Goal: Answer question/provide support: Share knowledge or assist other users

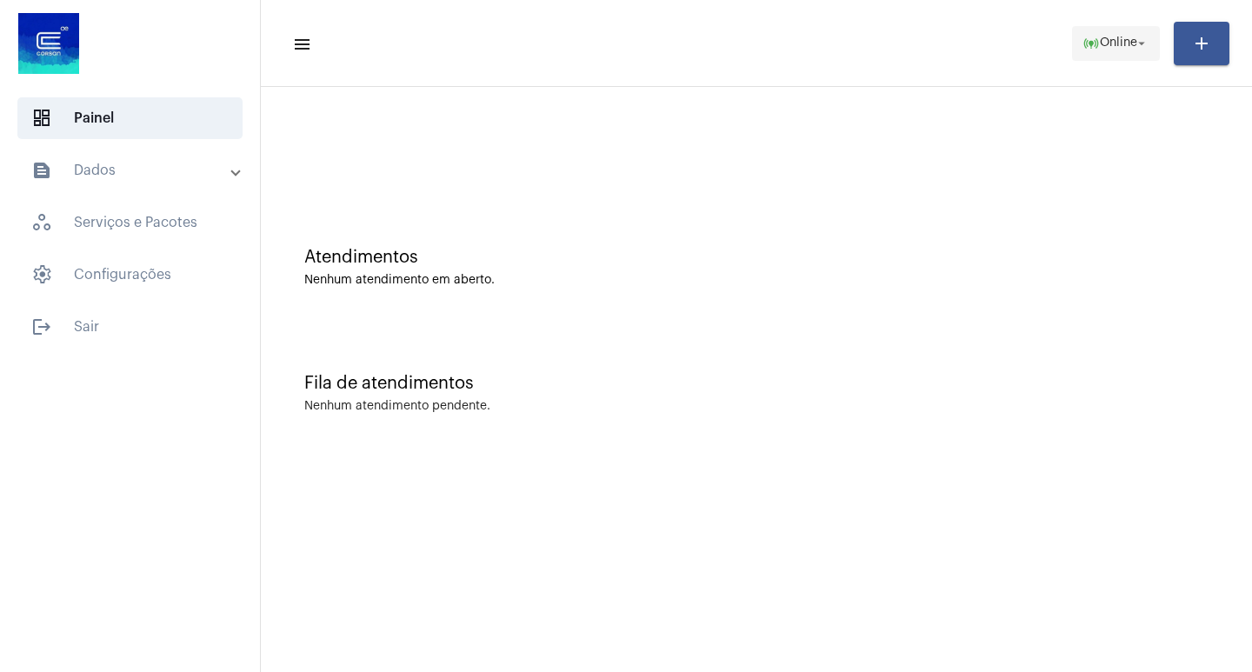
click at [1149, 45] on mat-icon "arrow_drop_down" at bounding box center [1142, 44] width 16 height 16
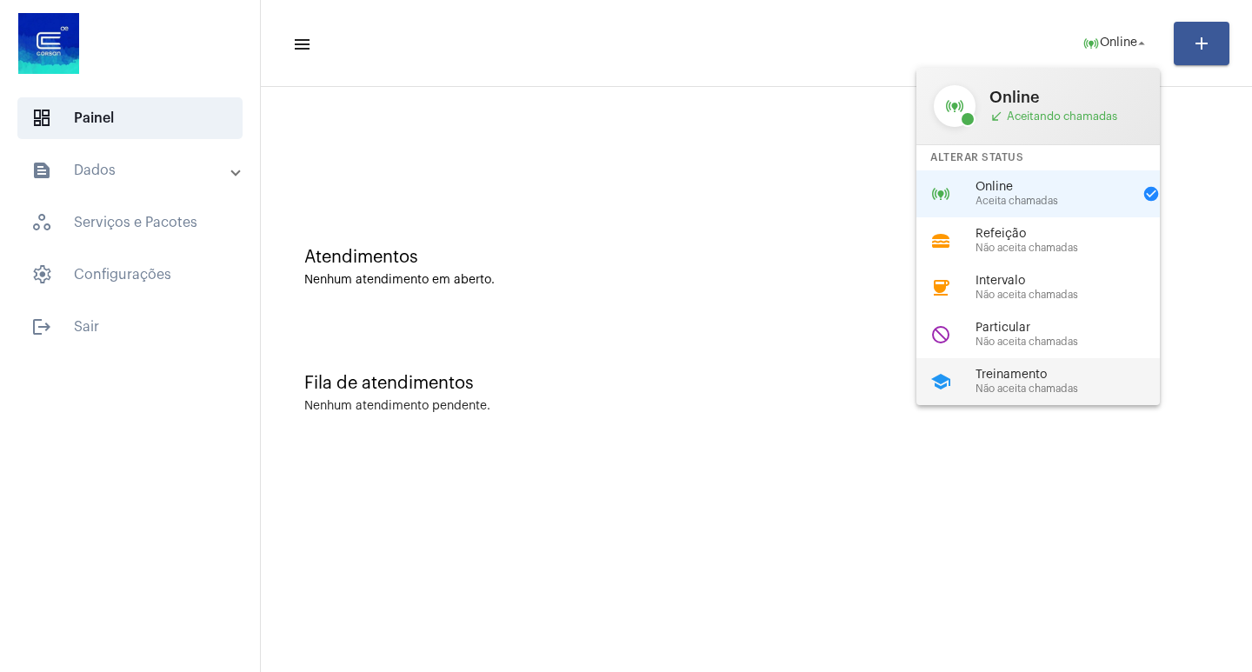
click at [1037, 371] on span "Treinamento" at bounding box center [1075, 375] width 198 height 13
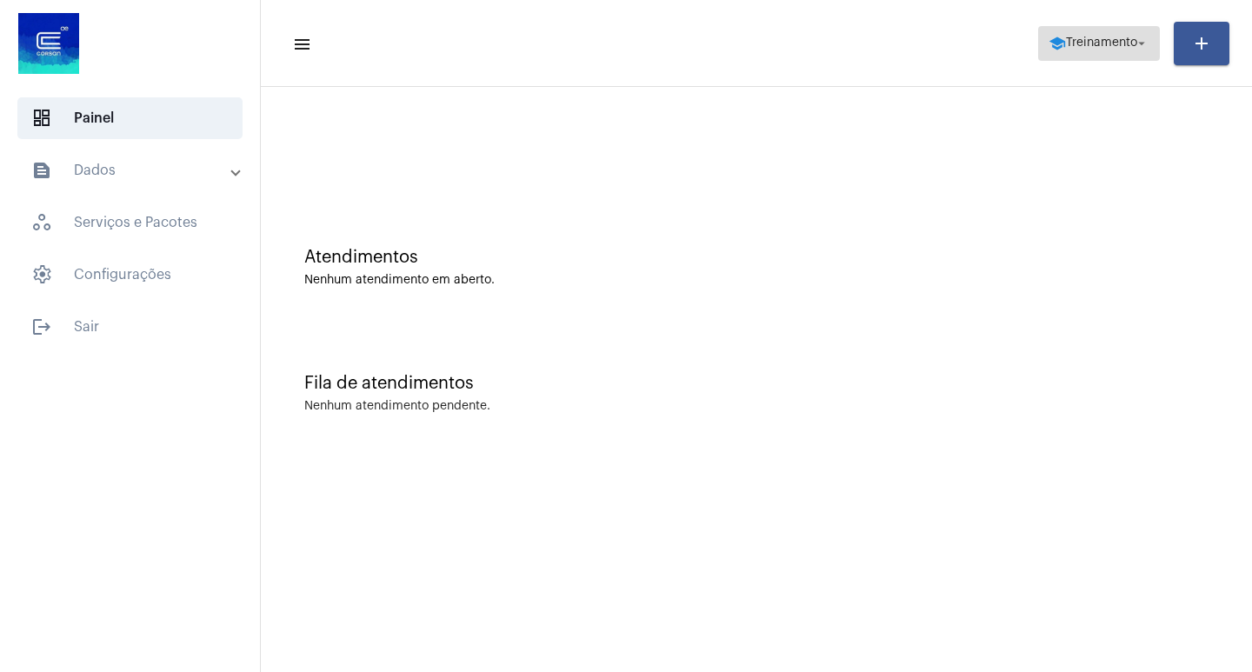
click at [1136, 43] on mat-icon "arrow_drop_down" at bounding box center [1142, 44] width 16 height 16
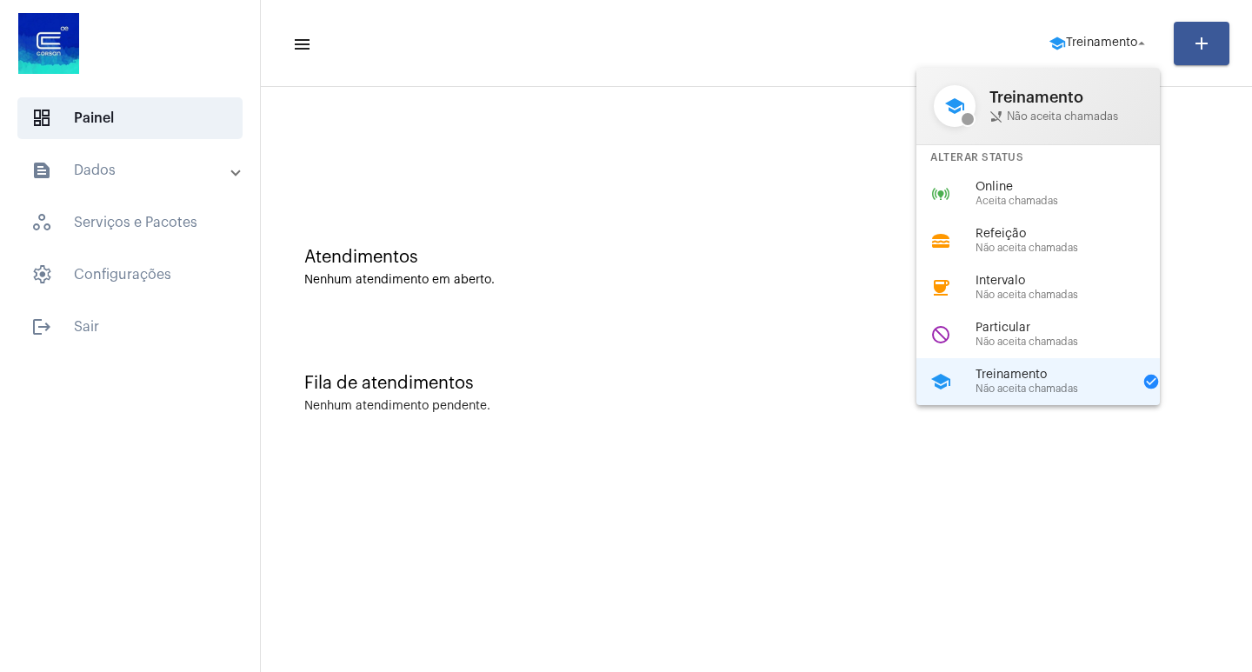
click at [1039, 185] on span "Online" at bounding box center [1075, 187] width 198 height 13
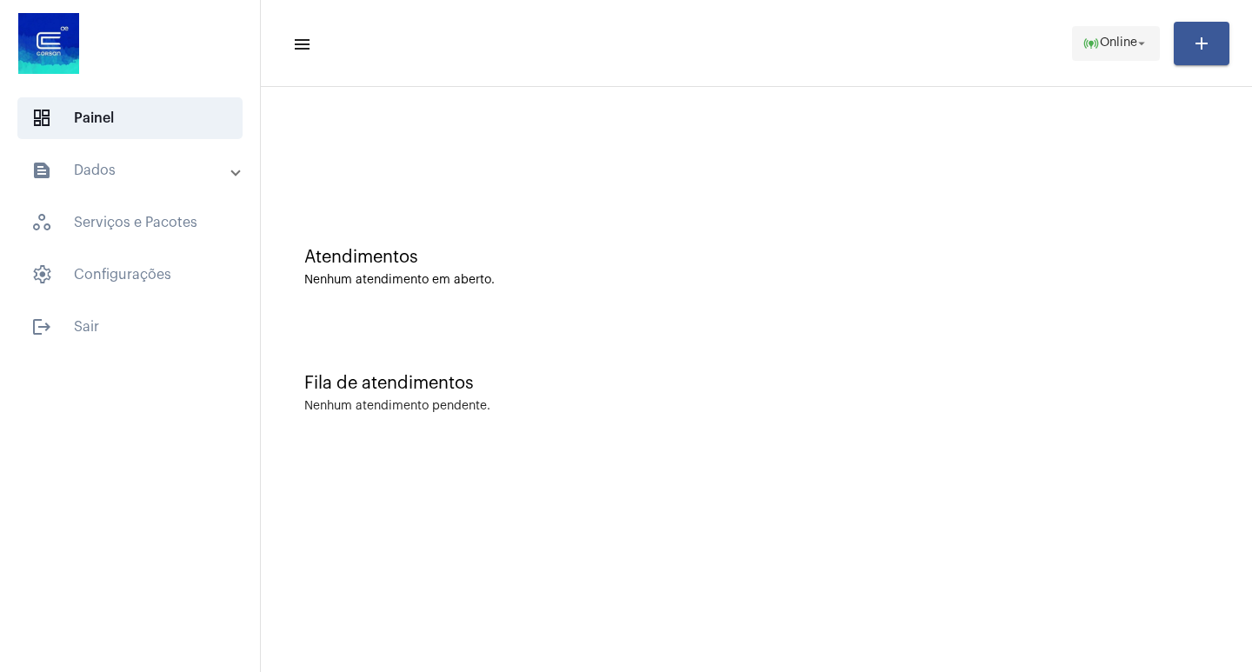
click at [1151, 38] on button "online_prediction Online arrow_drop_down" at bounding box center [1116, 43] width 88 height 35
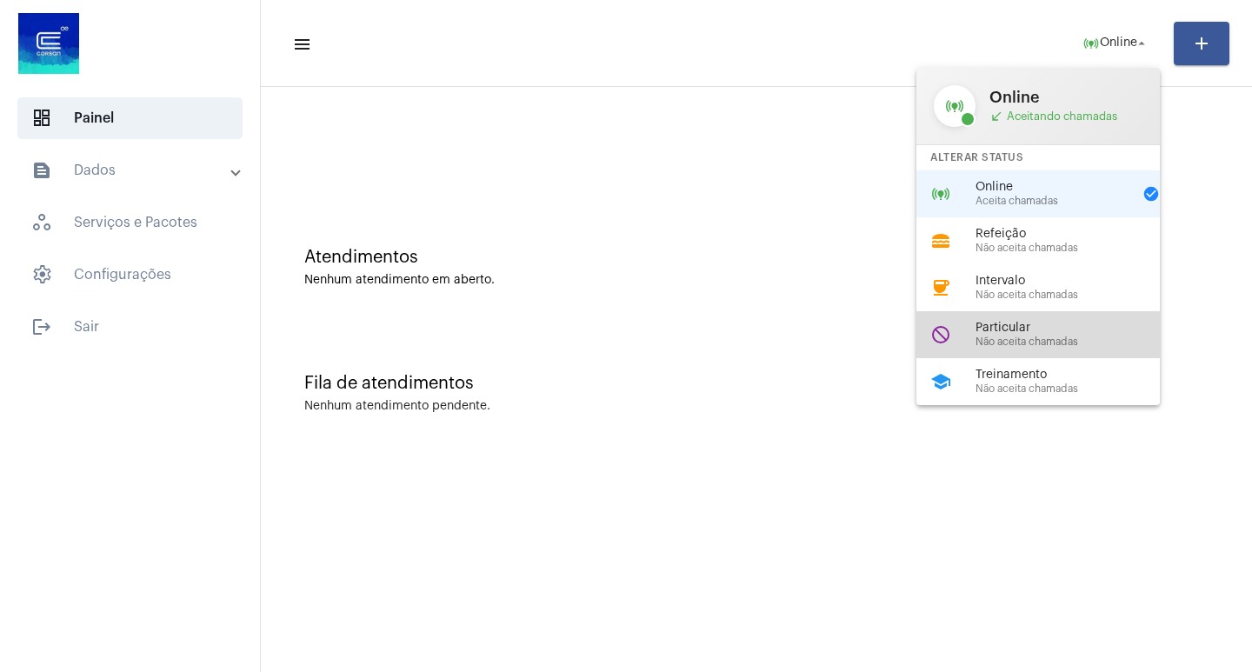
click at [1044, 339] on span "Não aceita chamadas" at bounding box center [1075, 341] width 198 height 11
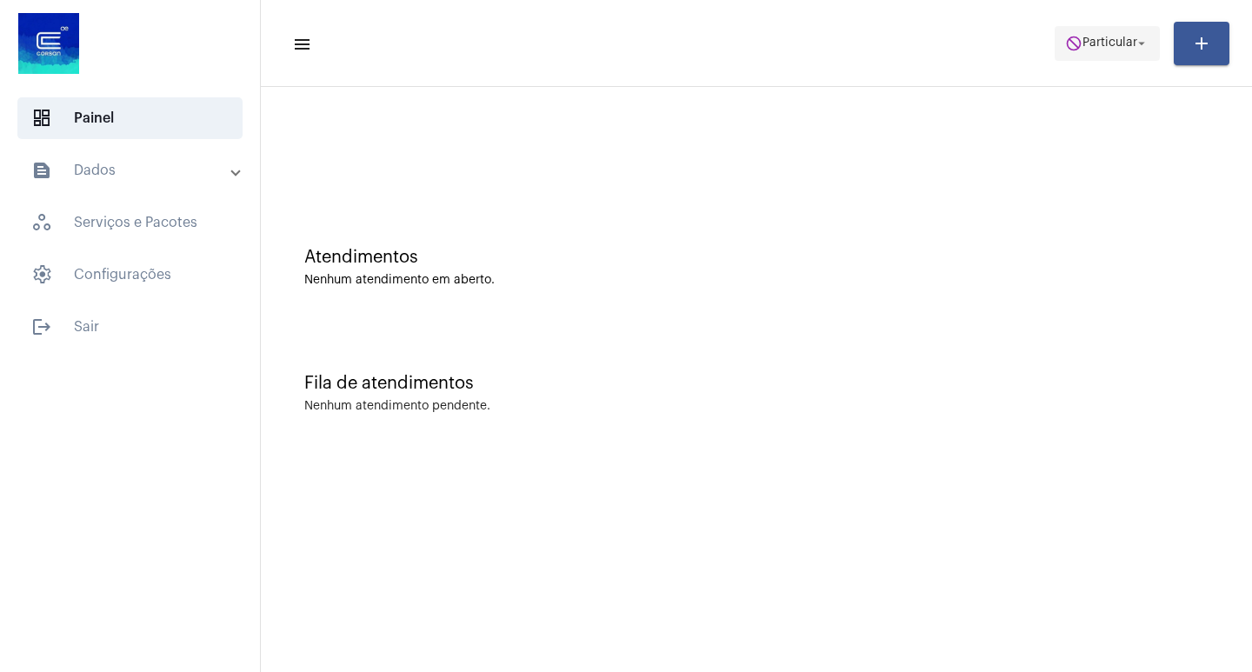
click at [1136, 42] on mat-icon "arrow_drop_down" at bounding box center [1142, 44] width 16 height 16
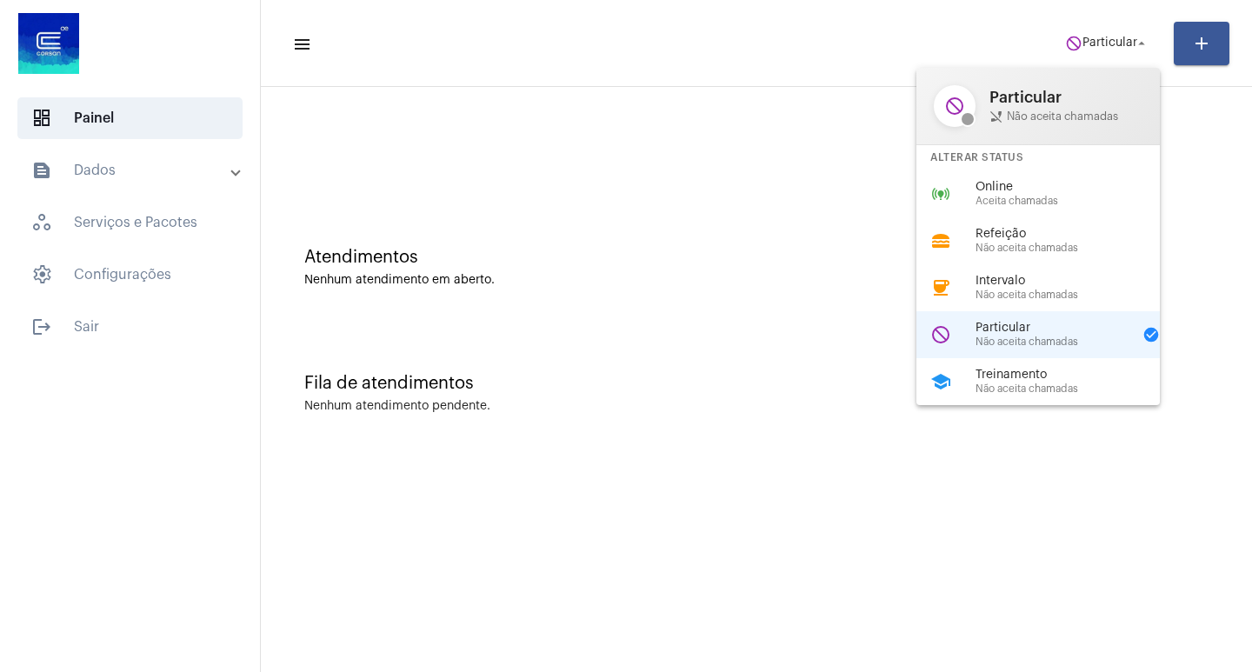
click at [1026, 195] on div "Online Aceita chamadas" at bounding box center [1075, 194] width 198 height 26
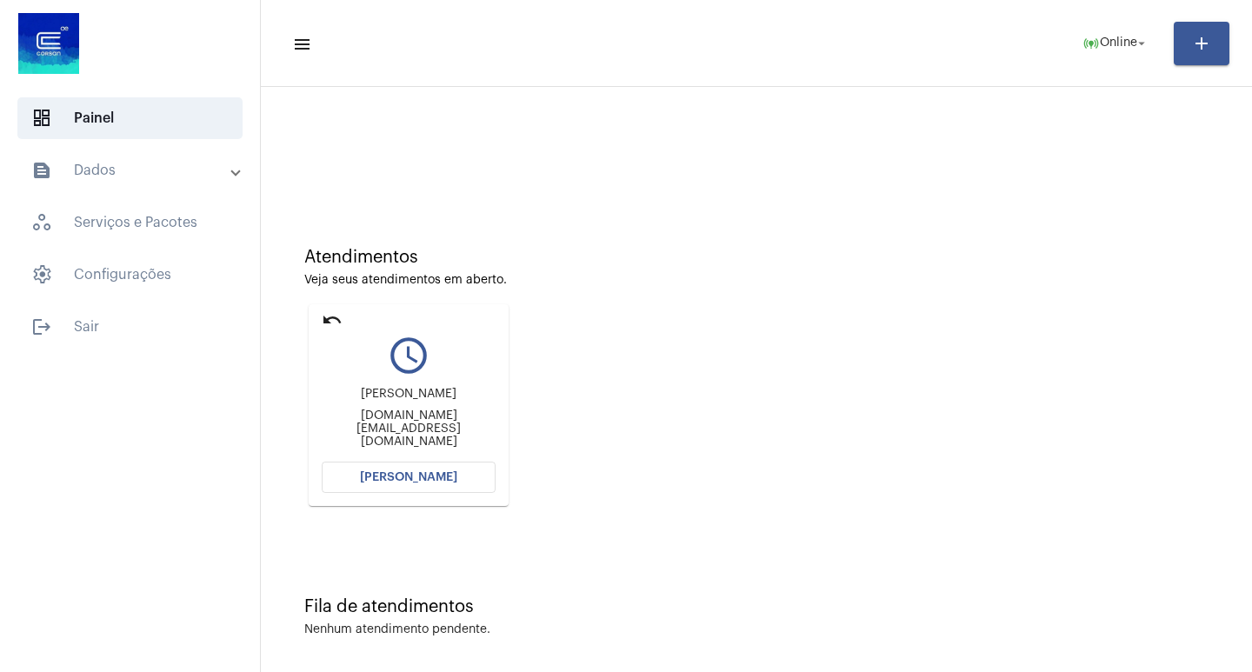
click at [411, 471] on span "[PERSON_NAME]" at bounding box center [408, 477] width 97 height 12
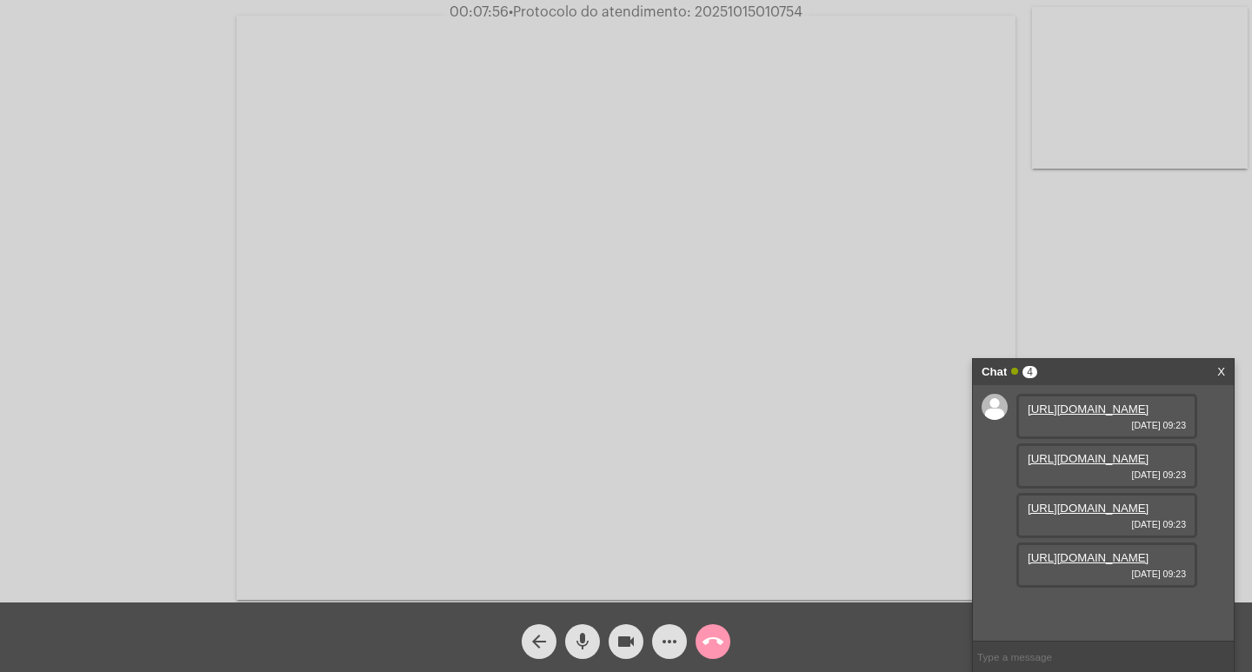
click at [1094, 416] on link "https://neft-transfer-bucket.s3.amazonaws.com/temp-1b2fc2e0-66fb-146c-1b7e-8174…" at bounding box center [1088, 409] width 121 height 13
drag, startPoint x: 574, startPoint y: 637, endPoint x: 597, endPoint y: 636, distance: 23.5
click at [574, 636] on mat-icon "mic" at bounding box center [582, 641] width 21 height 21
click at [616, 636] on mat-icon "videocam" at bounding box center [626, 641] width 21 height 21
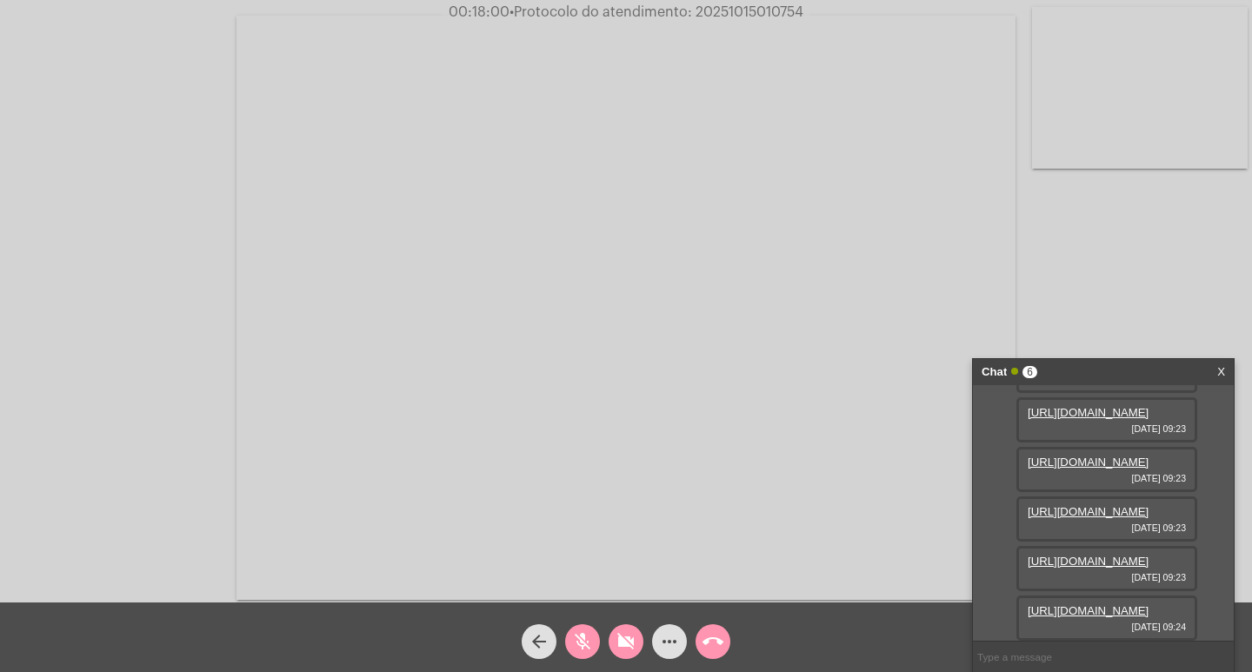
click at [620, 636] on mat-icon "videocam_off" at bounding box center [626, 641] width 21 height 21
click at [581, 634] on mat-icon "mic_off" at bounding box center [582, 641] width 21 height 21
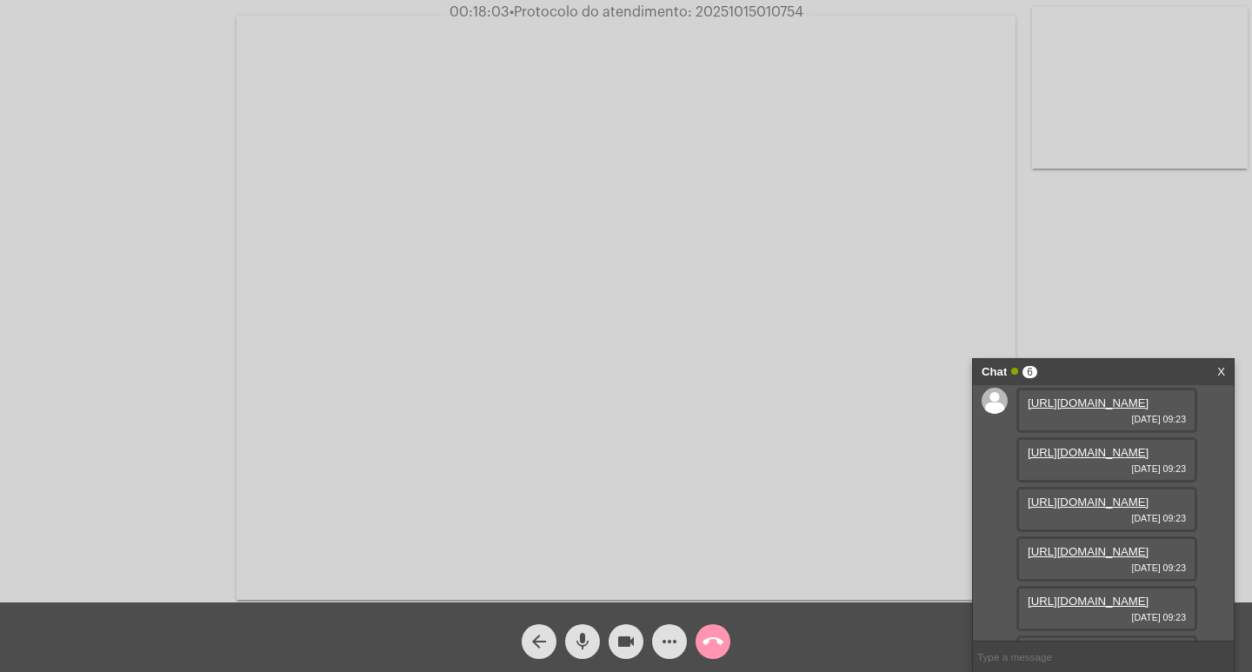
scroll to position [0, 0]
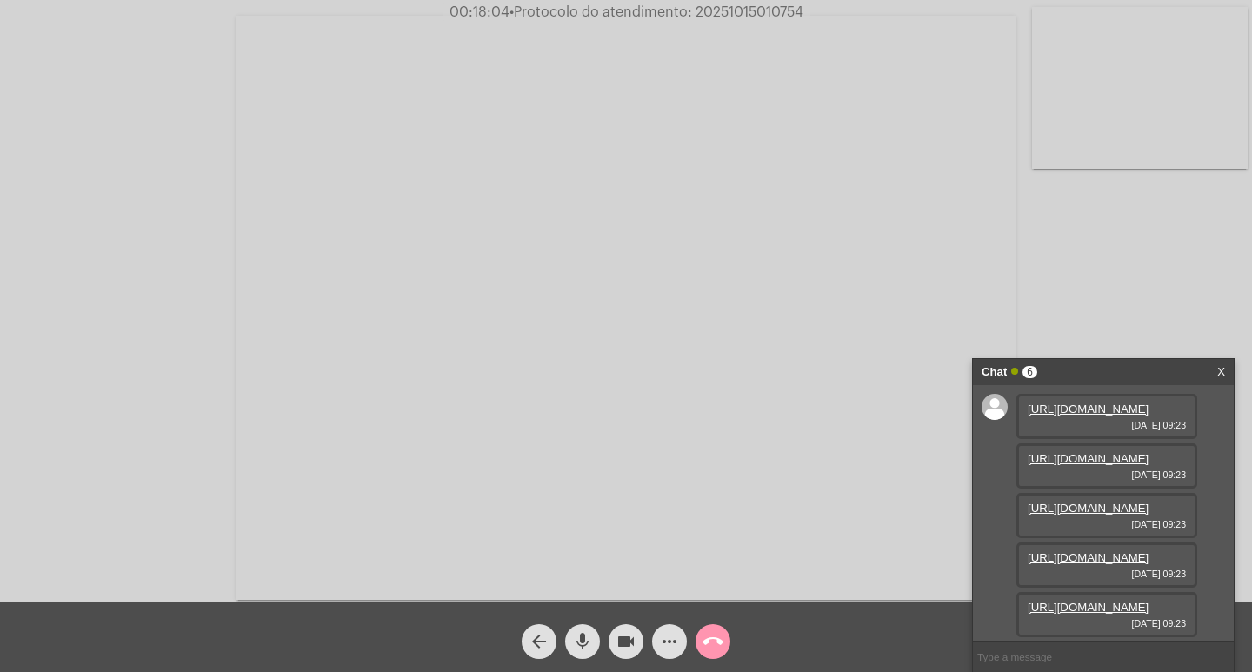
click at [1094, 416] on link "https://neft-transfer-bucket.s3.amazonaws.com/temp-1b2fc2e0-66fb-146c-1b7e-8174…" at bounding box center [1088, 409] width 121 height 13
click at [1103, 465] on link "https://neft-transfer-bucket.s3.amazonaws.com/temp-c656cec3-3659-4ce5-cad0-d959…" at bounding box center [1088, 458] width 121 height 13
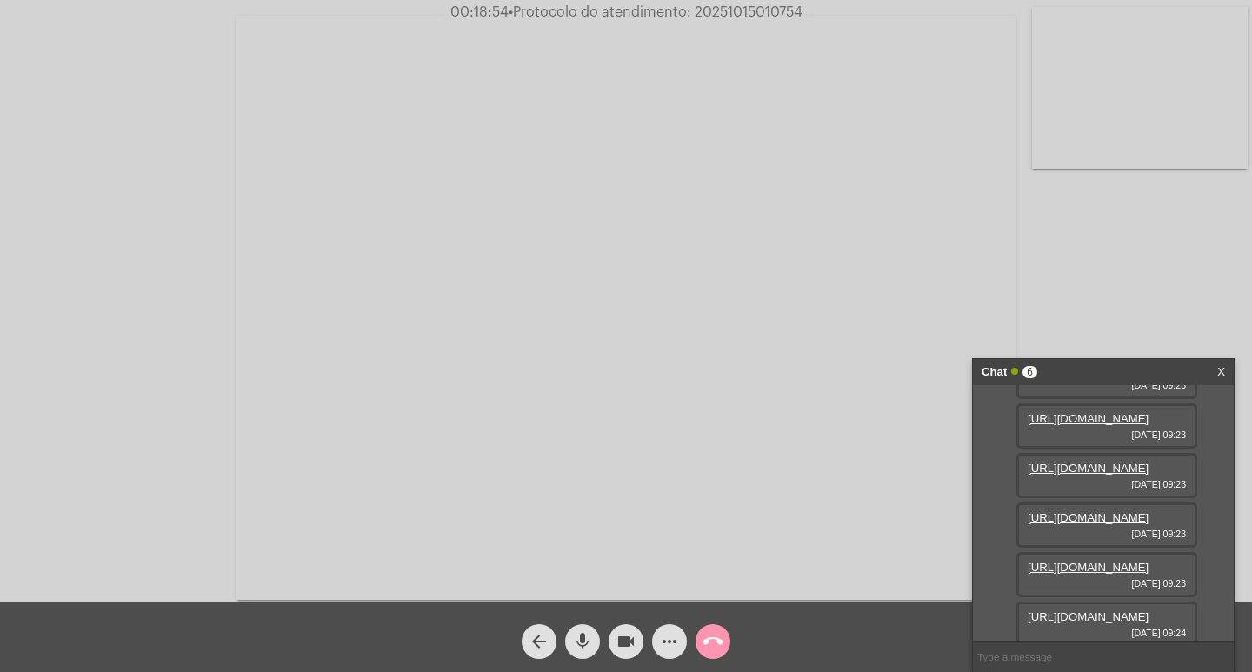
scroll to position [20, 0]
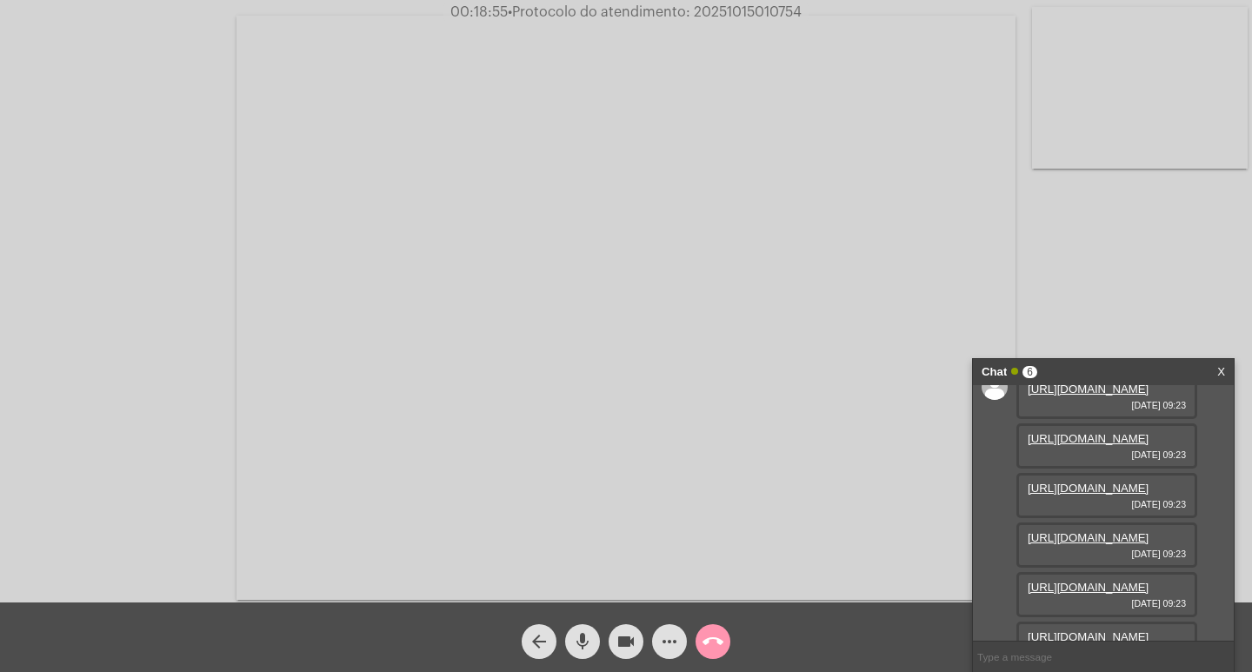
click at [1102, 495] on link "https://neft-transfer-bucket.s3.amazonaws.com/temp-1c55f802-ddd4-9ad1-7b2d-330f…" at bounding box center [1088, 488] width 121 height 13
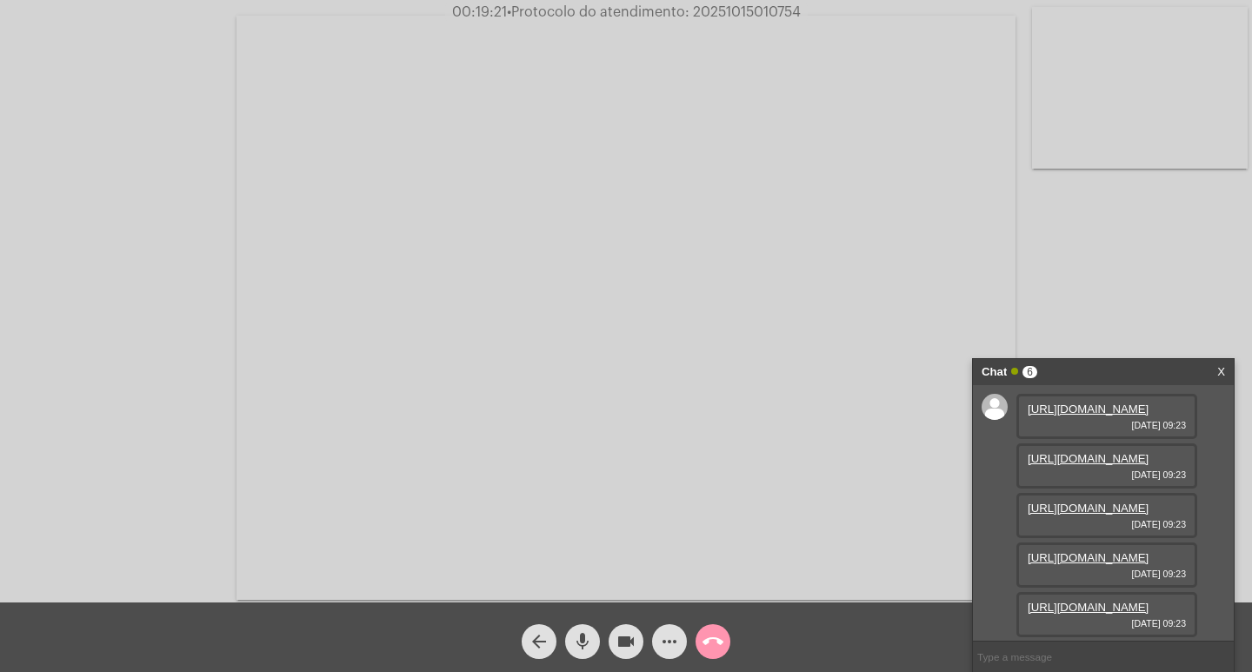
click at [1082, 416] on link "https://neft-transfer-bucket.s3.amazonaws.com/temp-1b2fc2e0-66fb-146c-1b7e-8174…" at bounding box center [1088, 409] width 121 height 13
click at [1106, 555] on link "https://neft-transfer-bucket.s3.amazonaws.com/temp-81005233-bbc0-03ab-4a68-8583…" at bounding box center [1088, 561] width 121 height 13
click at [1086, 518] on link "https://neft-transfer-bucket.s3.amazonaws.com/temp-bdaf68a3-756b-363c-641c-c0d7…" at bounding box center [1088, 511] width 121 height 13
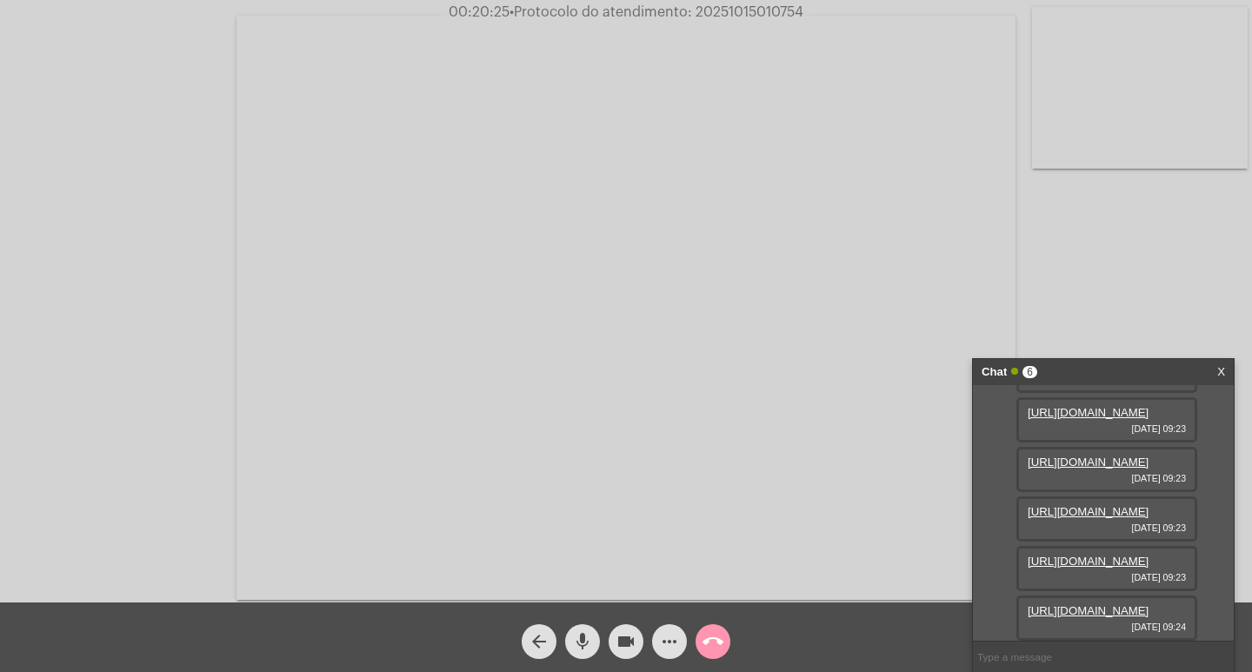
scroll to position [281, 0]
click at [1070, 604] on link "https://neft-transfer-bucket.s3.amazonaws.com/temp-99840904-5b9b-6774-2c3e-6aa8…" at bounding box center [1088, 610] width 121 height 13
click at [1091, 604] on link "https://neft-transfer-bucket.s3.amazonaws.com/temp-e84fd213-55c7-6459-e2d1-f2da…" at bounding box center [1088, 610] width 121 height 13
click at [587, 640] on mat-icon "mic" at bounding box center [582, 641] width 21 height 21
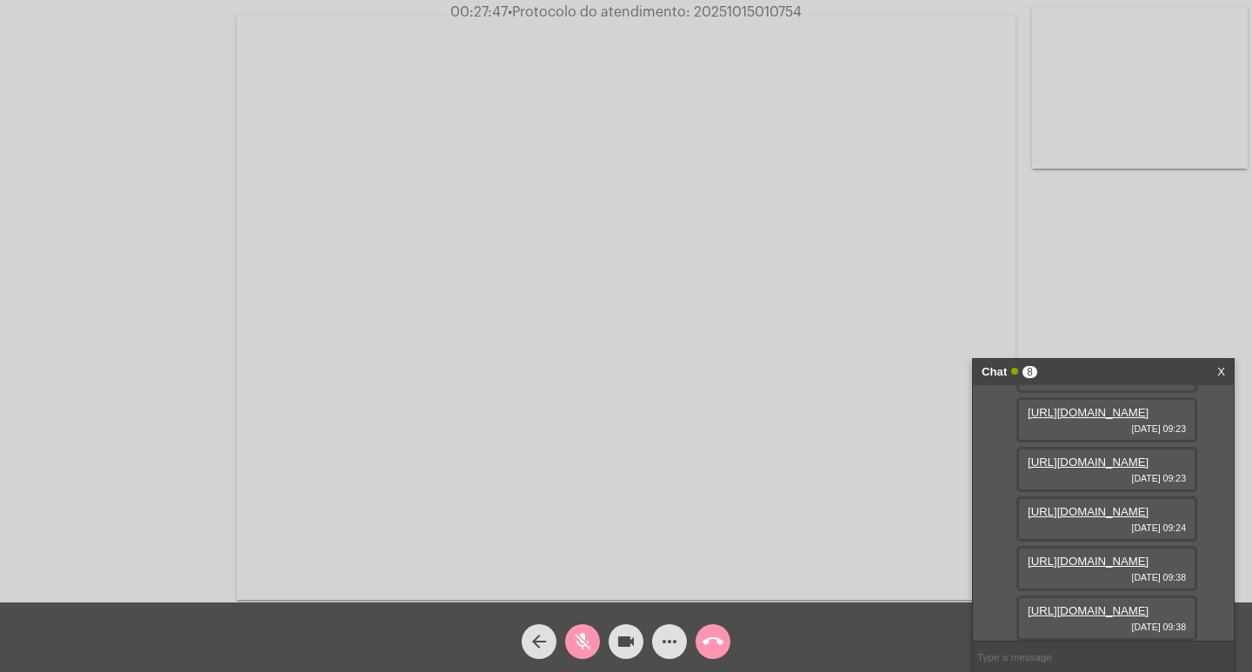
click at [623, 637] on mat-icon "videocam" at bounding box center [626, 641] width 21 height 21
click at [623, 637] on mat-icon "videocam_off" at bounding box center [626, 641] width 21 height 21
click at [587, 636] on mat-icon "mic_off" at bounding box center [582, 641] width 21 height 21
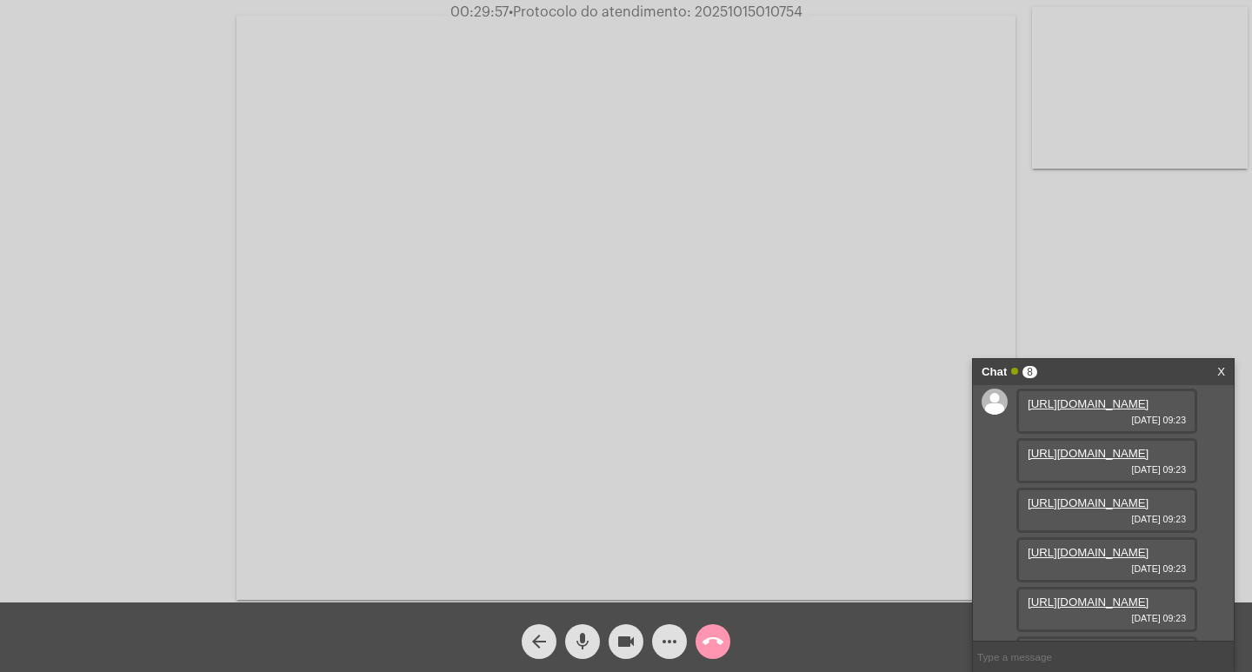
scroll to position [0, 0]
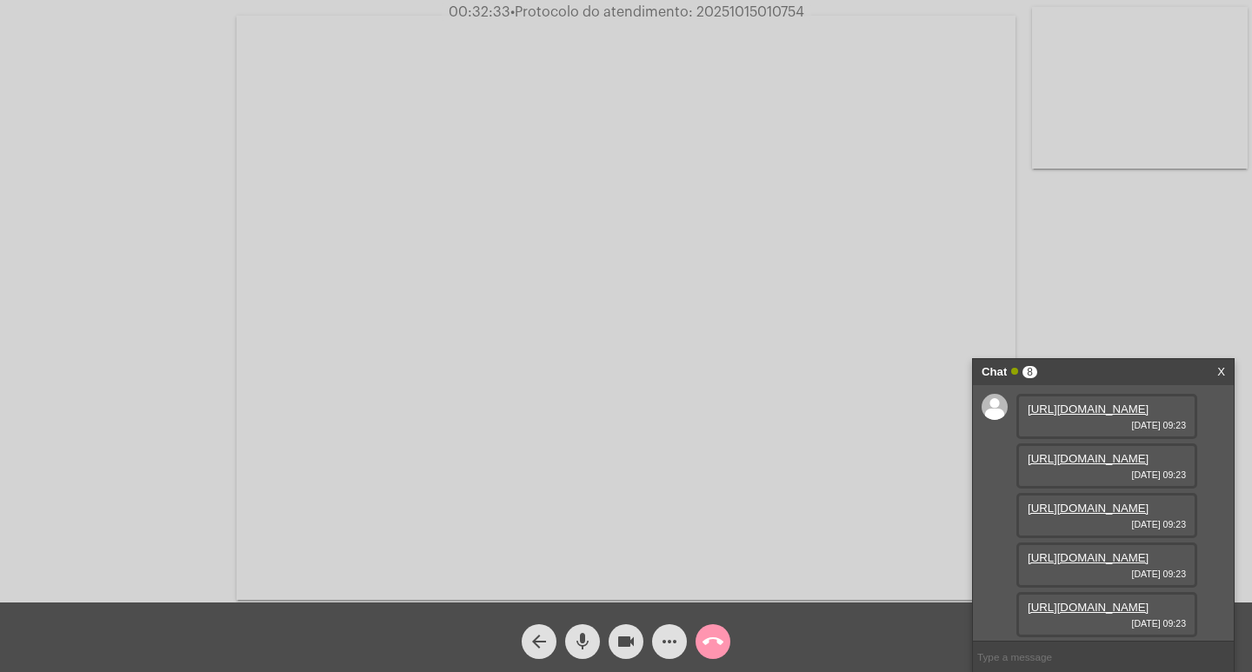
click at [634, 642] on mat-icon "videocam" at bounding box center [626, 641] width 21 height 21
click at [582, 636] on mat-icon "mic" at bounding box center [582, 641] width 21 height 21
drag, startPoint x: 569, startPoint y: 641, endPoint x: 588, endPoint y: 641, distance: 18.3
click at [570, 640] on button "mic_off" at bounding box center [582, 641] width 35 height 35
click at [618, 640] on mat-icon "videocam_off" at bounding box center [626, 641] width 21 height 21
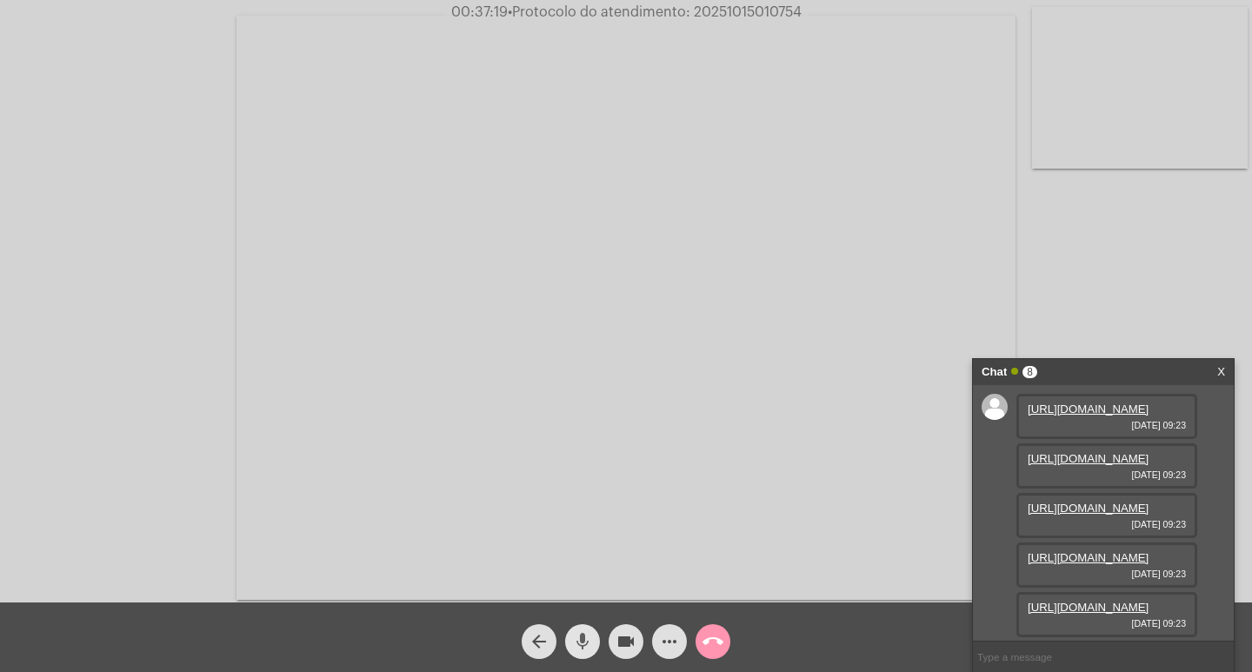
drag, startPoint x: 585, startPoint y: 636, endPoint x: 616, endPoint y: 632, distance: 30.7
click at [586, 636] on mat-icon "mic" at bounding box center [582, 641] width 21 height 21
click at [622, 634] on mat-icon "videocam" at bounding box center [626, 641] width 21 height 21
click at [587, 631] on mat-icon "mic_off" at bounding box center [582, 641] width 21 height 21
click at [581, 636] on mat-icon "mic" at bounding box center [582, 641] width 21 height 21
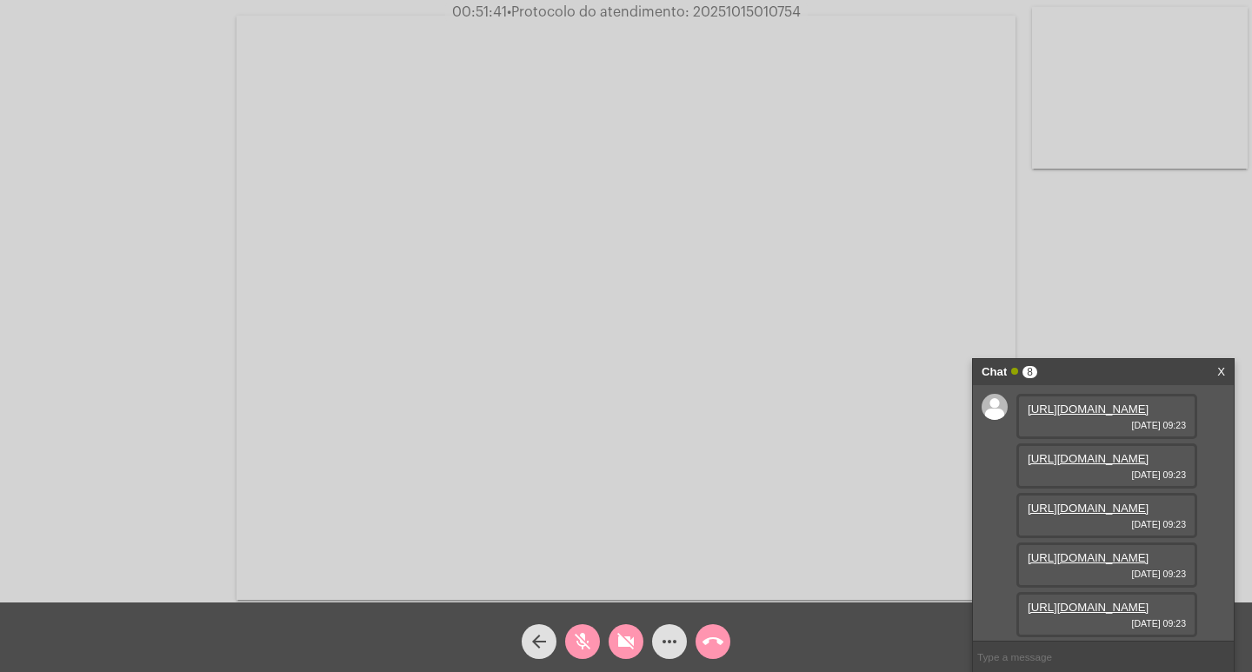
click at [577, 637] on mat-icon "mic_off" at bounding box center [582, 641] width 21 height 21
click at [626, 628] on span "videocam_off" at bounding box center [626, 641] width 21 height 35
click at [628, 640] on mat-icon "videocam" at bounding box center [626, 641] width 21 height 21
click at [588, 638] on mat-icon "mic" at bounding box center [582, 641] width 21 height 21
click at [589, 642] on mat-icon "mic_off" at bounding box center [582, 641] width 21 height 21
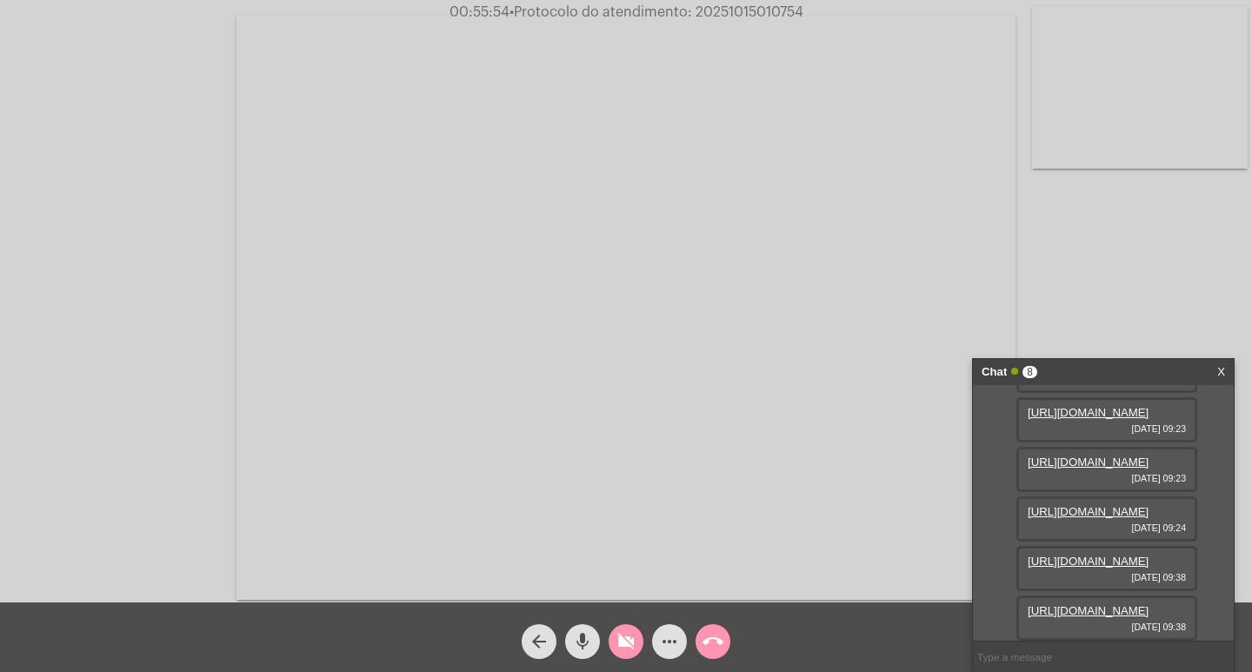
scroll to position [458, 0]
click at [675, 636] on mat-icon "more_horiz" at bounding box center [669, 641] width 21 height 21
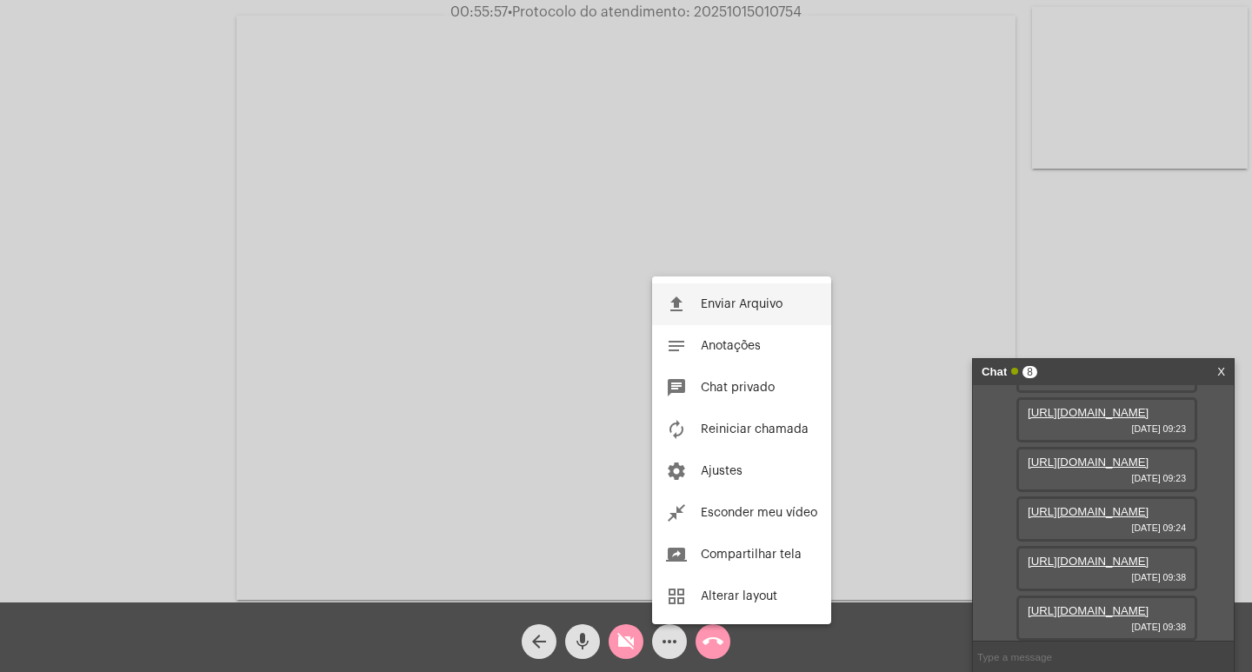
click at [752, 299] on span "Enviar Arquivo" at bounding box center [742, 304] width 82 height 12
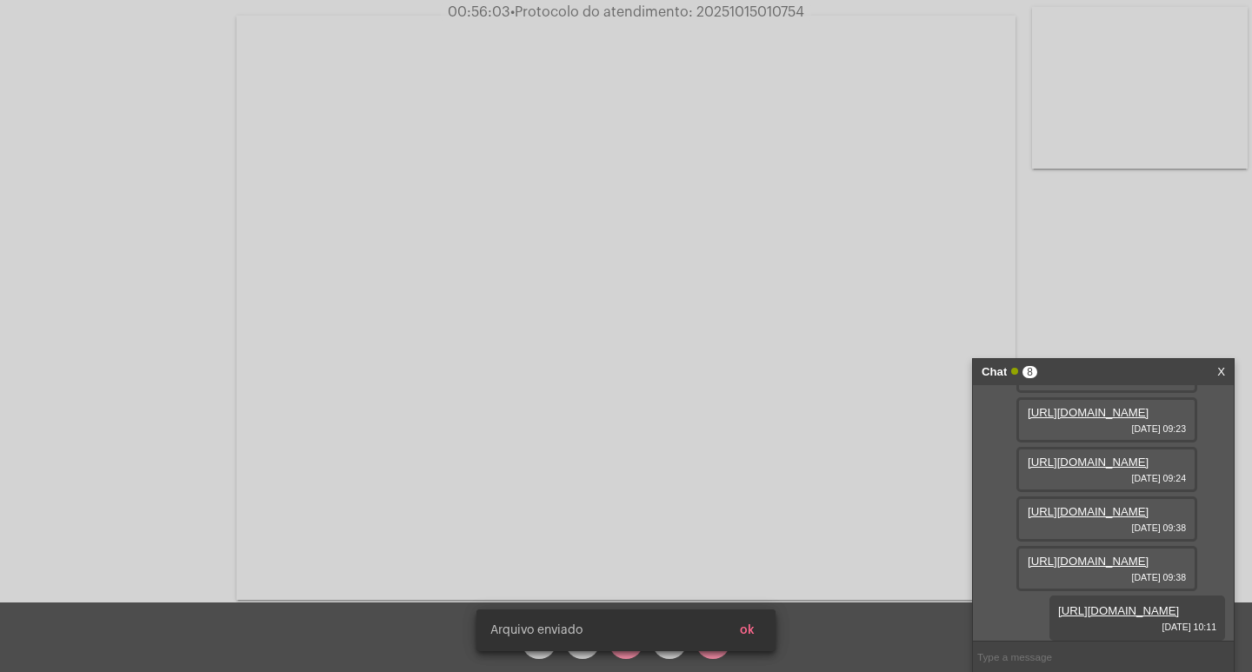
scroll to position [547, 0]
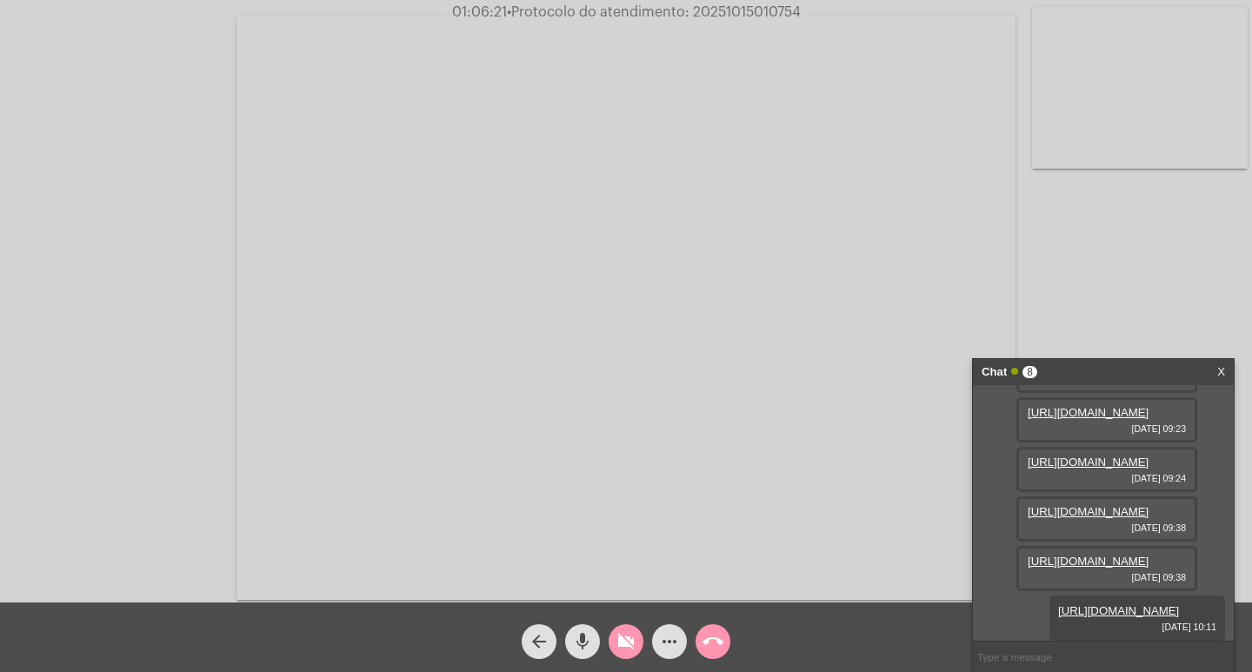
click at [624, 641] on mat-icon "videocam_off" at bounding box center [626, 641] width 21 height 21
click at [627, 641] on mat-icon "videocam" at bounding box center [626, 641] width 21 height 21
click at [588, 640] on mat-icon "mic" at bounding box center [582, 641] width 21 height 21
drag, startPoint x: 635, startPoint y: 642, endPoint x: 619, endPoint y: 641, distance: 15.7
click at [635, 642] on mat-icon "videocam_off" at bounding box center [626, 641] width 21 height 21
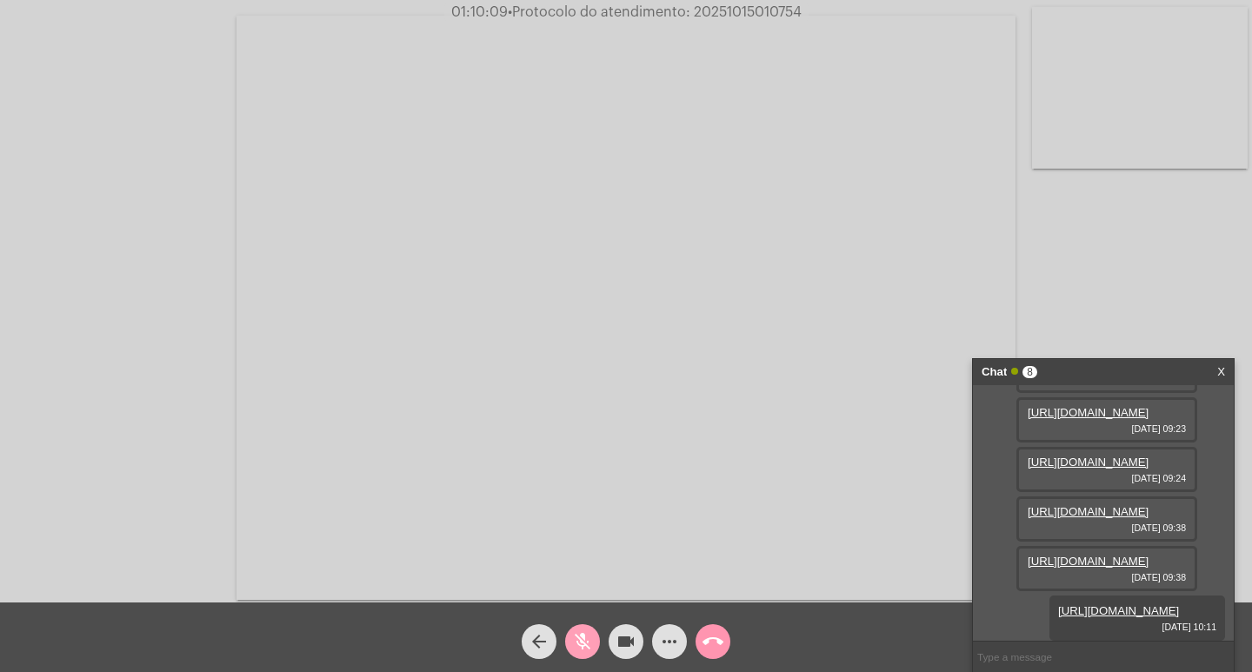
click at [583, 643] on mat-icon "mic_off" at bounding box center [582, 641] width 21 height 21
click at [627, 637] on mat-icon "videocam" at bounding box center [626, 641] width 21 height 21
click at [591, 641] on mat-icon "mic" at bounding box center [582, 641] width 21 height 21
click at [709, 624] on span "call_end" at bounding box center [713, 641] width 21 height 35
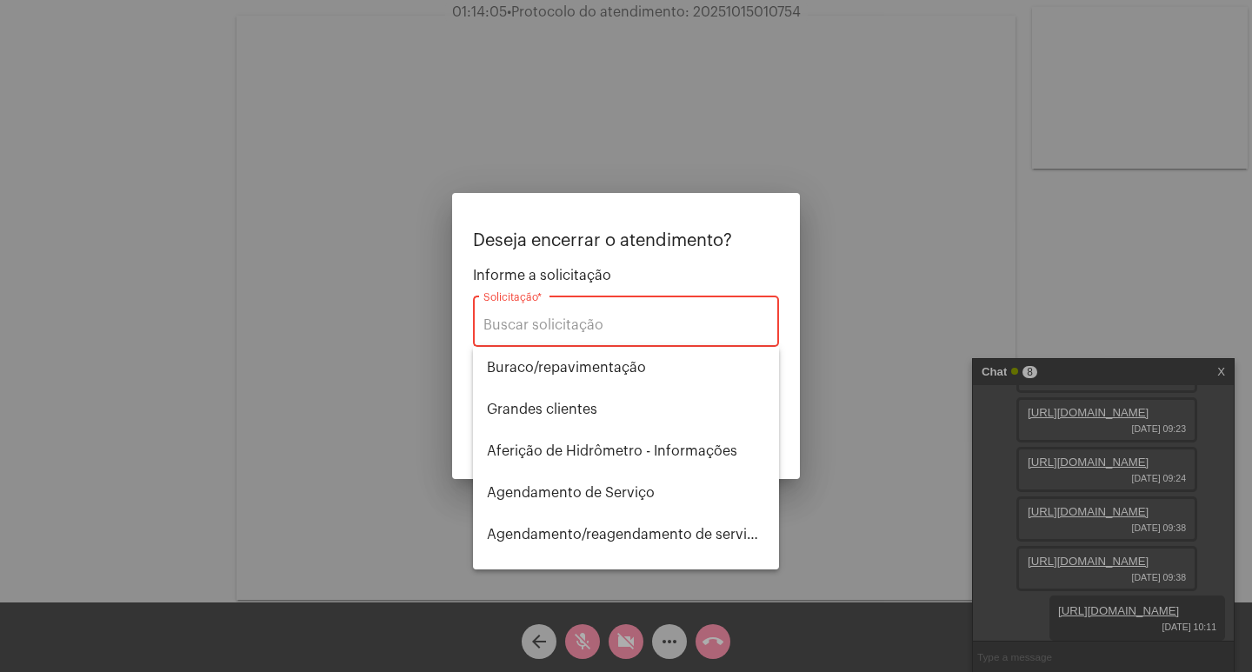
click at [525, 315] on div "Solicitação *" at bounding box center [625, 319] width 285 height 55
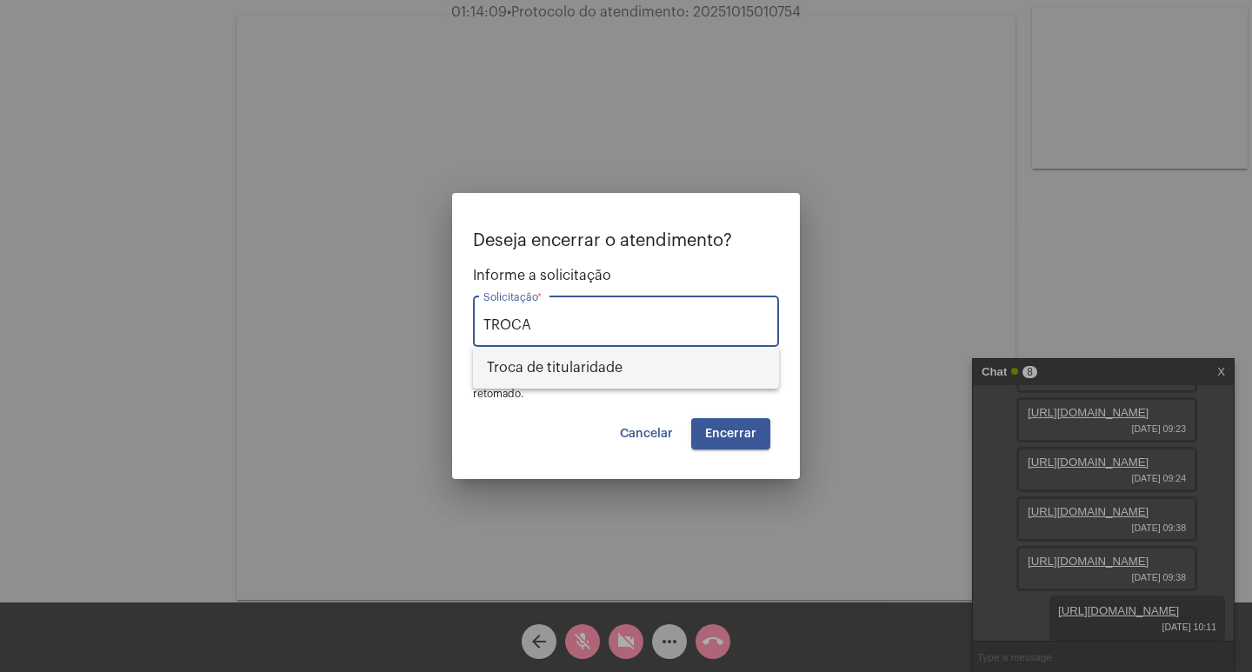
click at [559, 369] on span "Troca de titularidade" at bounding box center [626, 368] width 278 height 42
type input "Troca de titularidade"
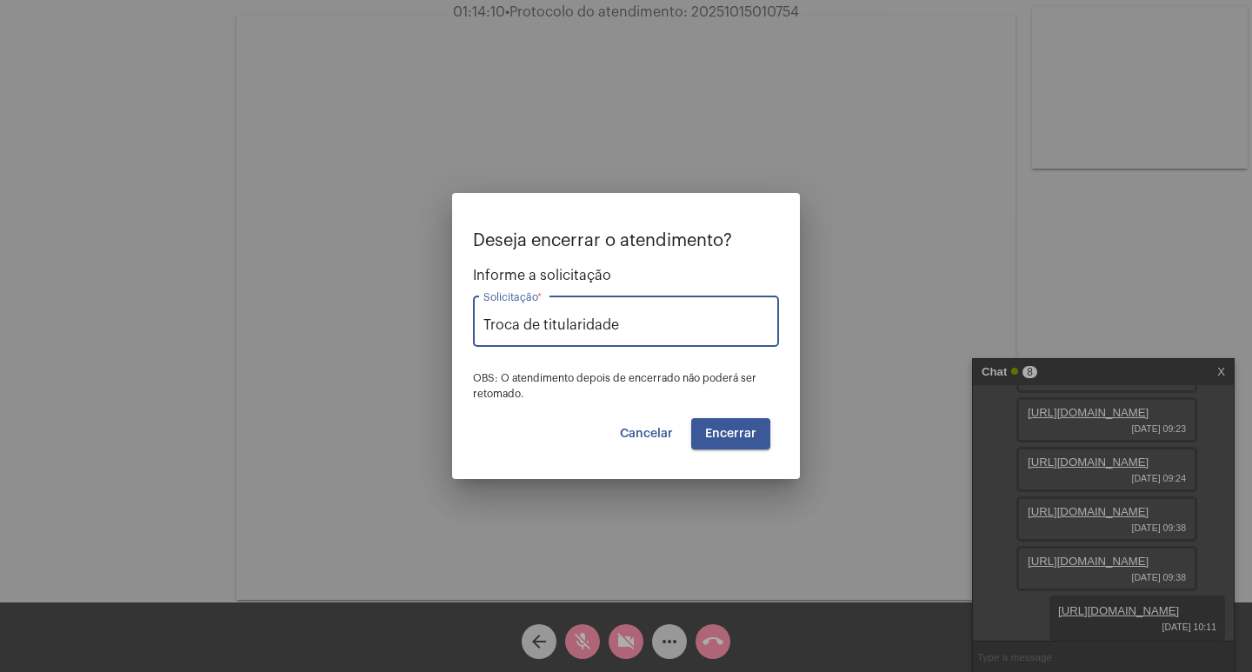
click at [750, 430] on span "Encerrar" at bounding box center [730, 434] width 51 height 12
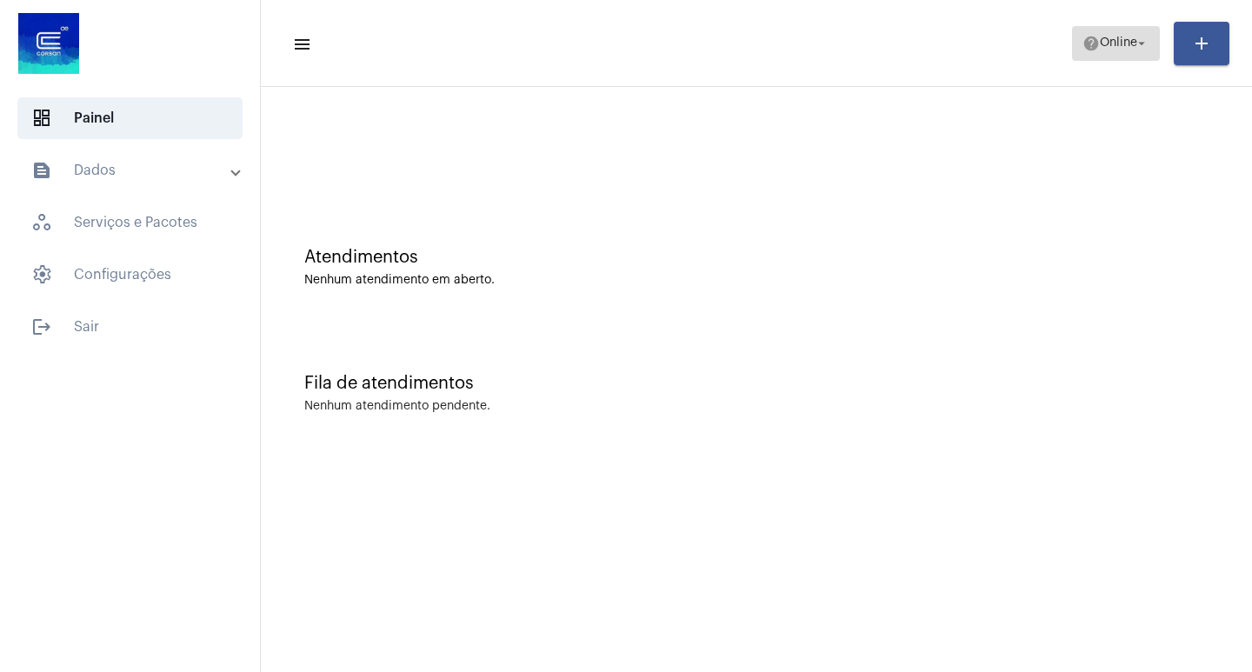
click at [1149, 38] on button "help Online arrow_drop_down" at bounding box center [1116, 43] width 88 height 35
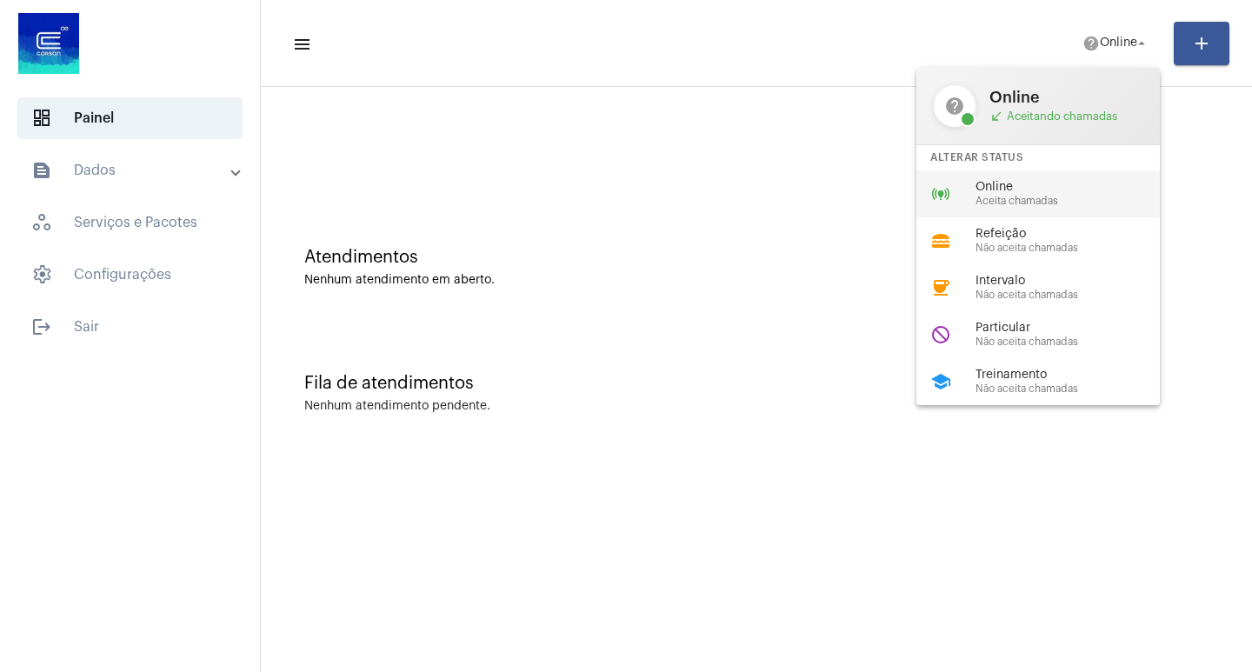
click at [1038, 190] on span "Online" at bounding box center [1075, 187] width 198 height 13
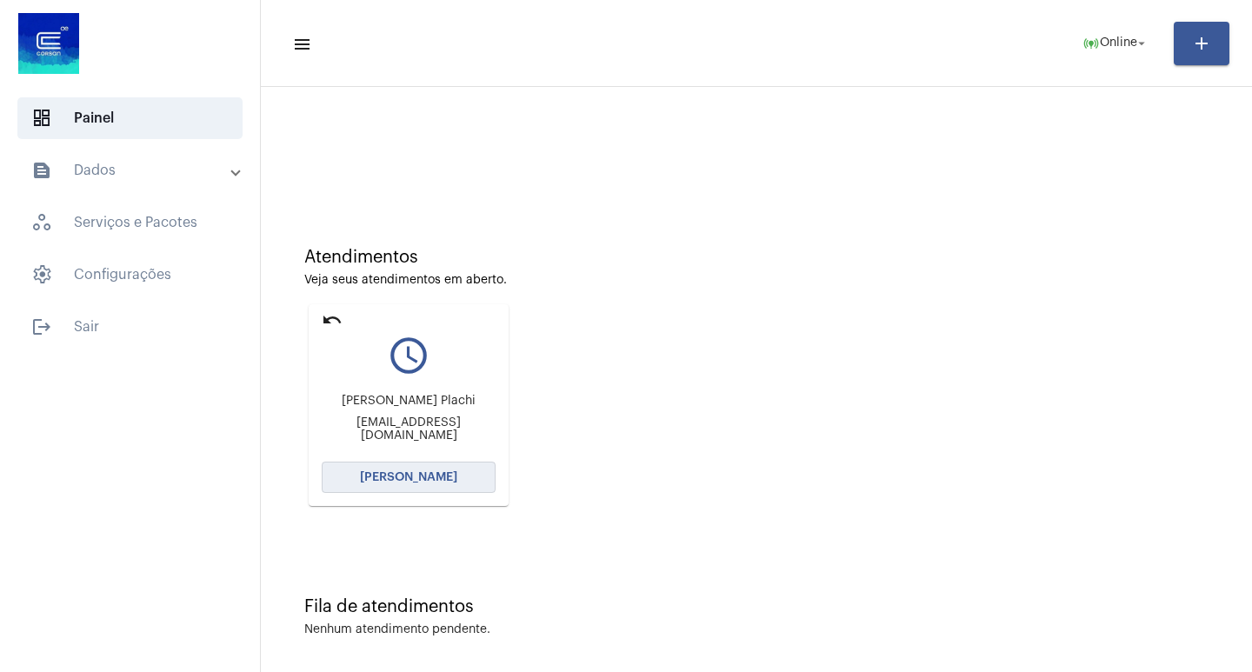
click at [409, 473] on span "[PERSON_NAME]" at bounding box center [408, 477] width 97 height 12
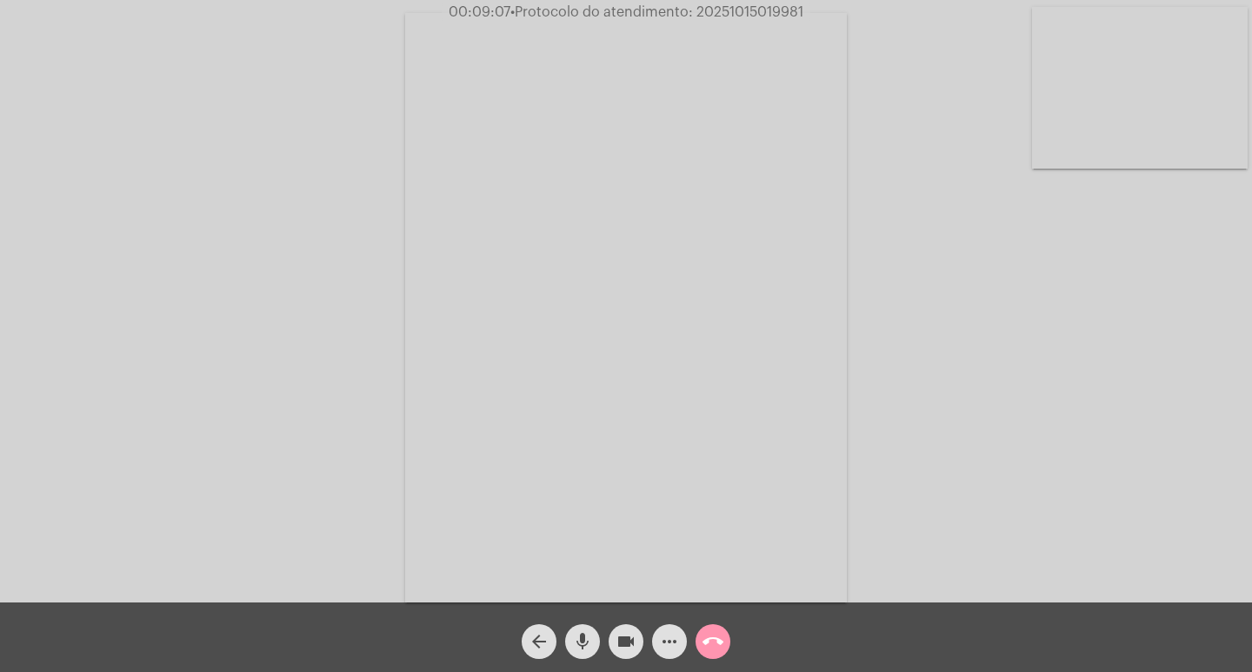
click at [626, 638] on mat-icon "videocam" at bounding box center [626, 641] width 21 height 21
click at [583, 637] on mat-icon "mic" at bounding box center [582, 641] width 21 height 21
click at [721, 636] on mat-icon "call_end" at bounding box center [713, 641] width 21 height 21
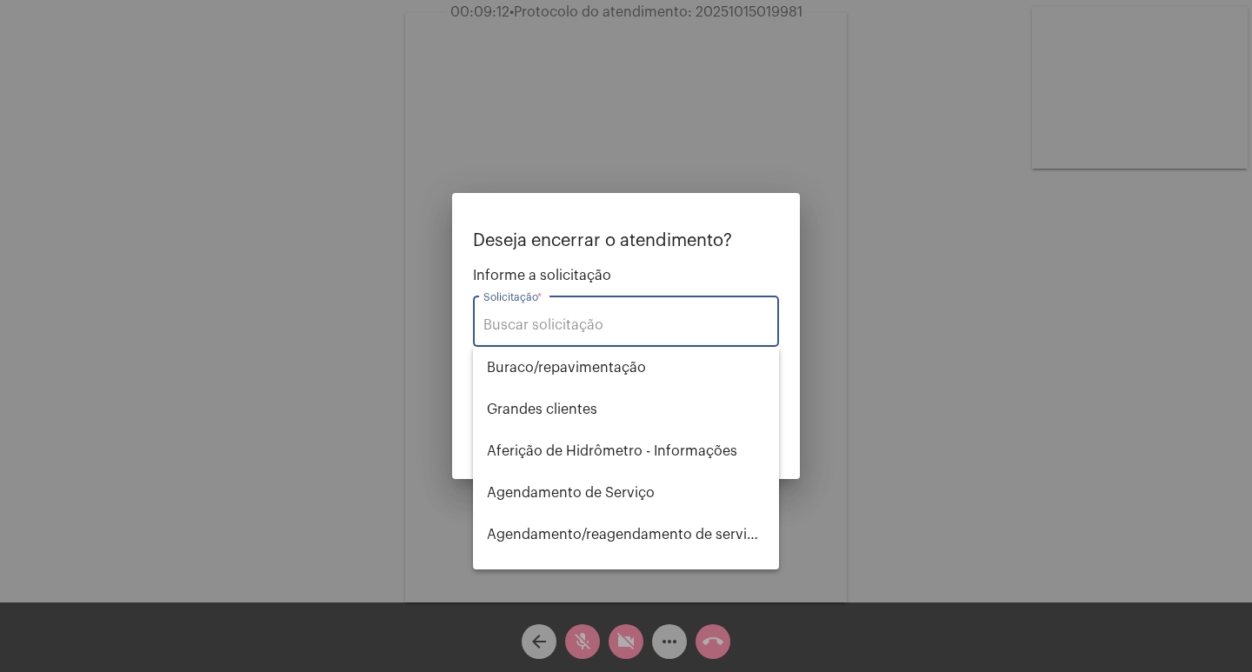
click at [533, 330] on input "Solicitação *" at bounding box center [625, 325] width 285 height 16
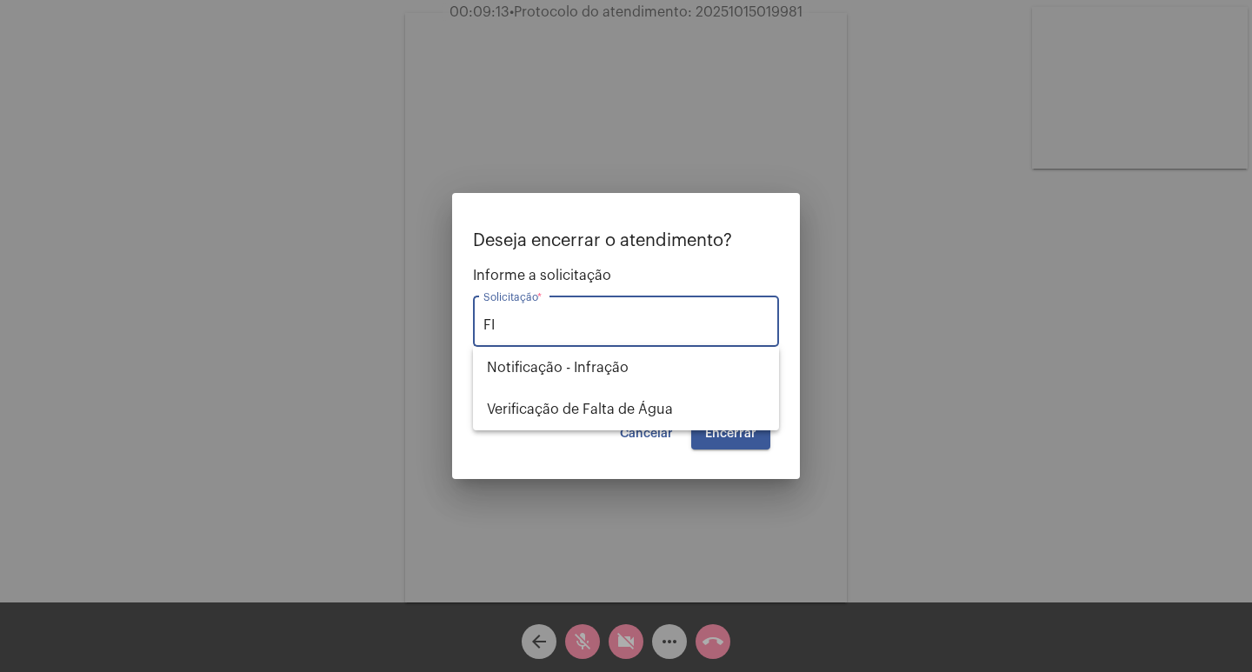
type input "F"
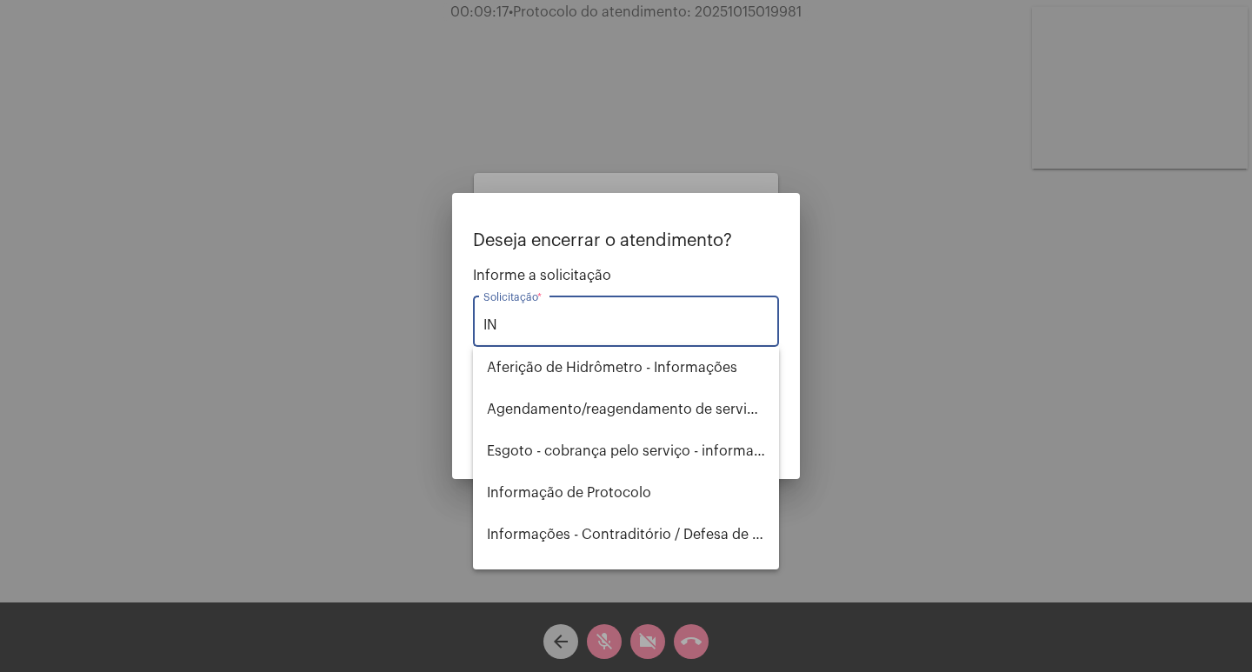
type input "I"
click at [589, 481] on span "Informação de Protocolo" at bounding box center [626, 493] width 278 height 42
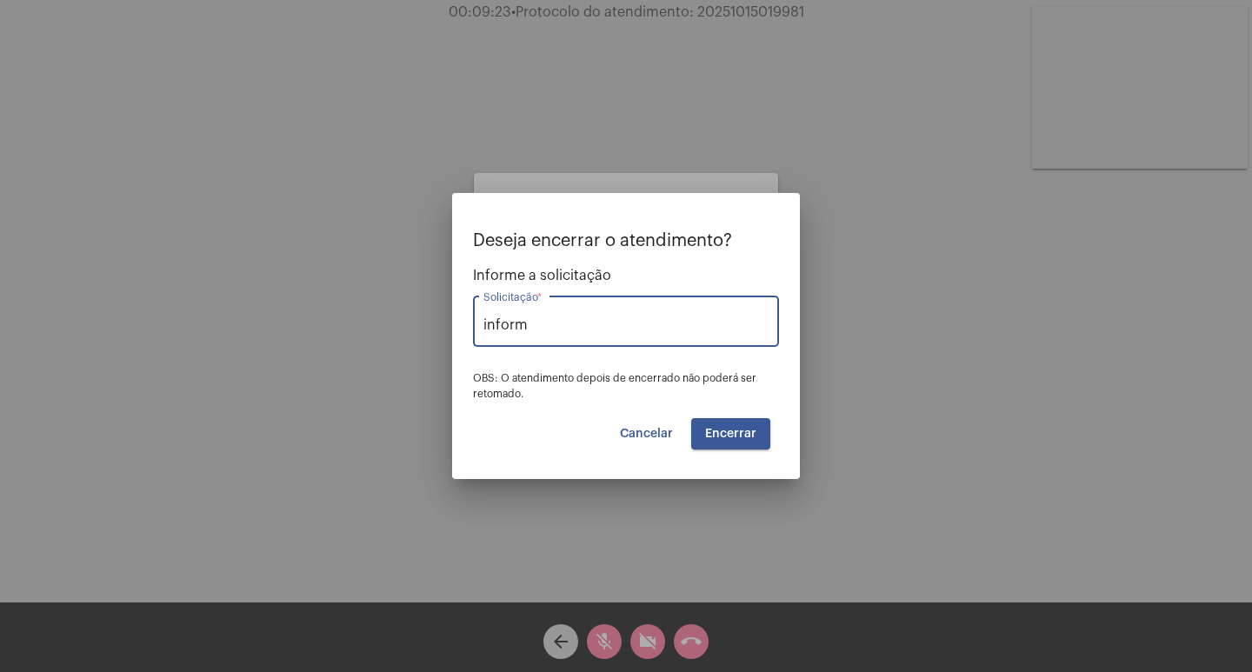
type input "Informação de Protocolo"
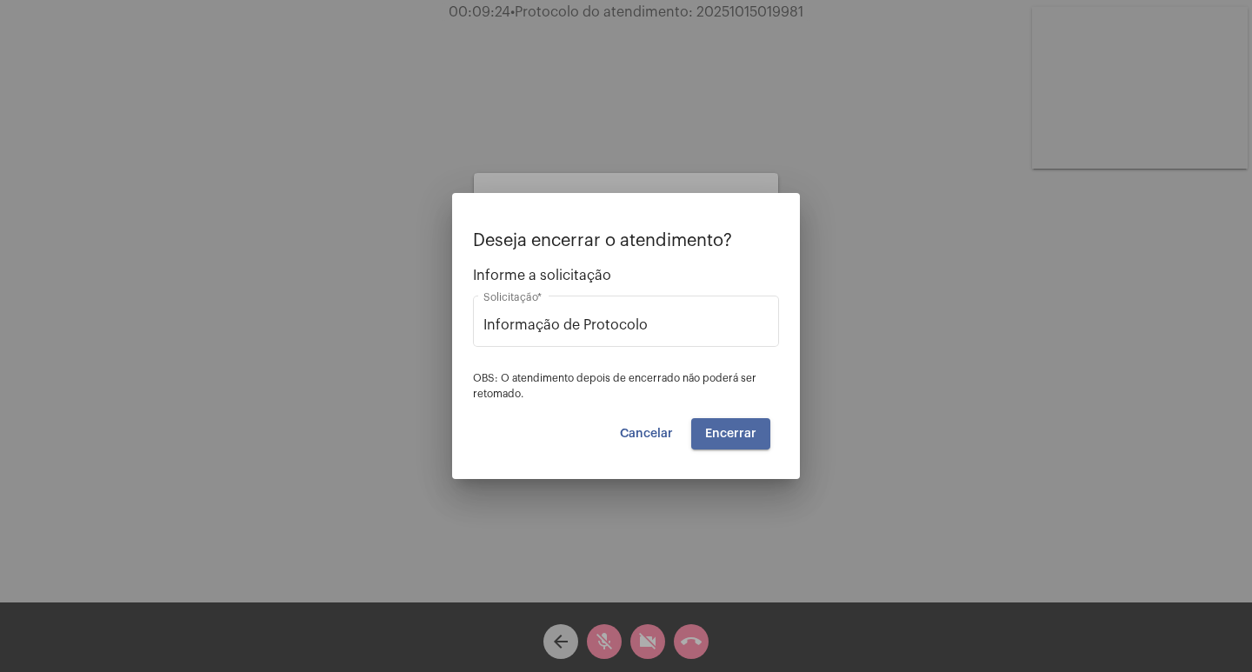
click at [743, 433] on span "Encerrar" at bounding box center [730, 434] width 51 height 12
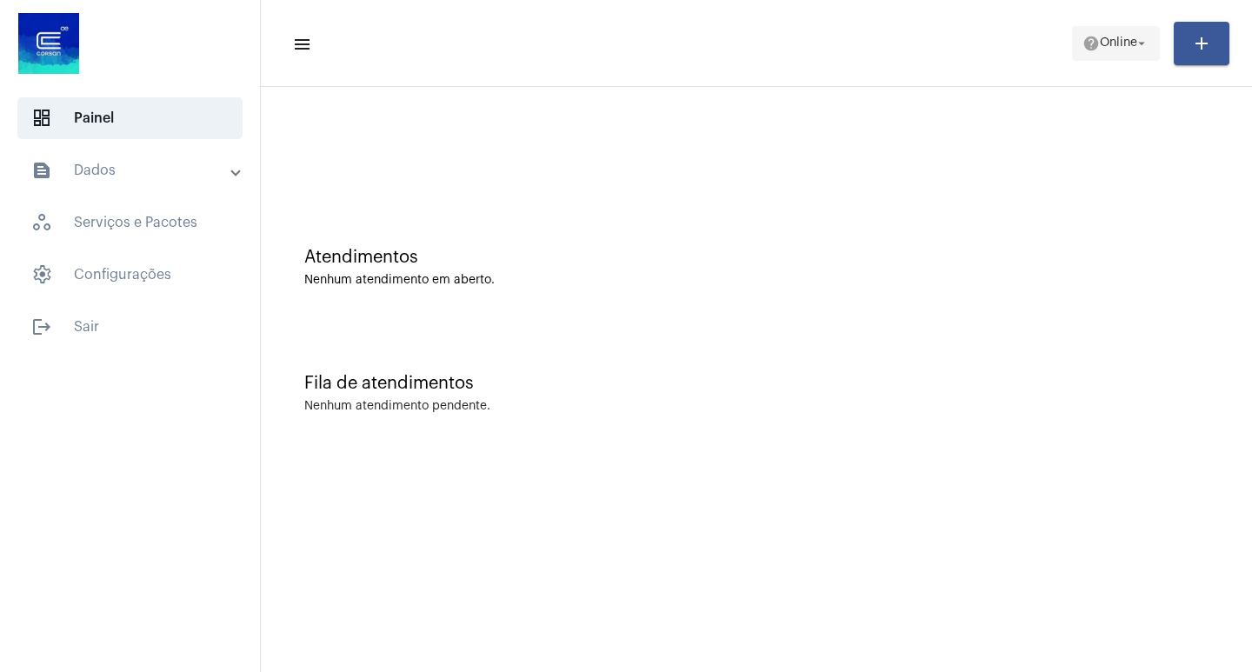
click at [1135, 46] on mat-icon "arrow_drop_down" at bounding box center [1142, 44] width 16 height 16
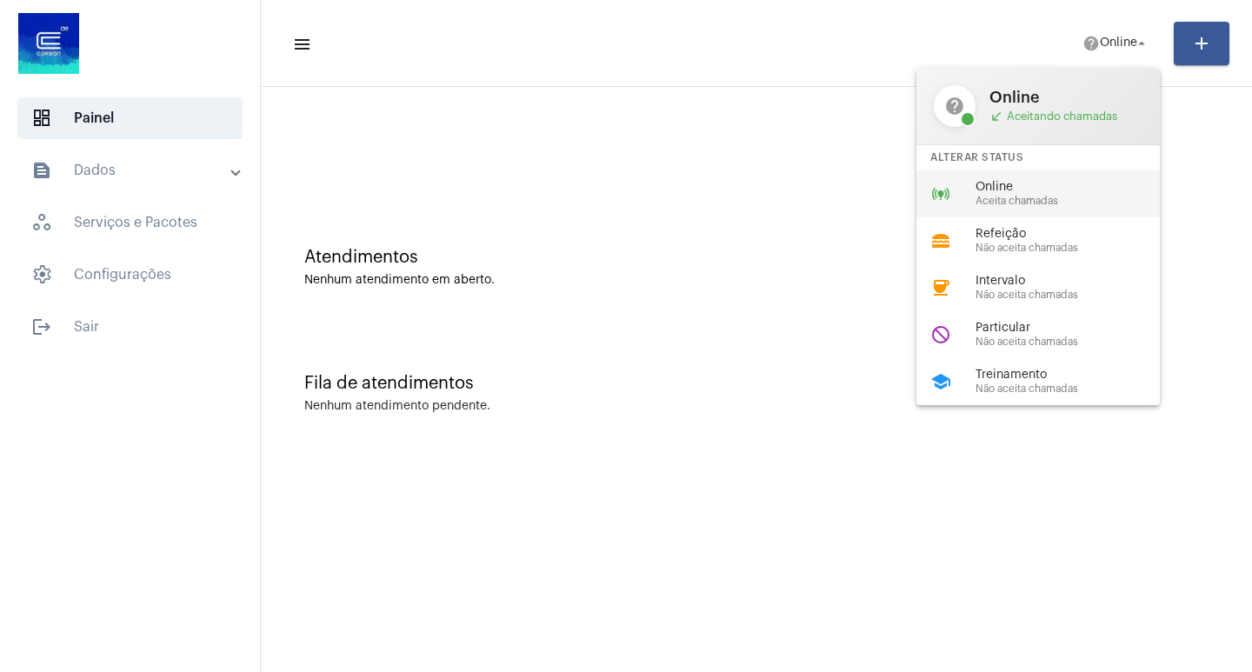
click at [1041, 196] on span "Aceita chamadas" at bounding box center [1075, 201] width 198 height 11
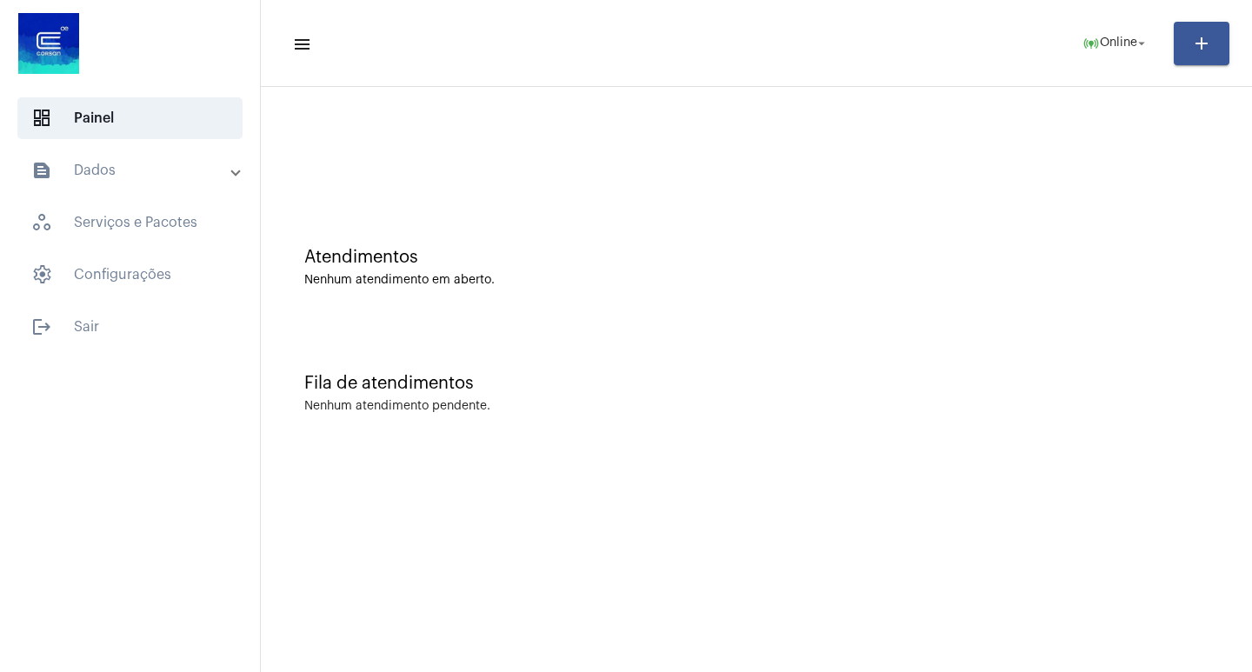
click at [145, 174] on mat-panel-title "text_snippet_outlined Dados" at bounding box center [131, 170] width 201 height 21
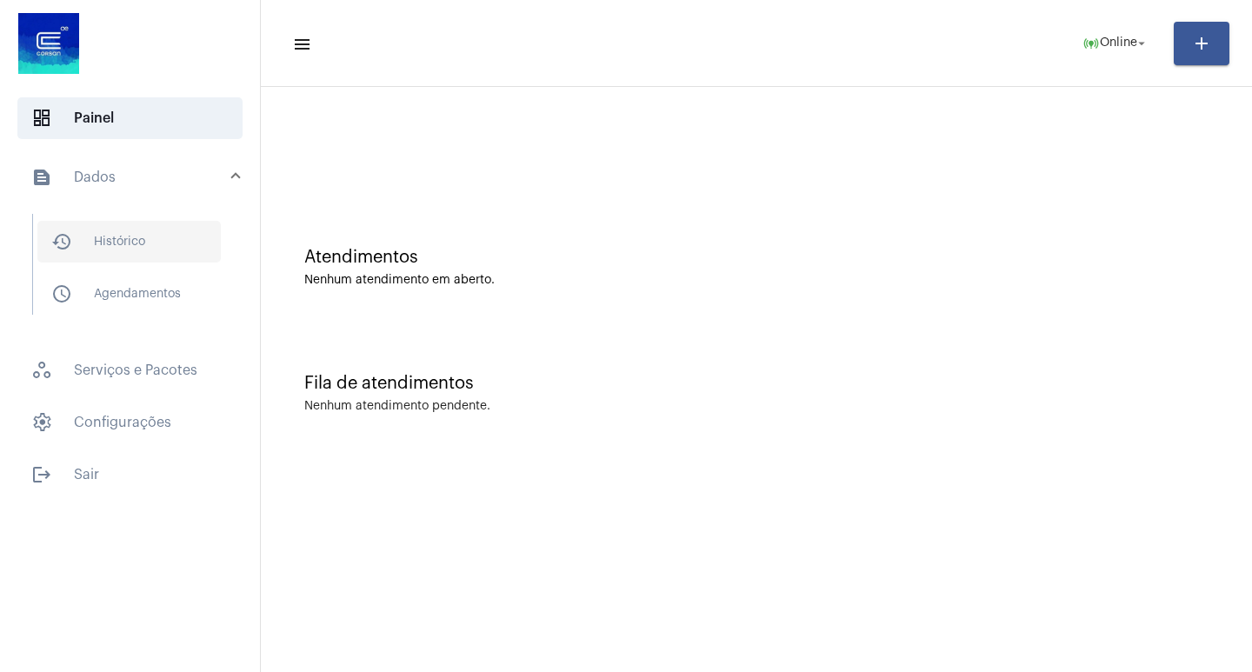
click at [153, 242] on span "history_outlined Histórico" at bounding box center [128, 242] width 183 height 42
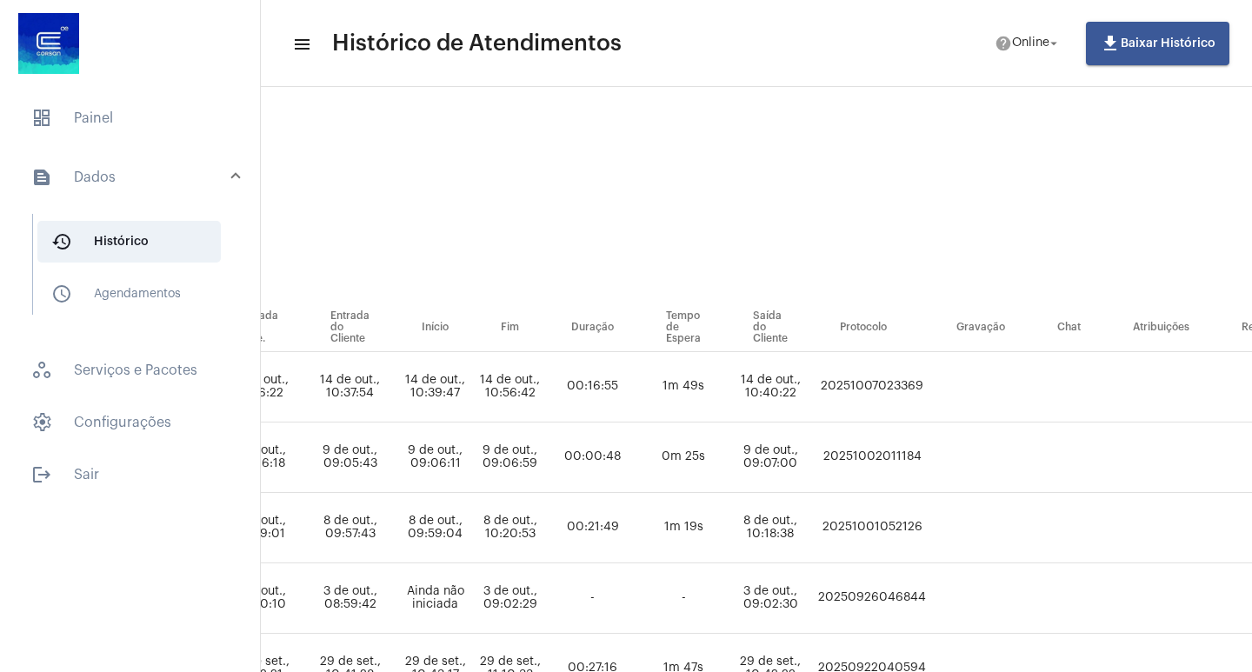
scroll to position [0, 922]
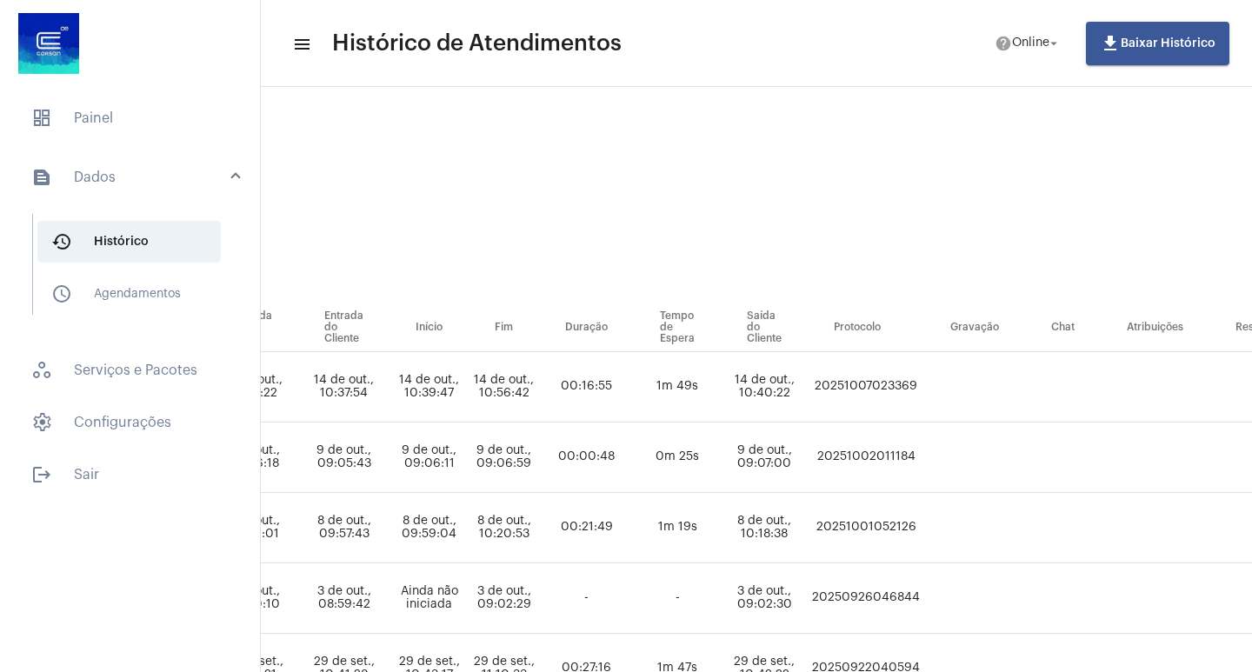
drag, startPoint x: 1059, startPoint y: 379, endPoint x: 954, endPoint y: 395, distance: 106.4
click at [924, 395] on td "20251007023369" at bounding box center [866, 387] width 117 height 70
copy td "20251007023369"
click at [67, 114] on span "dashboard Painel" at bounding box center [129, 118] width 225 height 42
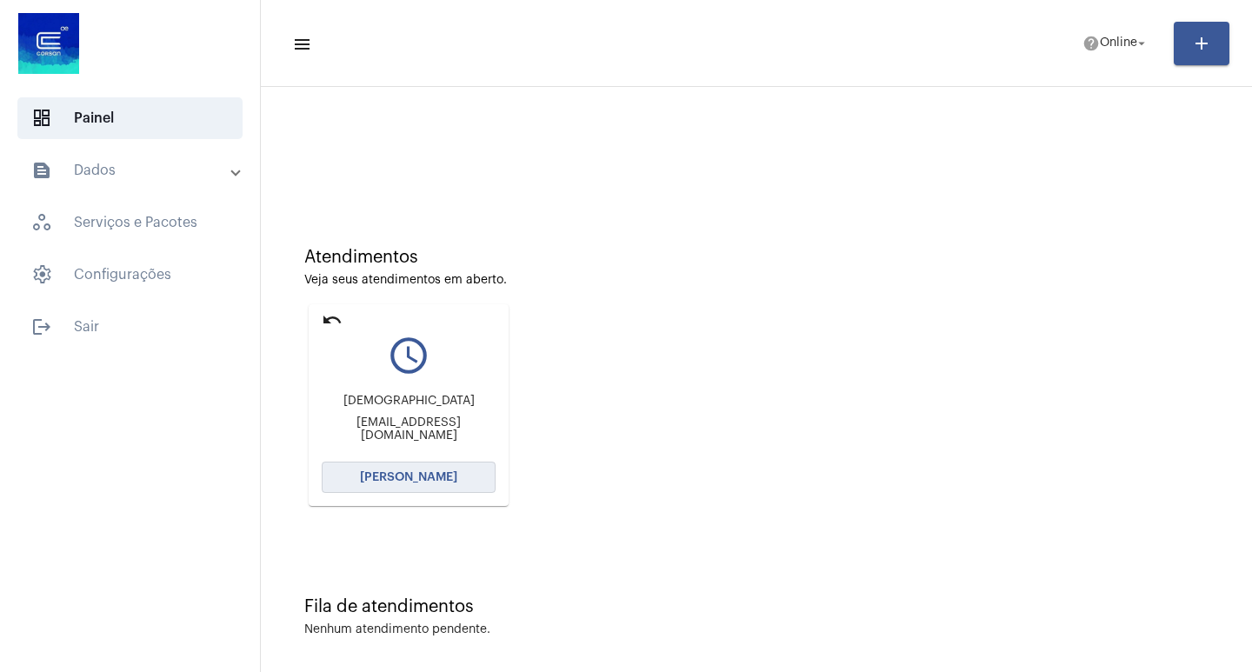
click at [426, 477] on span "[PERSON_NAME]" at bounding box center [408, 477] width 97 height 12
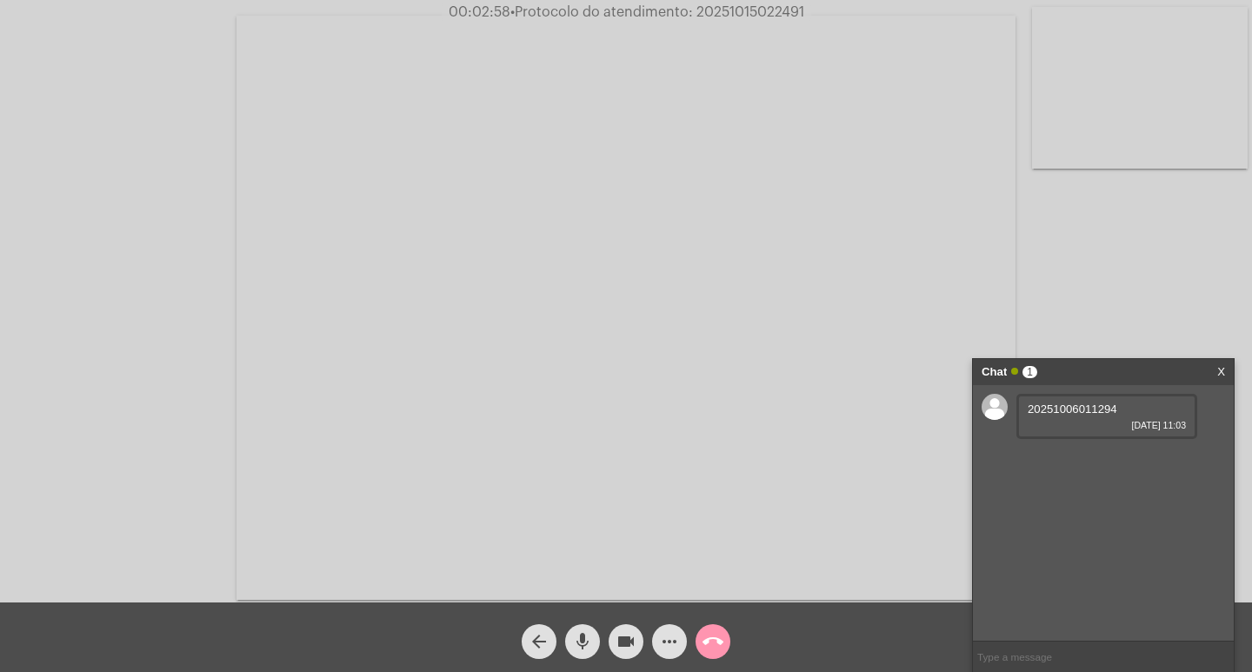
click at [574, 647] on mat-icon "mic" at bounding box center [582, 641] width 21 height 21
click at [638, 639] on button "videocam" at bounding box center [626, 641] width 35 height 35
click at [721, 638] on mat-icon "call_end" at bounding box center [713, 641] width 21 height 21
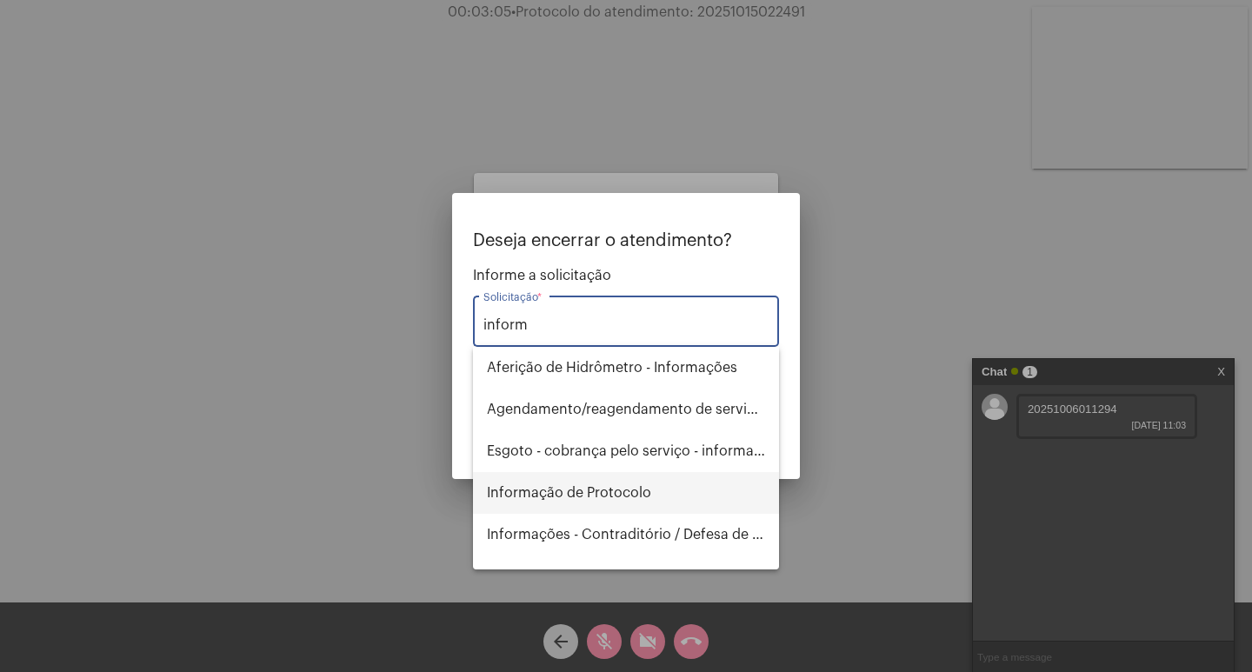
click at [610, 495] on span "Informação de Protocolo" at bounding box center [626, 493] width 278 height 42
type input "Informação de Protocolo"
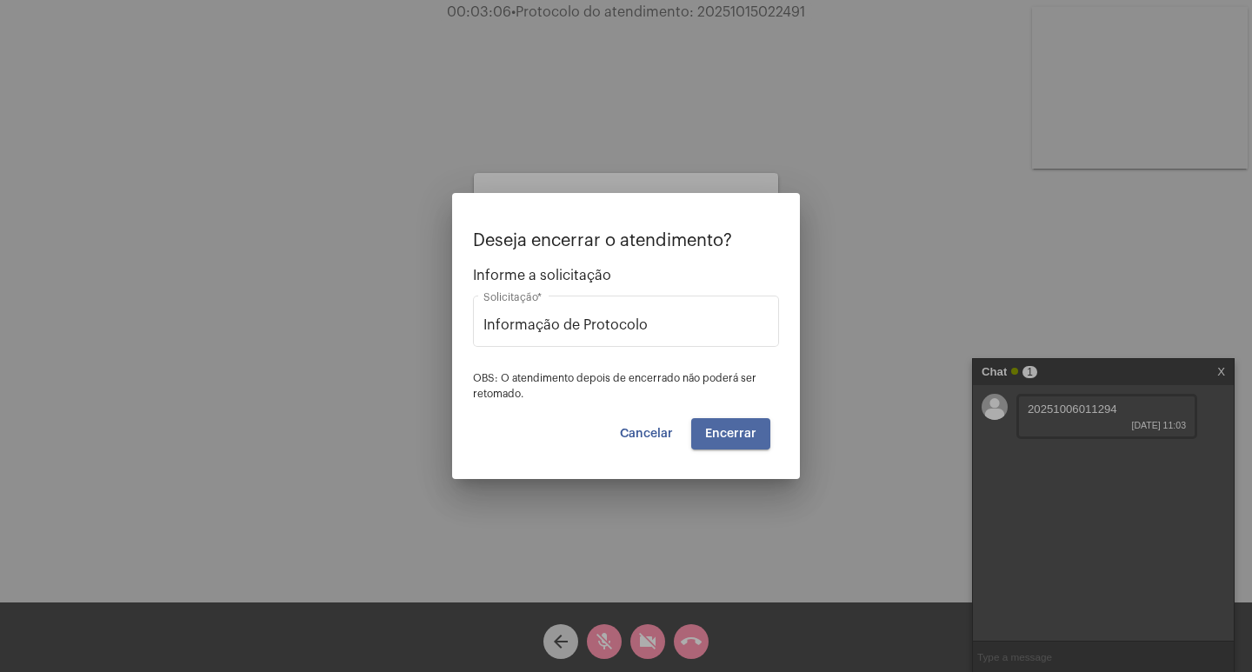
click at [743, 428] on button "Encerrar" at bounding box center [730, 433] width 79 height 31
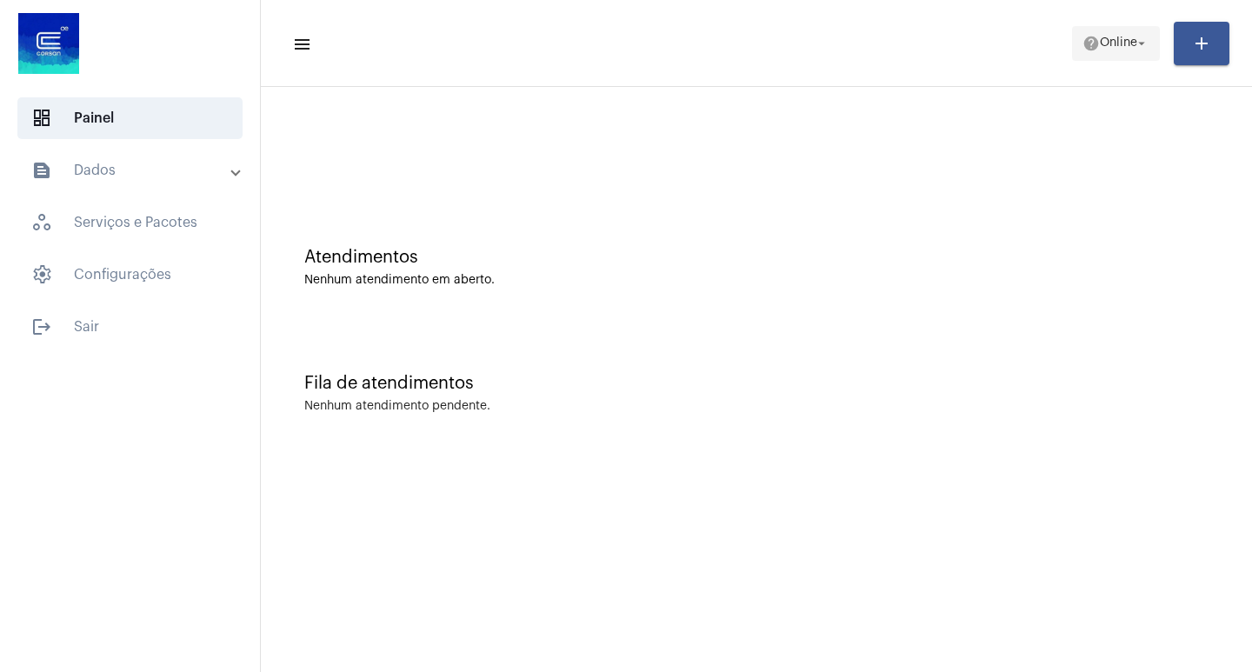
click at [1149, 34] on button "help Online arrow_drop_down" at bounding box center [1116, 43] width 88 height 35
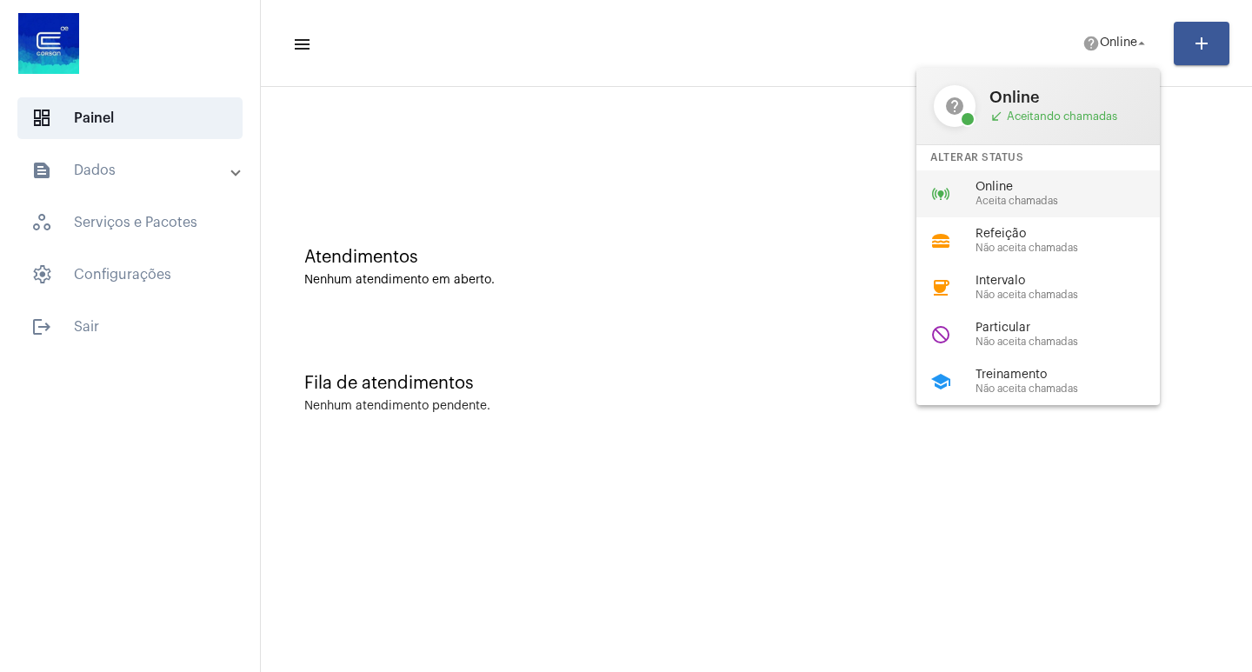
click at [1049, 184] on span "Online" at bounding box center [1075, 187] width 198 height 13
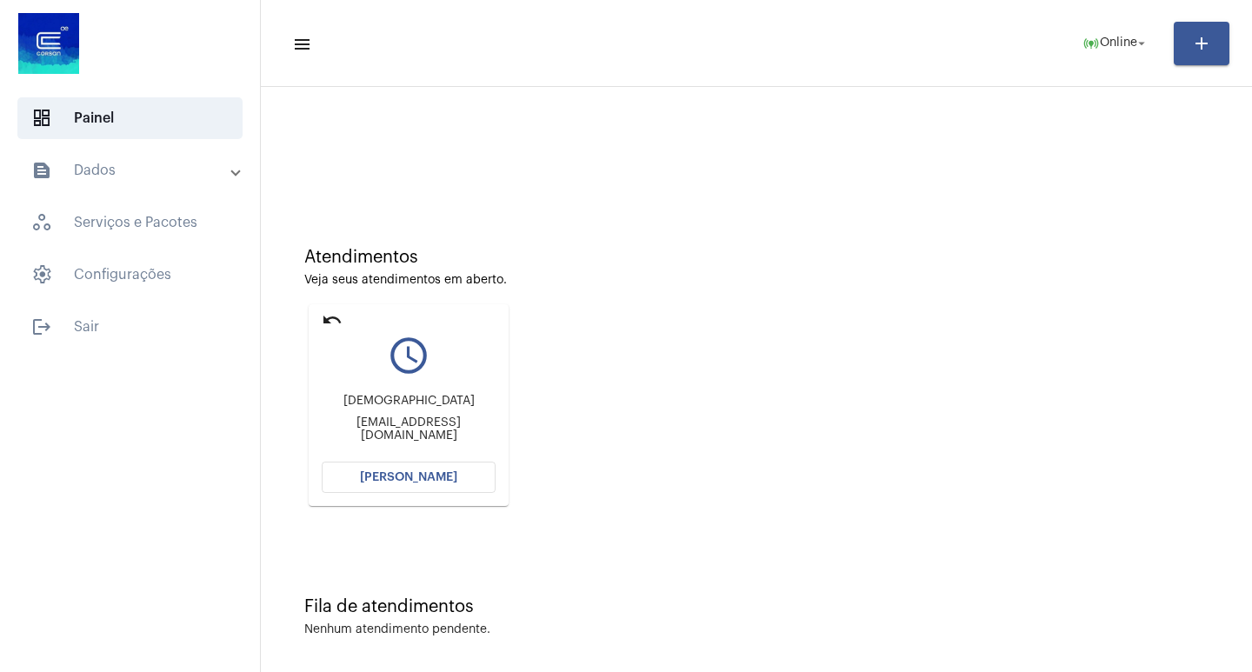
click at [384, 474] on span "[PERSON_NAME]" at bounding box center [408, 477] width 97 height 12
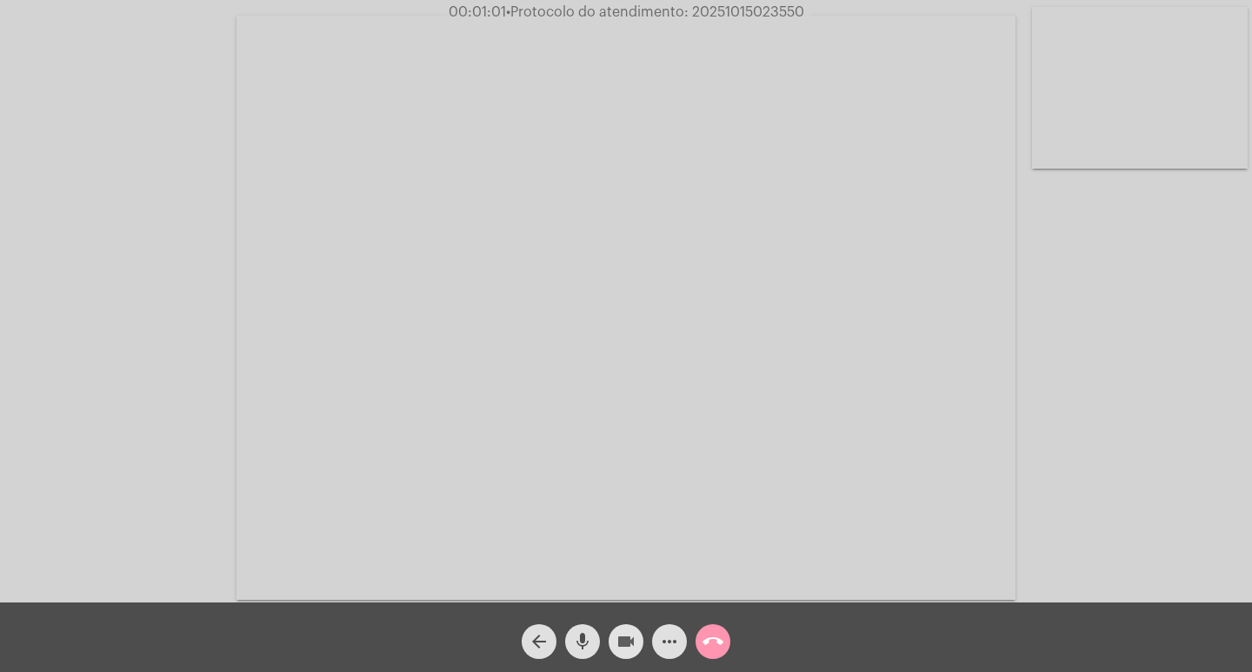
click at [616, 634] on mat-icon "videocam" at bounding box center [626, 641] width 21 height 21
click at [586, 637] on mat-icon "mic" at bounding box center [582, 641] width 21 height 21
click at [587, 636] on mat-icon "mic_off" at bounding box center [582, 641] width 21 height 21
click at [627, 639] on mat-icon "videocam_off" at bounding box center [626, 641] width 21 height 21
click at [609, 624] on button "videocam" at bounding box center [626, 641] width 35 height 35
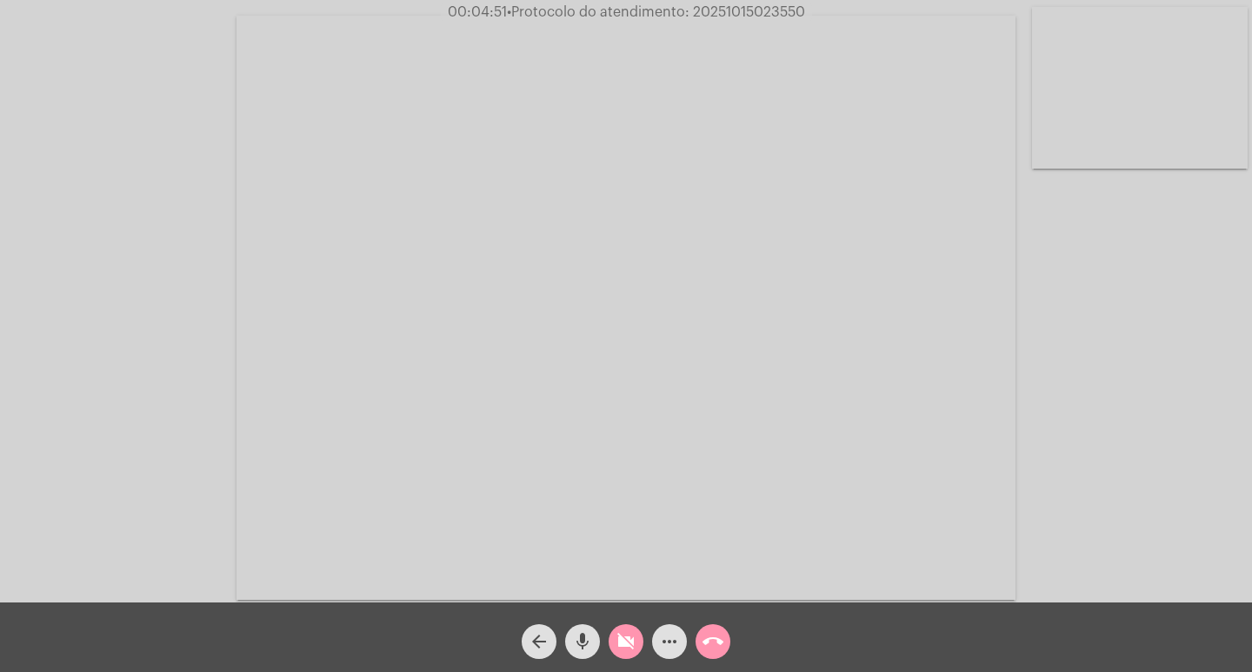
click at [609, 624] on button "videocam_off" at bounding box center [626, 641] width 35 height 35
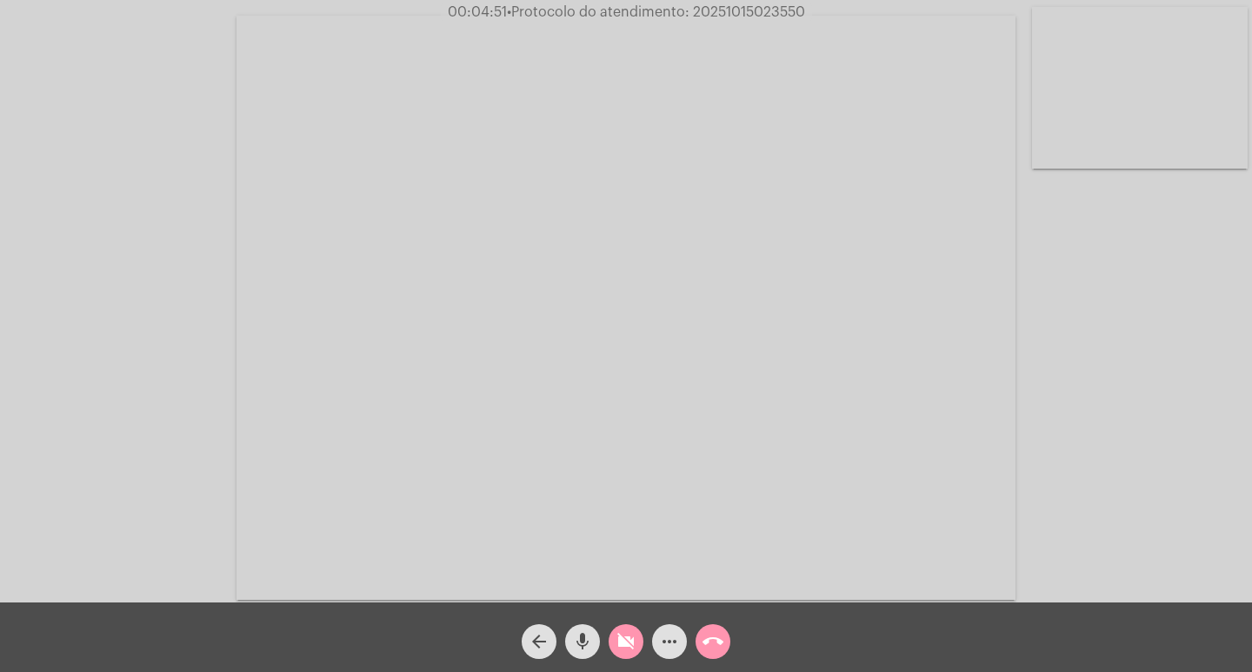
click at [609, 624] on button "videocam_off" at bounding box center [626, 641] width 35 height 35
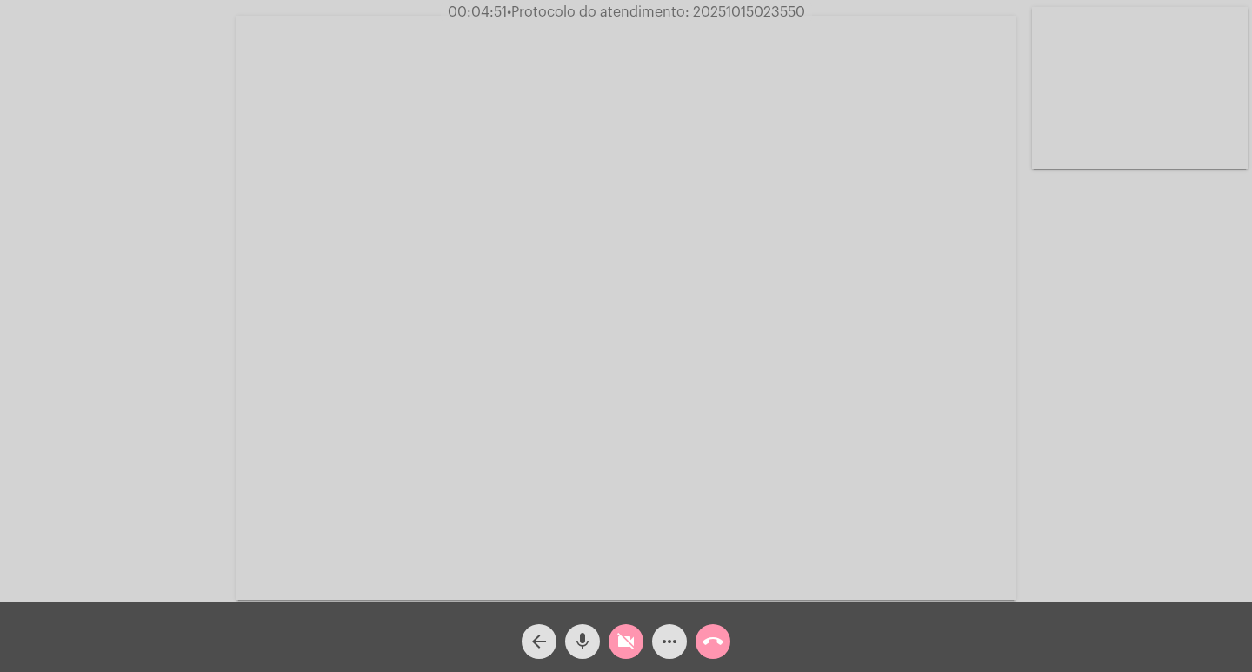
click at [609, 624] on button "videocam_off" at bounding box center [626, 641] width 35 height 35
click at [609, 624] on button "videocam" at bounding box center [626, 641] width 35 height 35
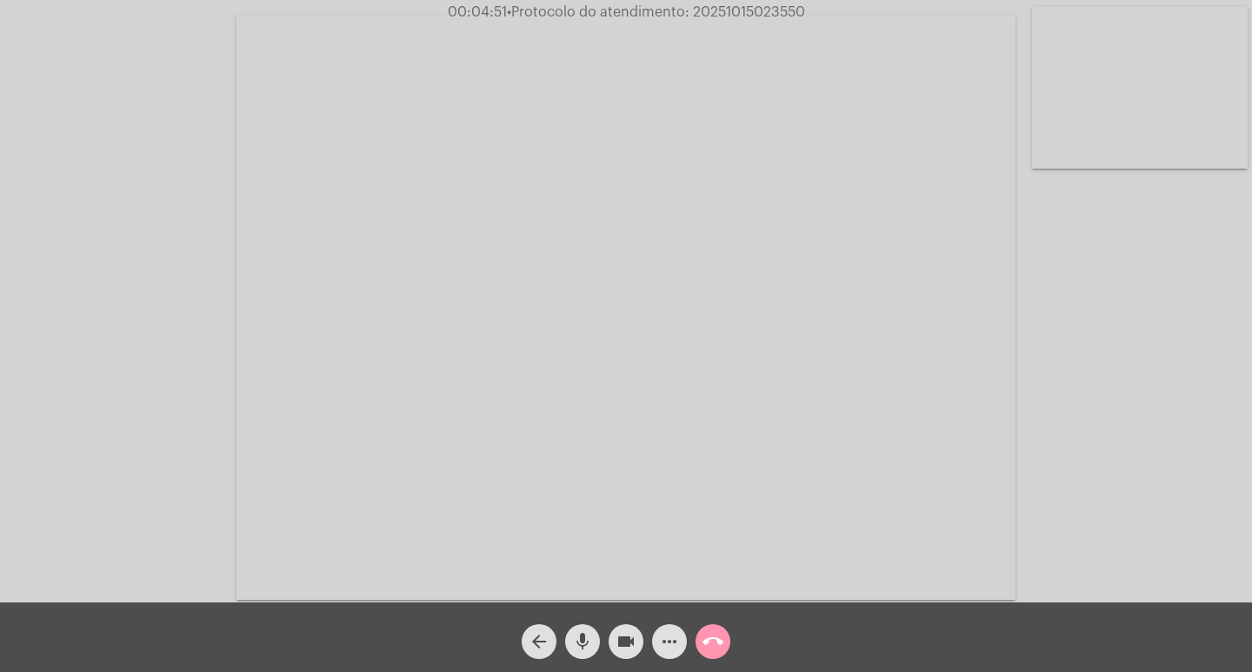
click at [609, 624] on button "videocam" at bounding box center [626, 641] width 35 height 35
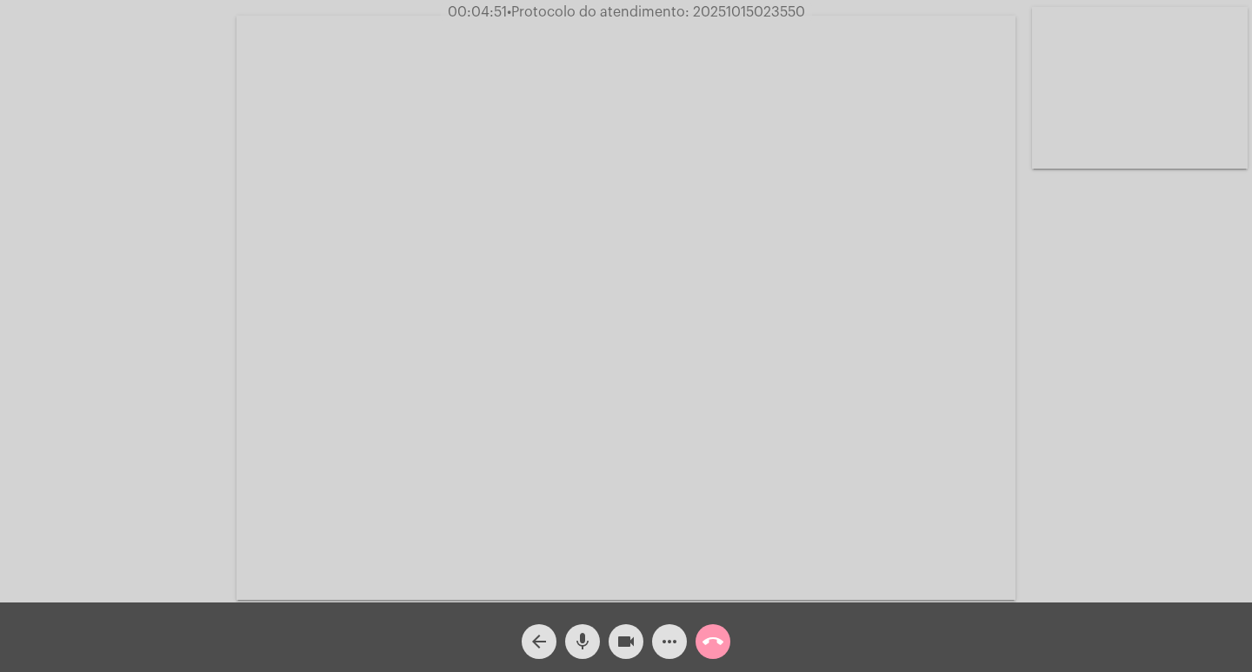
click at [609, 624] on button "videocam" at bounding box center [626, 641] width 35 height 35
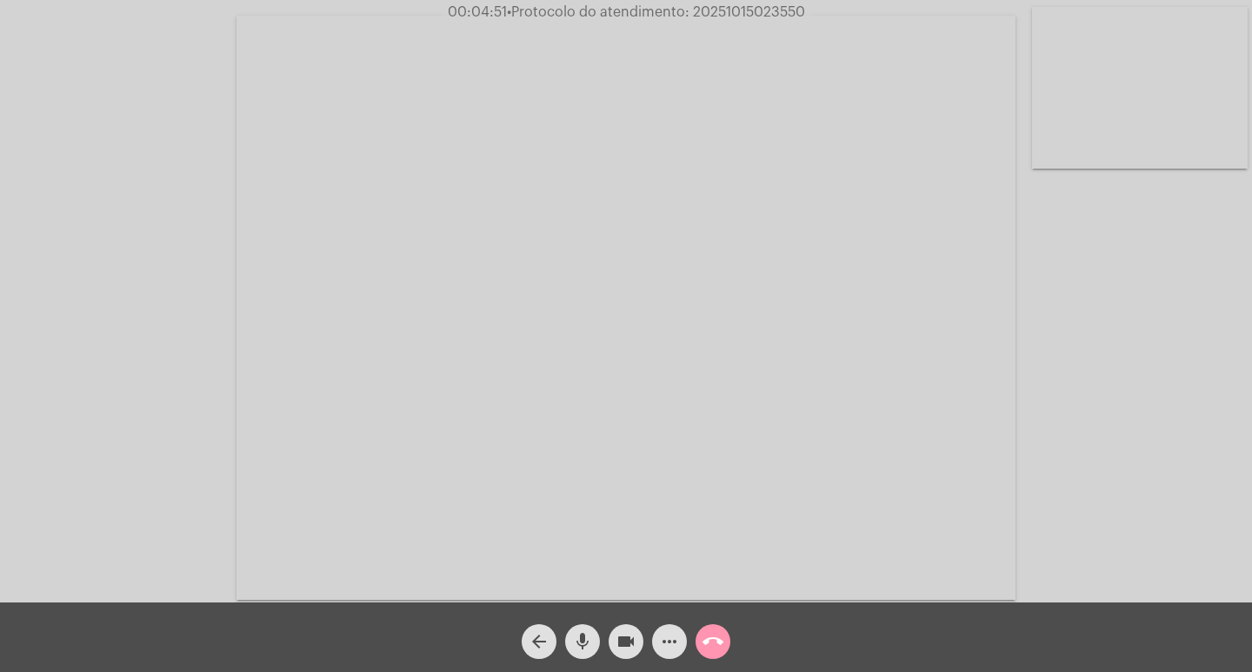
click at [609, 624] on button "videocam" at bounding box center [626, 641] width 35 height 35
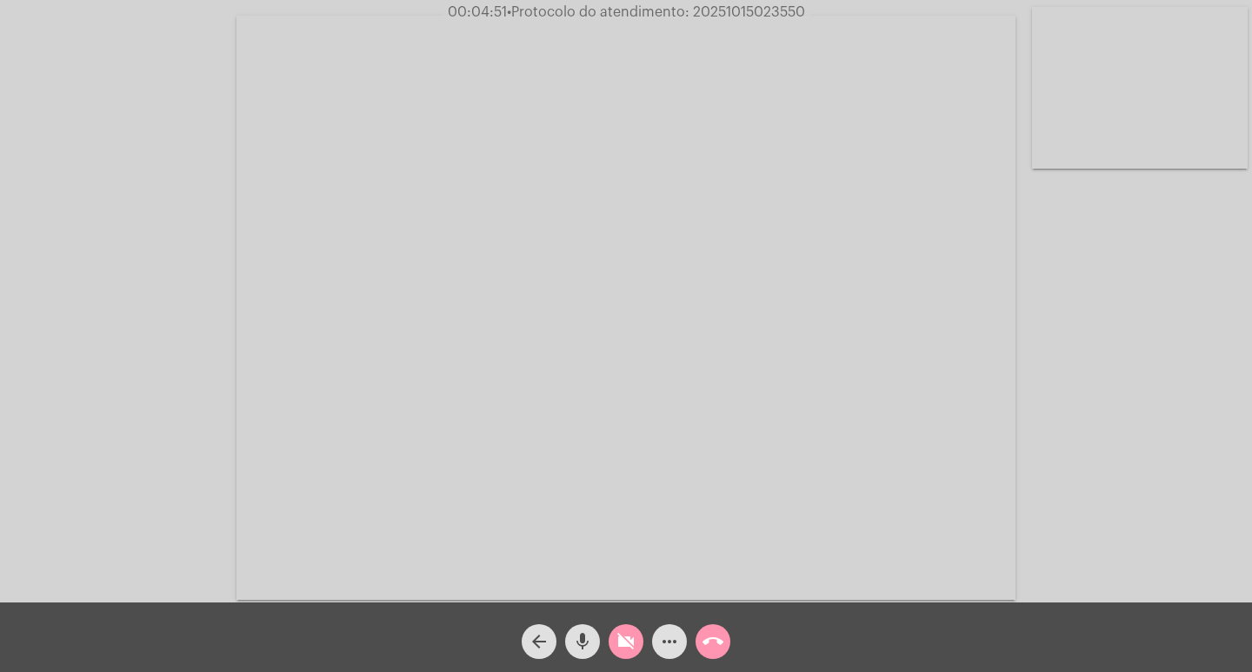
click at [609, 624] on button "videocam_off" at bounding box center [626, 641] width 35 height 35
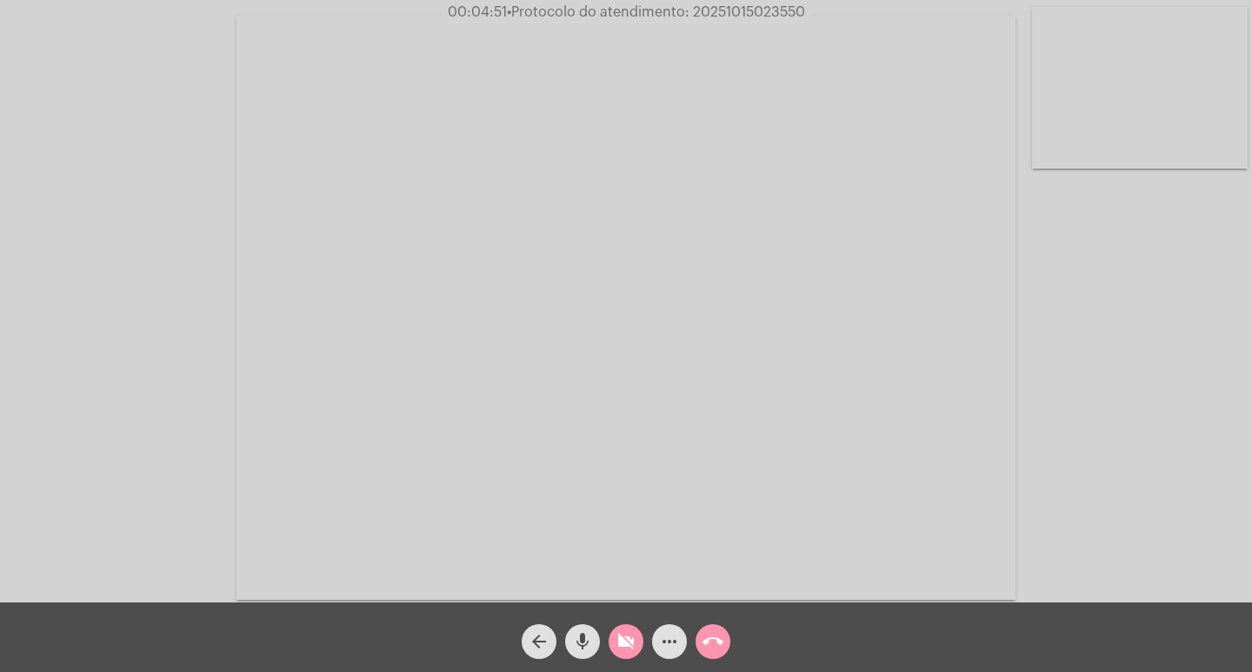
click at [609, 624] on button "videocam_off" at bounding box center [626, 641] width 35 height 35
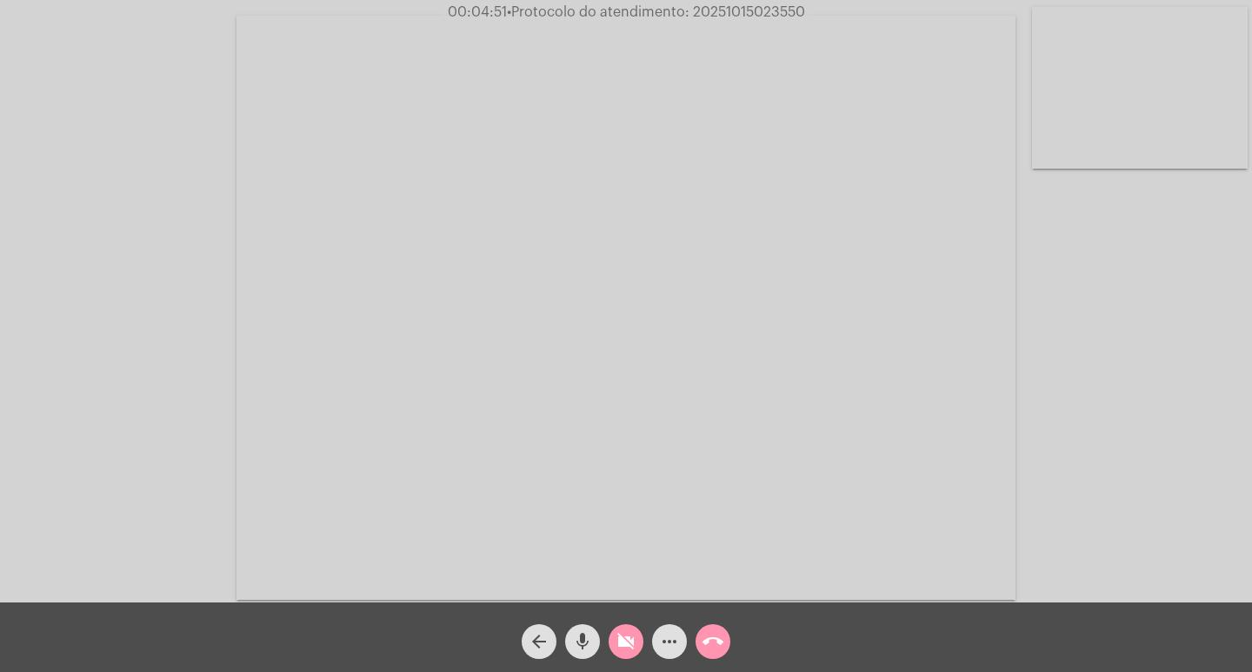
click at [609, 624] on button "videocam_off" at bounding box center [626, 641] width 35 height 35
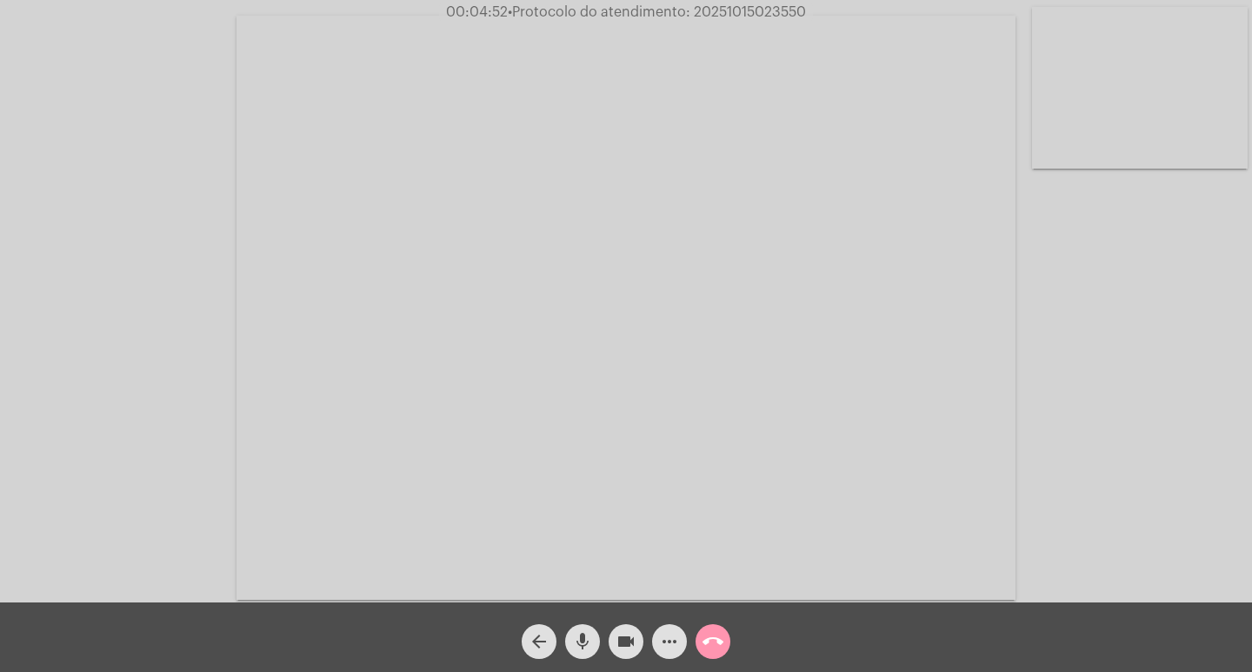
click at [609, 624] on button "videocam" at bounding box center [626, 641] width 35 height 35
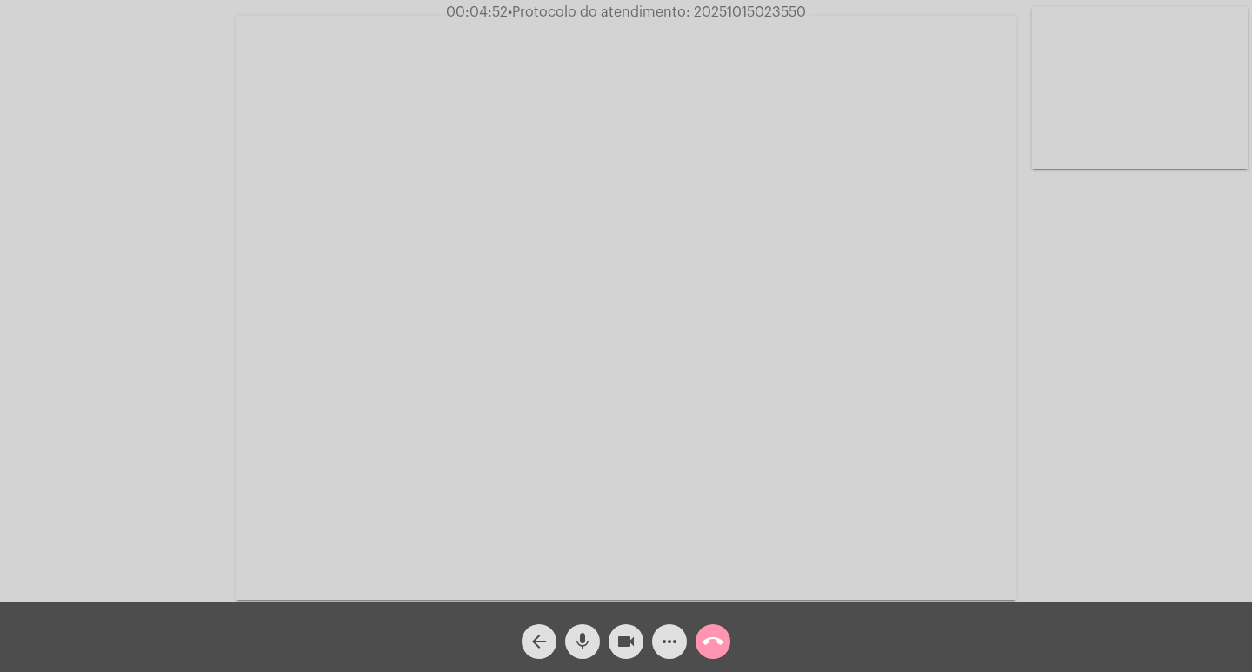
click at [609, 624] on button "videocam" at bounding box center [626, 641] width 35 height 35
click at [609, 624] on button "videocam_off" at bounding box center [626, 641] width 35 height 35
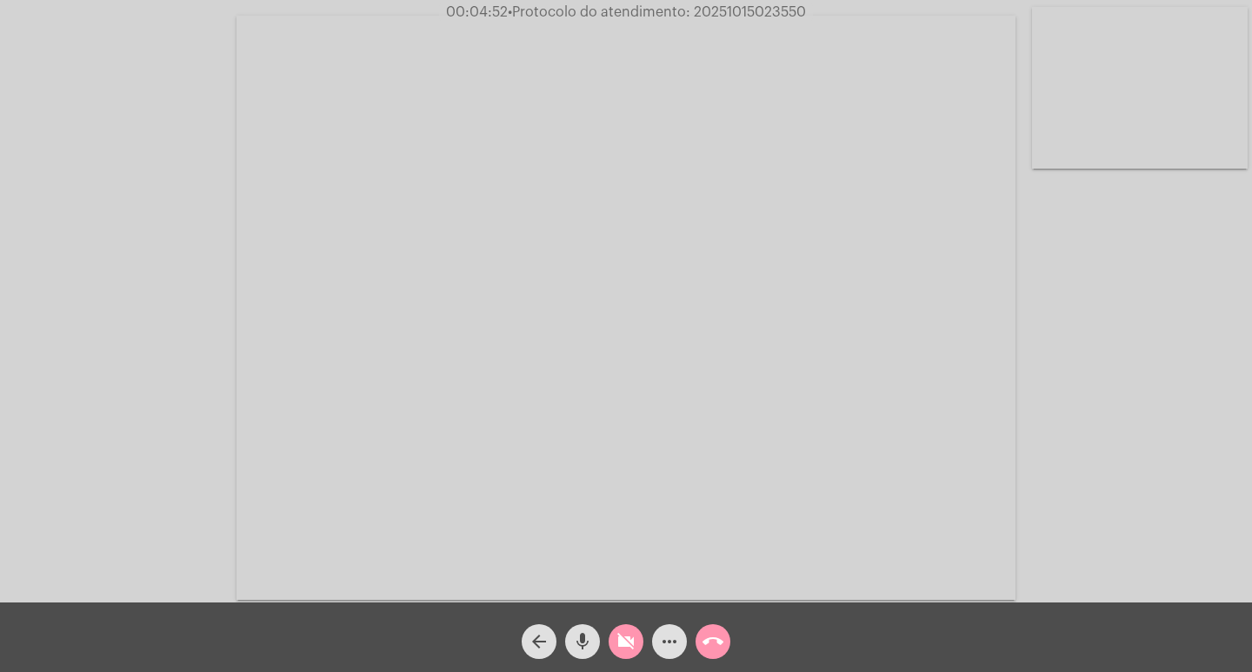
click at [609, 624] on button "videocam_off" at bounding box center [626, 641] width 35 height 35
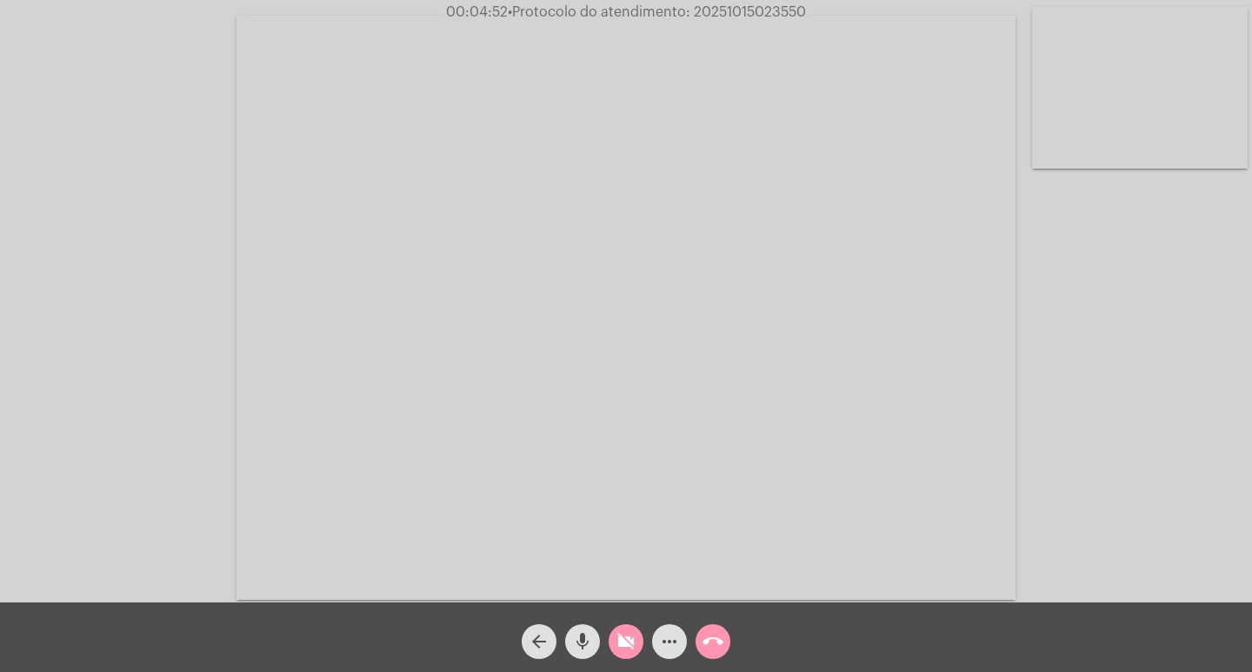
click at [609, 624] on button "videocam_off" at bounding box center [626, 641] width 35 height 35
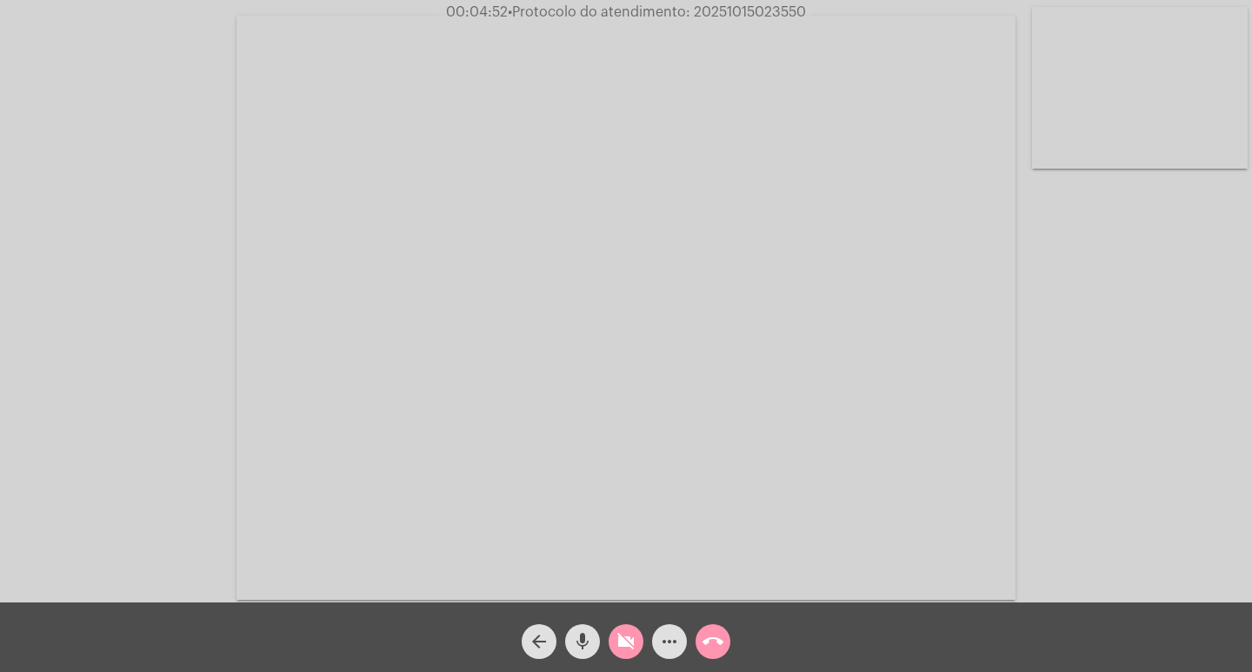
click at [609, 624] on button "videocam_off" at bounding box center [626, 641] width 35 height 35
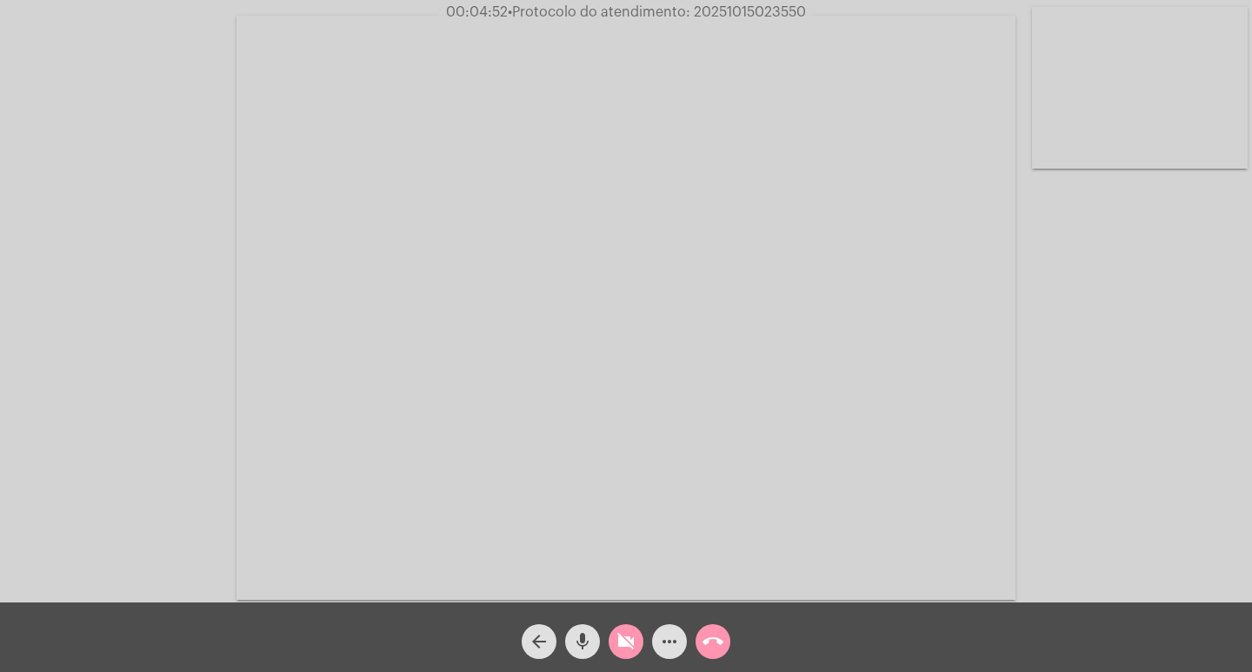
click at [609, 624] on button "videocam_off" at bounding box center [626, 641] width 35 height 35
click at [609, 624] on button "videocam" at bounding box center [626, 641] width 35 height 35
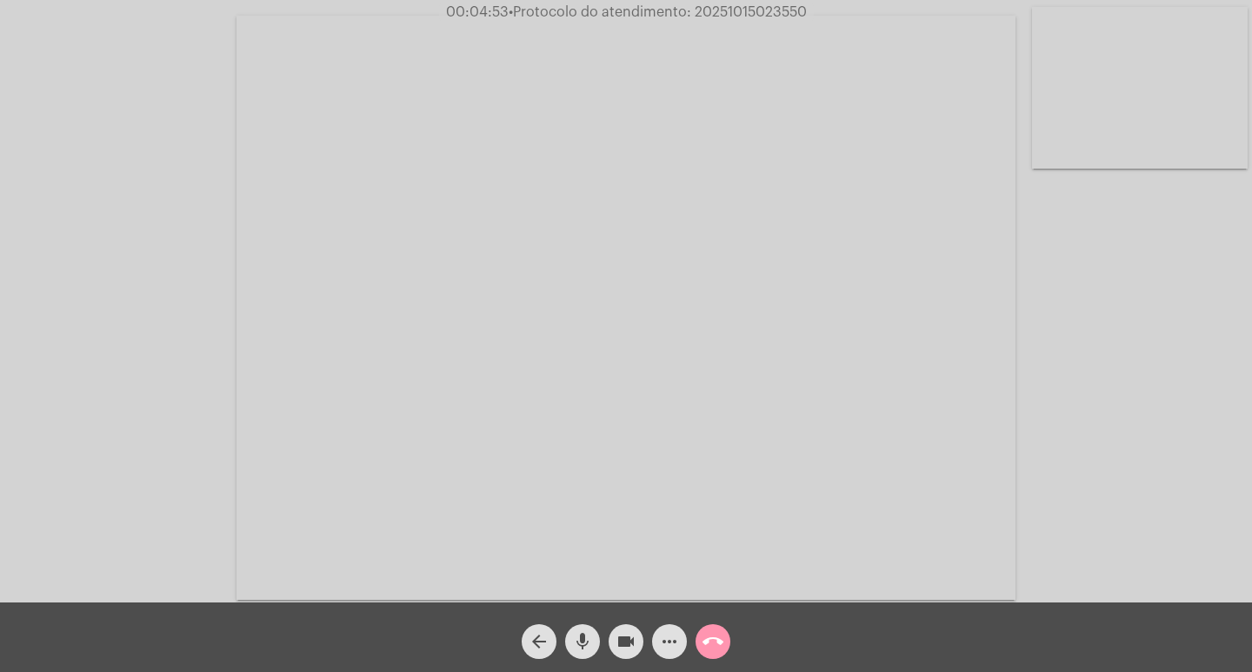
click at [609, 624] on button "videocam" at bounding box center [626, 641] width 35 height 35
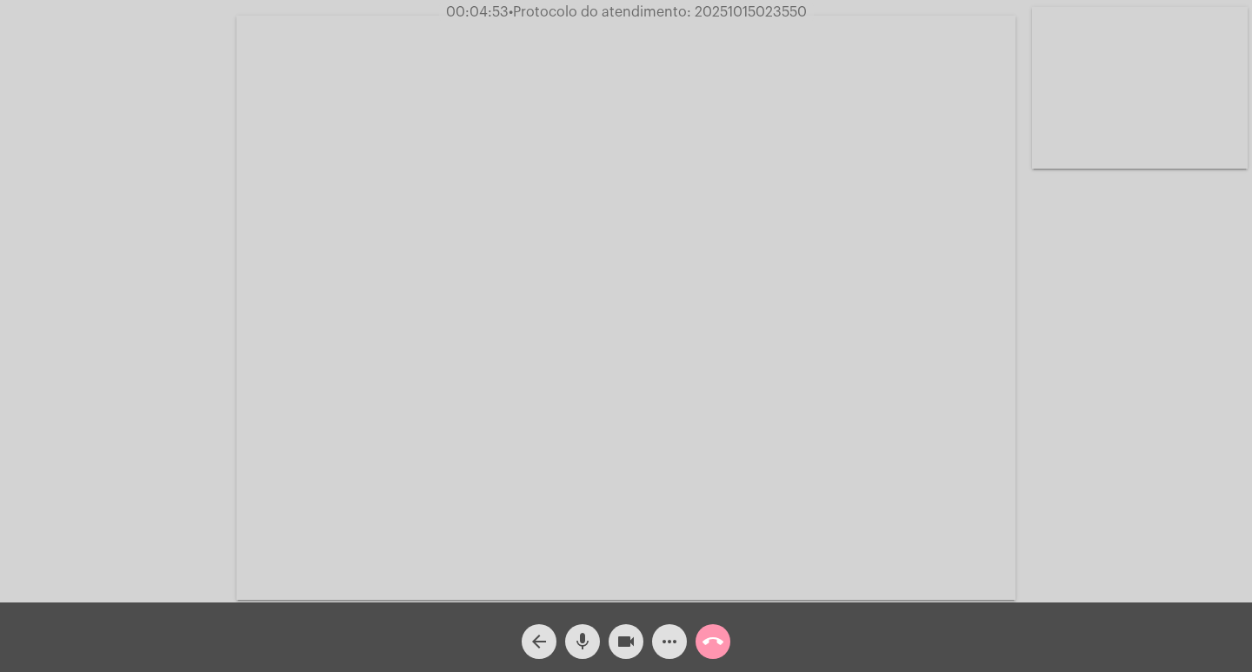
click at [609, 624] on button "videocam" at bounding box center [626, 641] width 35 height 35
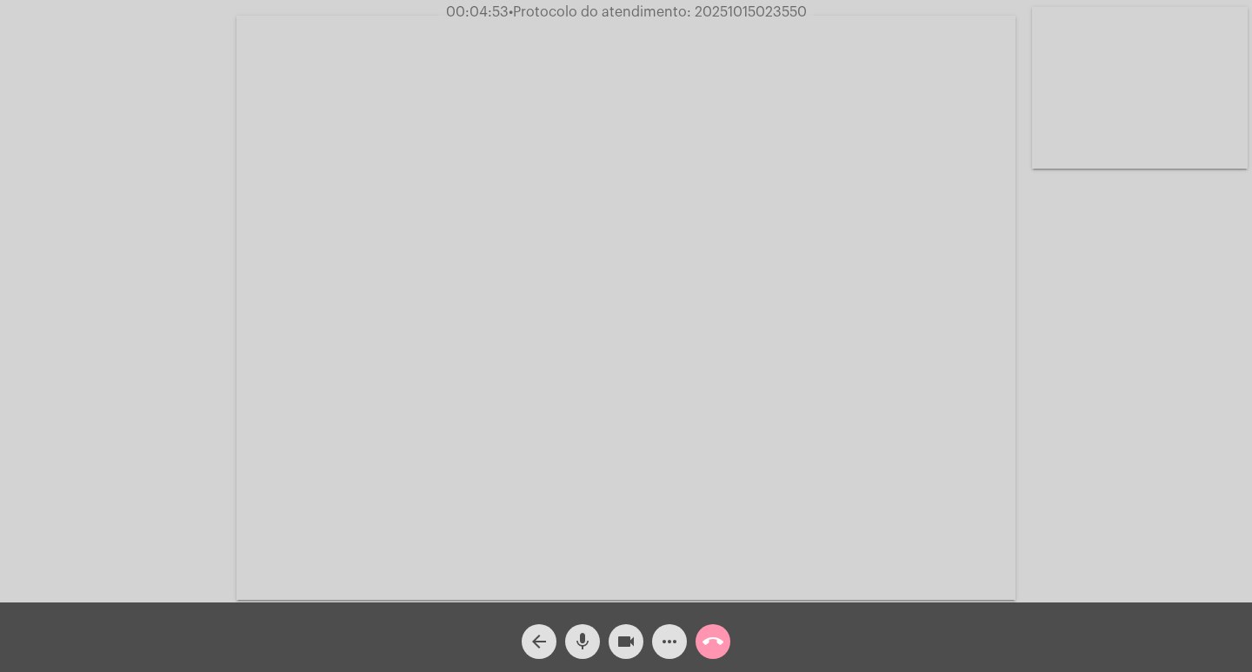
click at [609, 624] on button "videocam" at bounding box center [626, 641] width 35 height 35
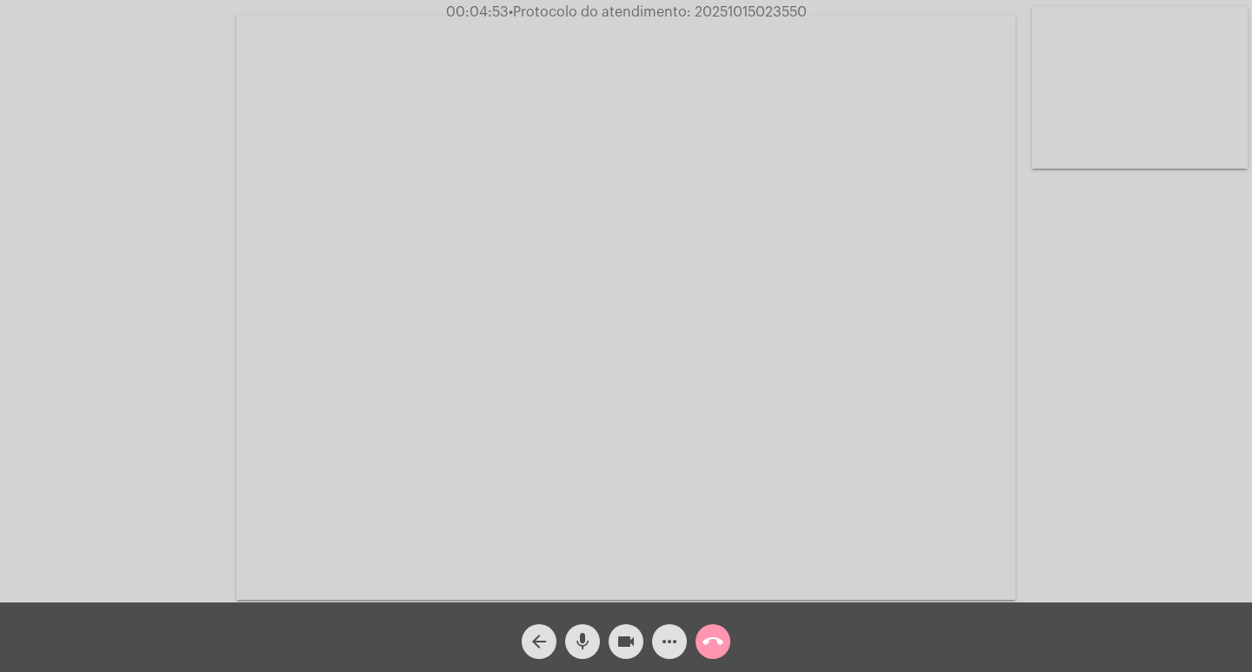
click at [609, 624] on button "videocam" at bounding box center [626, 641] width 35 height 35
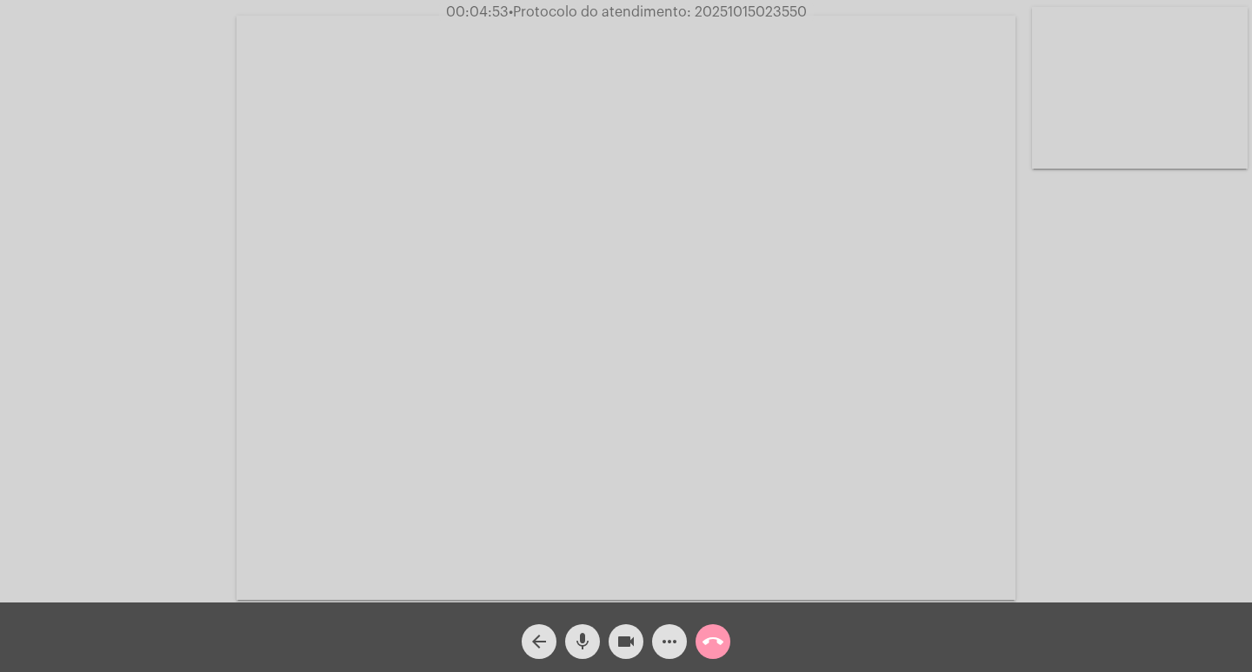
click at [609, 624] on button "videocam" at bounding box center [626, 641] width 35 height 35
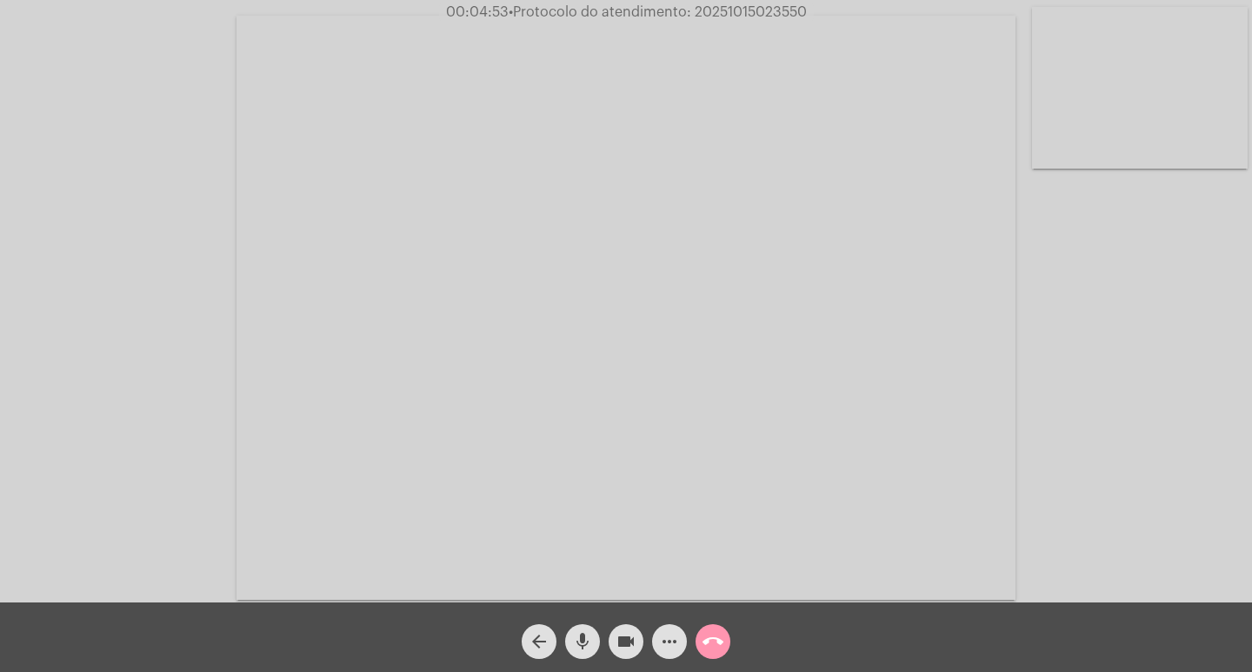
click at [609, 624] on button "videocam" at bounding box center [626, 641] width 35 height 35
click at [609, 624] on button "videocam_off" at bounding box center [626, 641] width 35 height 35
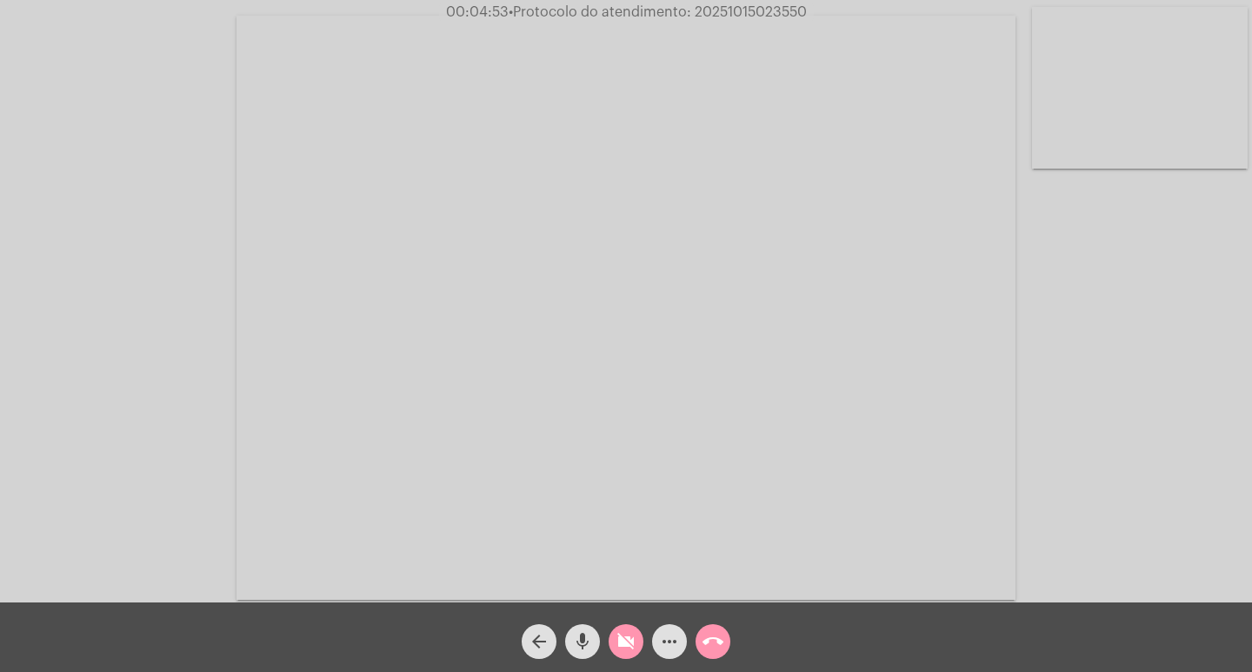
click at [609, 624] on button "videocam_off" at bounding box center [626, 641] width 35 height 35
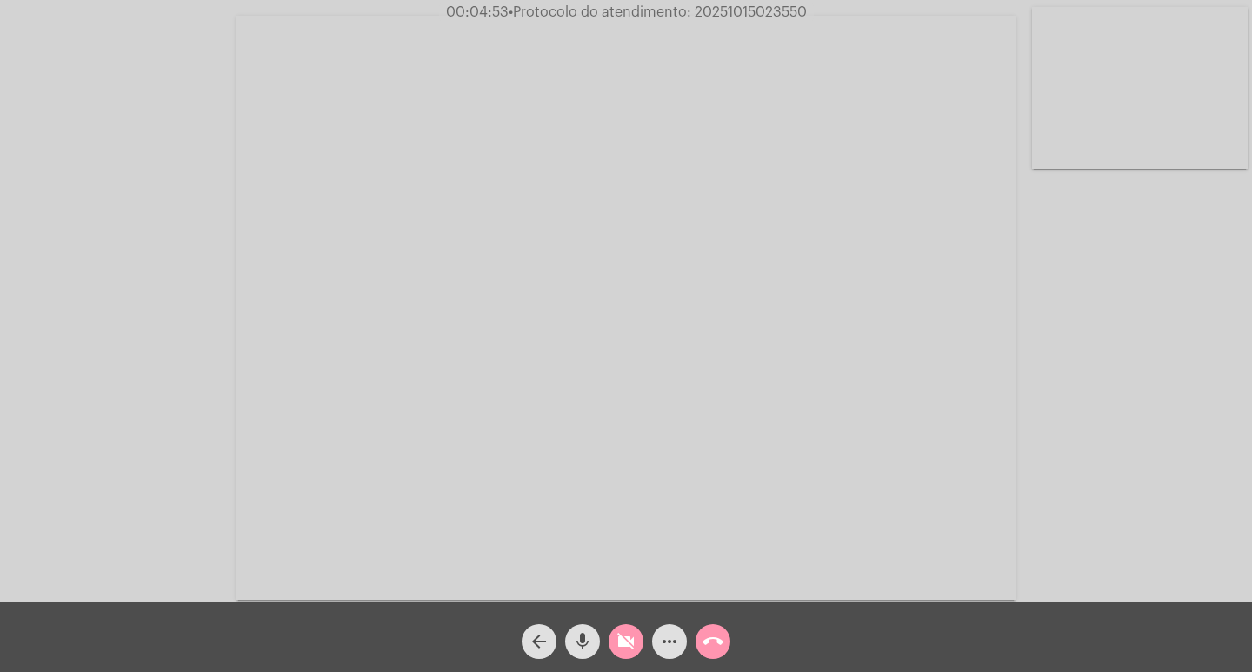
click at [609, 624] on button "videocam_off" at bounding box center [626, 641] width 35 height 35
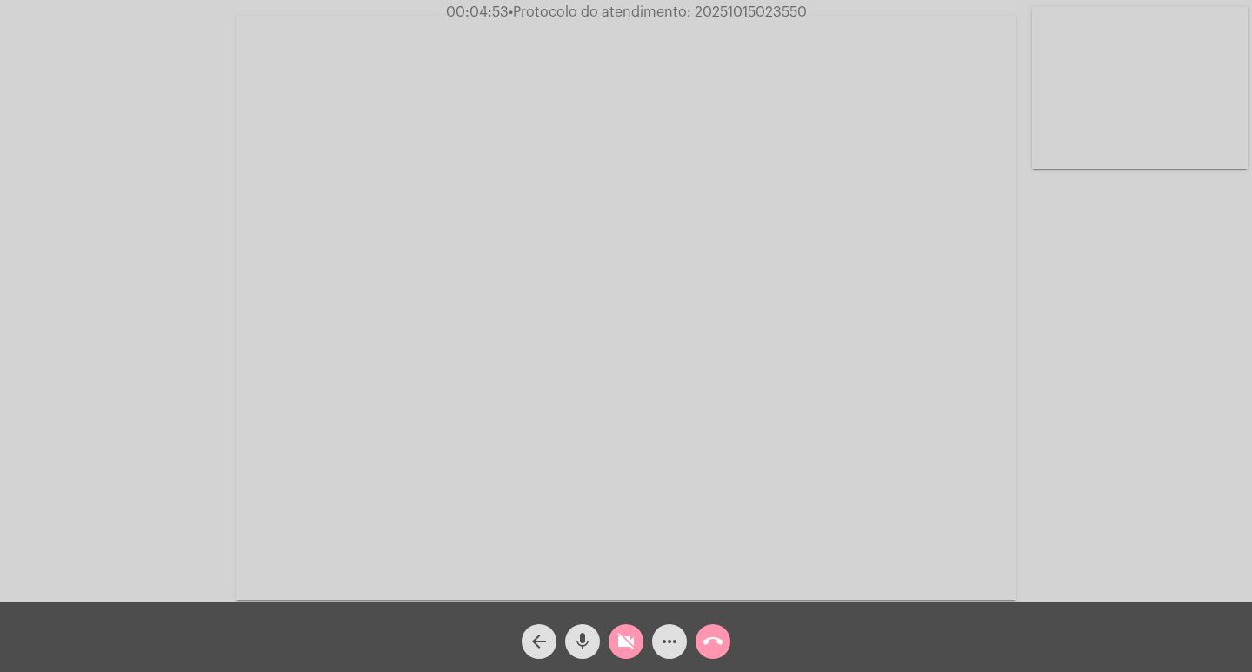
click at [609, 624] on button "videocam_off" at bounding box center [626, 641] width 35 height 35
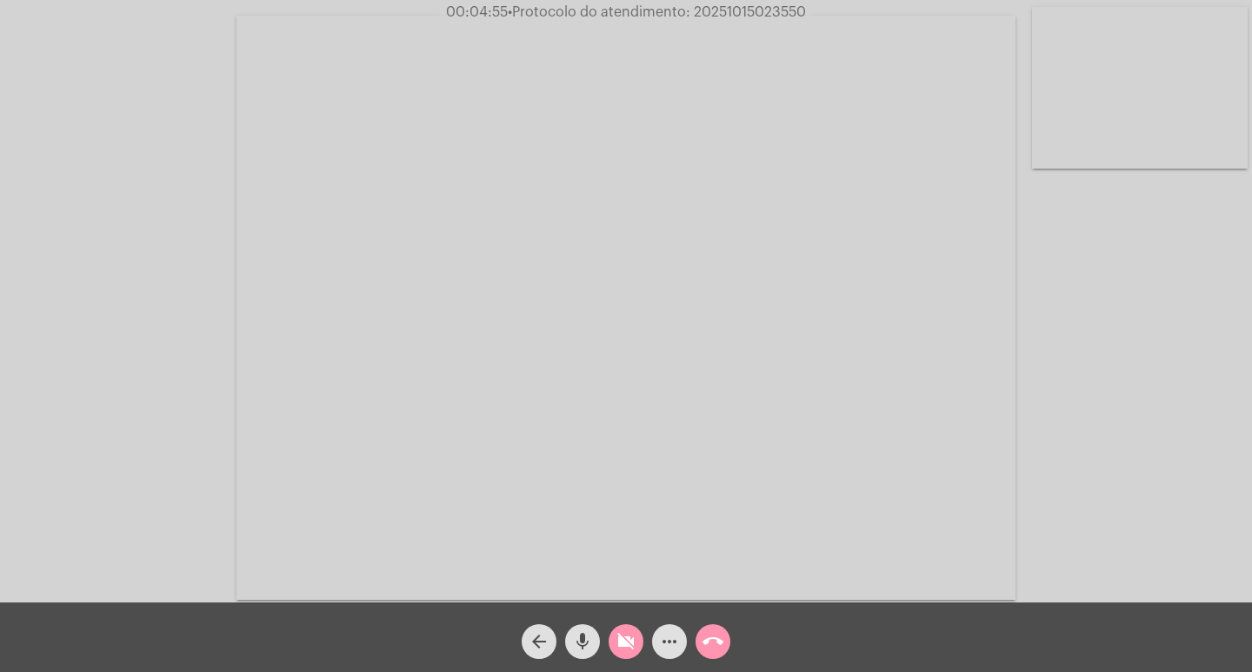
click at [609, 624] on button "videocam_off" at bounding box center [626, 641] width 35 height 35
click at [609, 624] on button "videocam" at bounding box center [626, 641] width 35 height 35
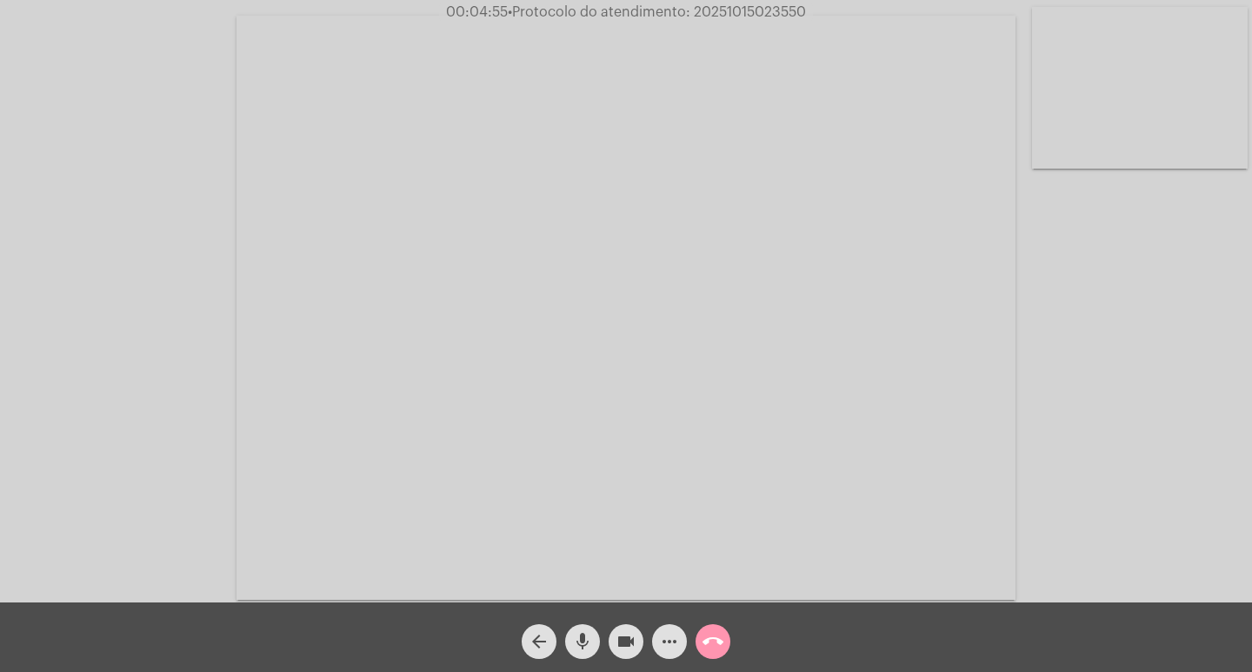
click at [609, 624] on button "videocam" at bounding box center [626, 641] width 35 height 35
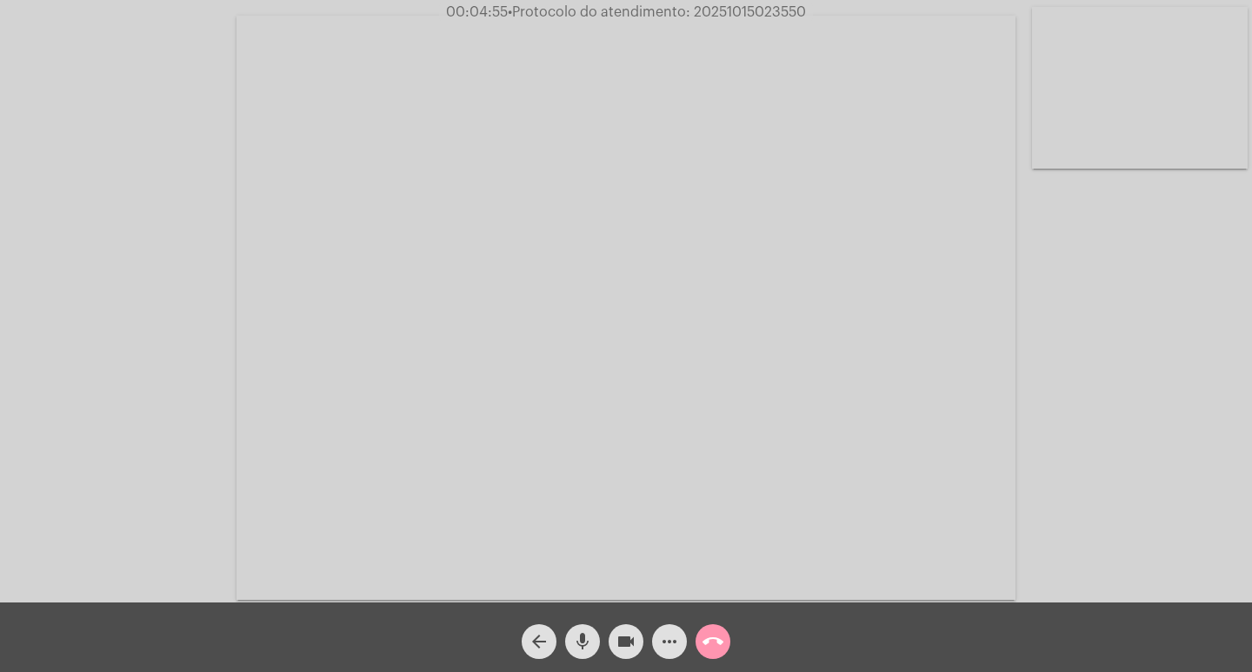
click at [609, 624] on button "videocam" at bounding box center [626, 641] width 35 height 35
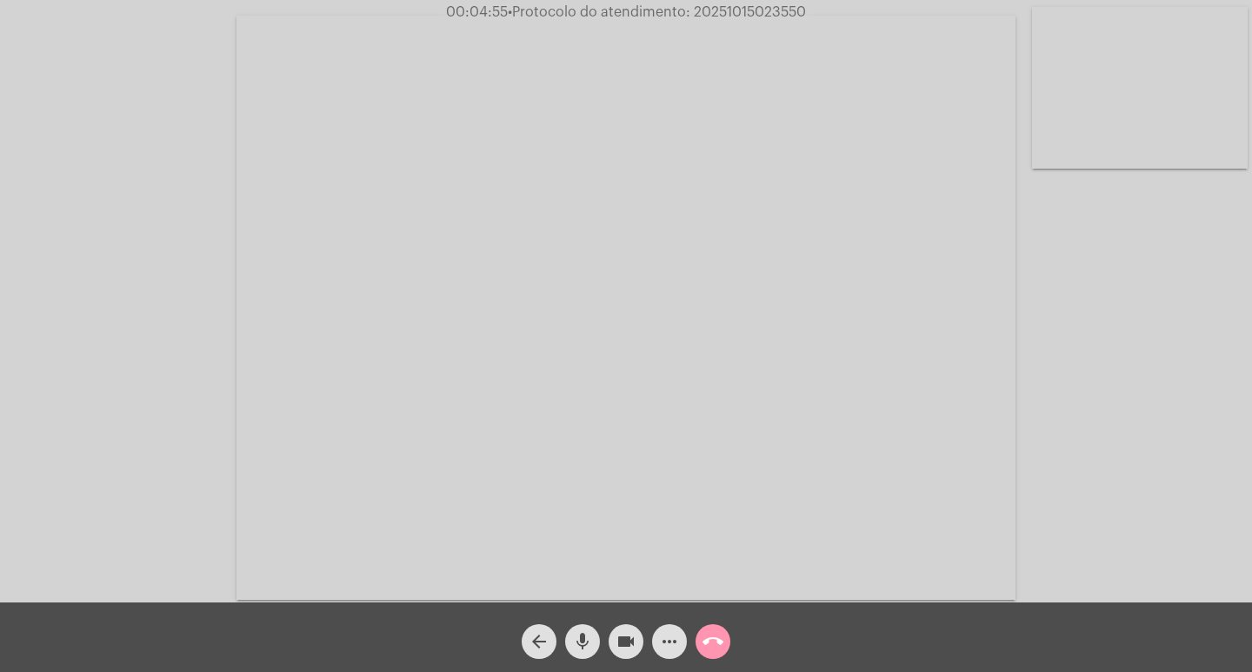
click at [609, 624] on button "videocam" at bounding box center [626, 641] width 35 height 35
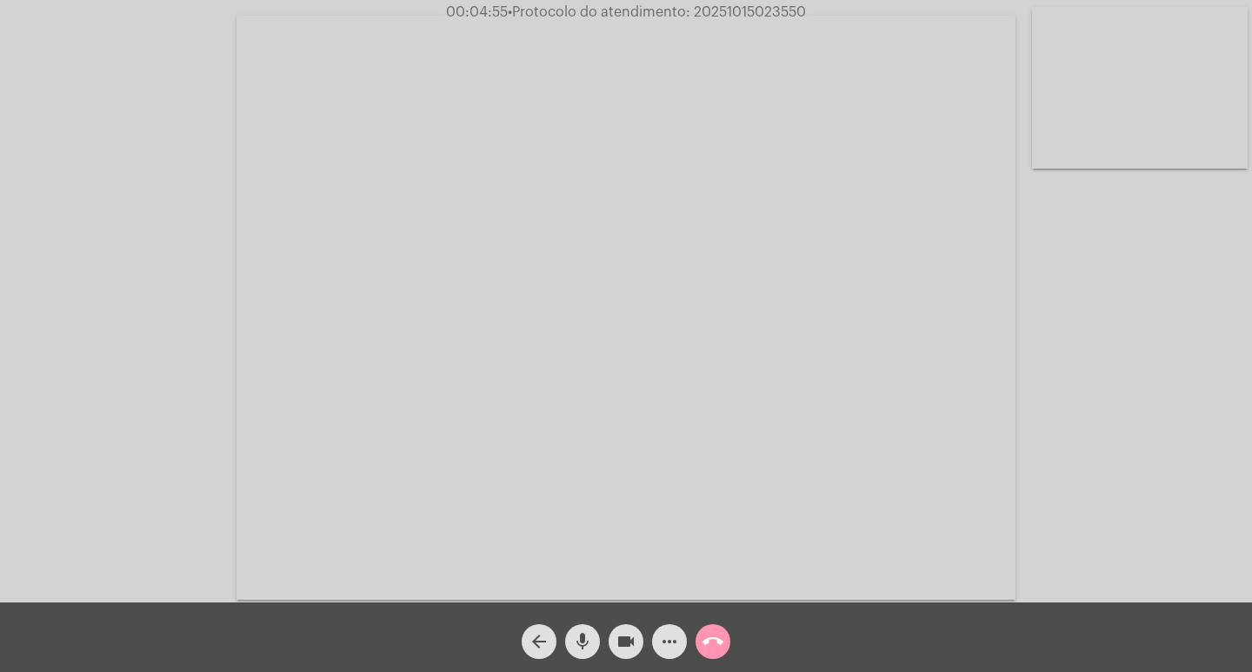
click at [609, 624] on button "videocam" at bounding box center [626, 641] width 35 height 35
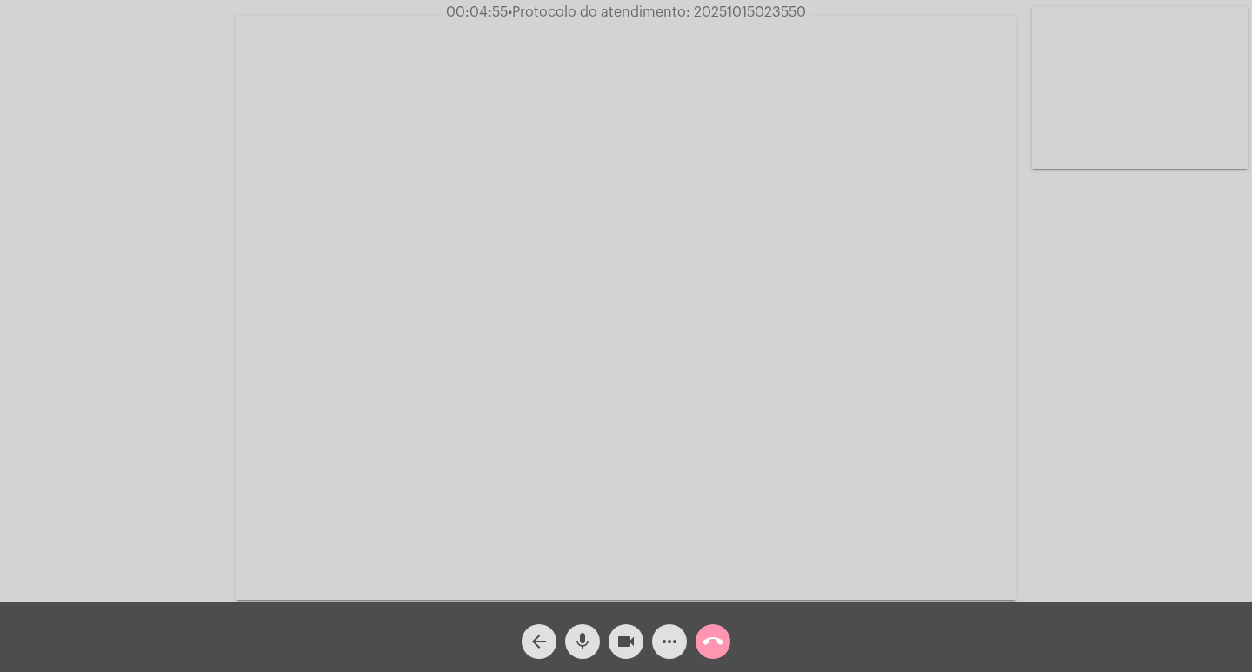
click at [609, 624] on button "videocam" at bounding box center [626, 641] width 35 height 35
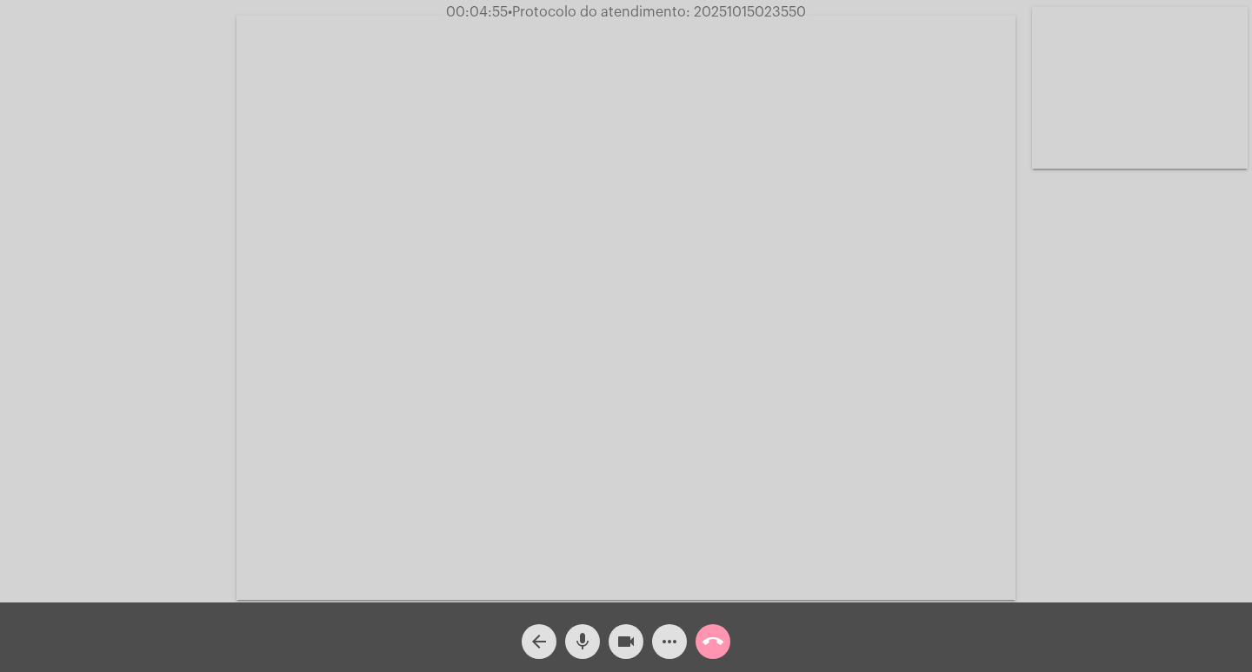
click at [609, 624] on button "videocam" at bounding box center [626, 641] width 35 height 35
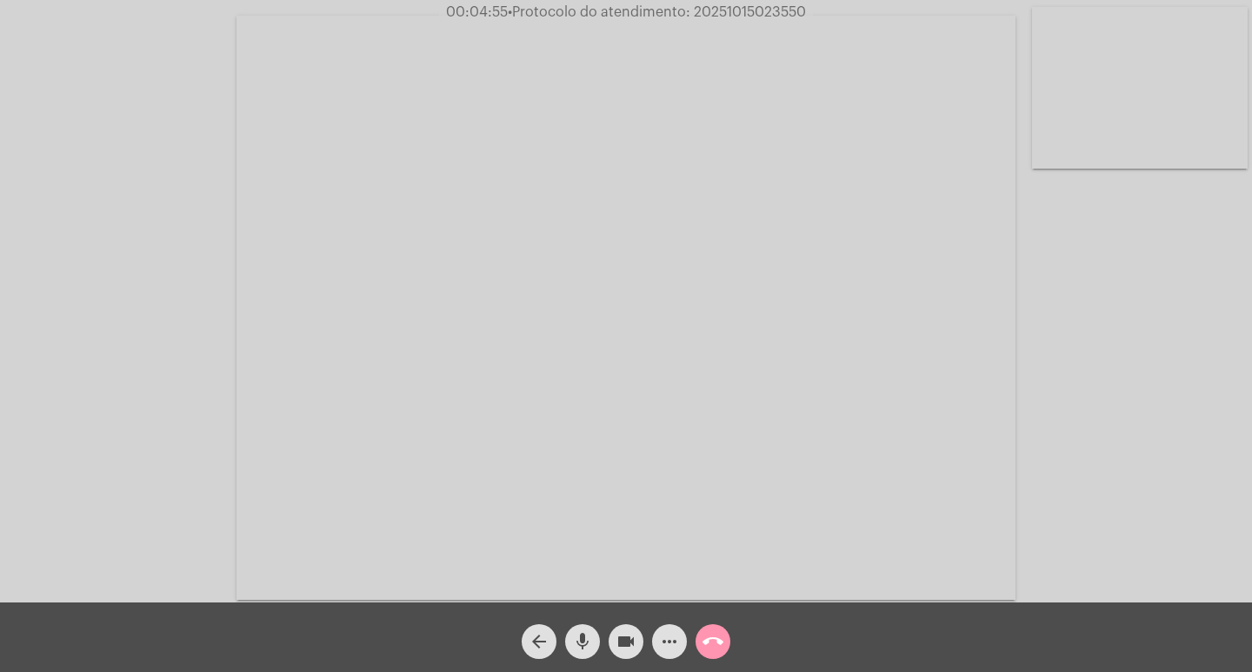
click at [609, 624] on button "videocam" at bounding box center [626, 641] width 35 height 35
click at [609, 624] on button "videocam_off" at bounding box center [626, 641] width 35 height 35
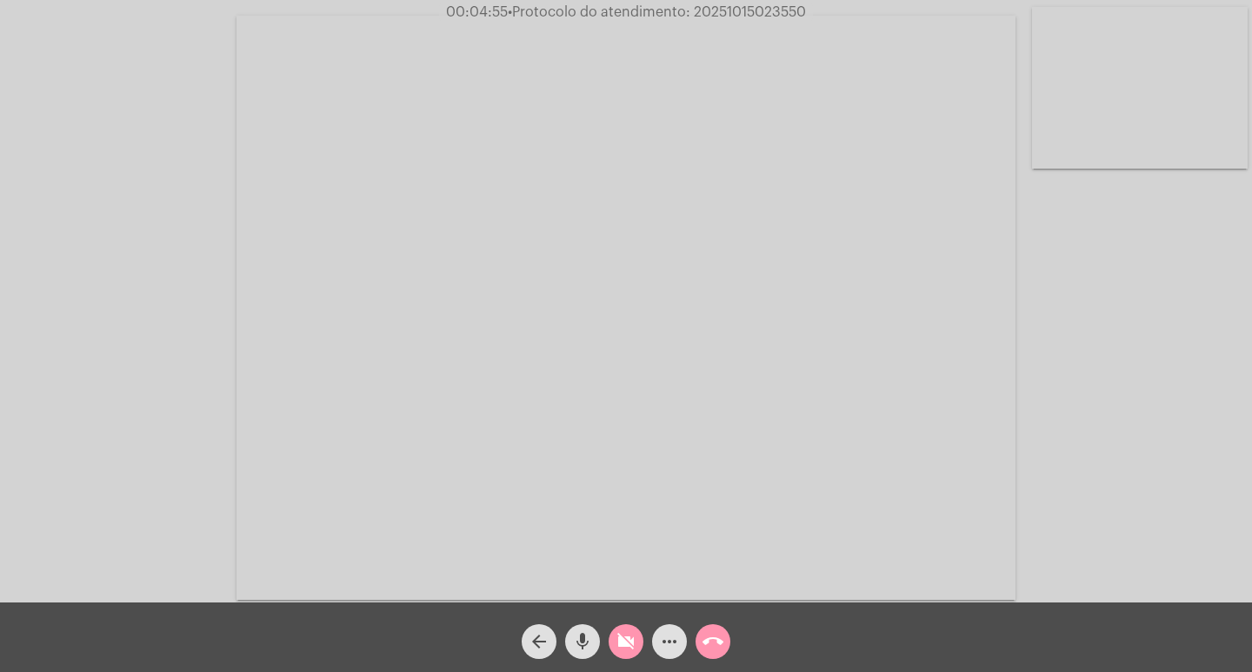
click at [609, 624] on button "videocam_off" at bounding box center [626, 641] width 35 height 35
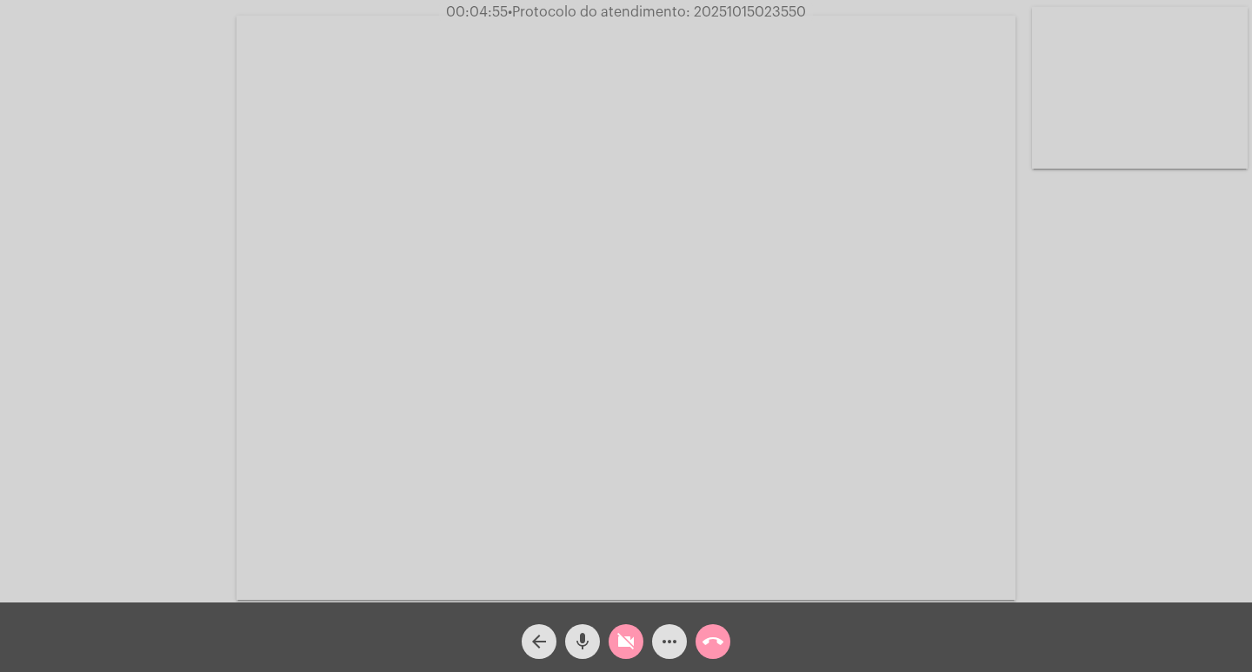
click at [609, 624] on button "videocam_off" at bounding box center [626, 641] width 35 height 35
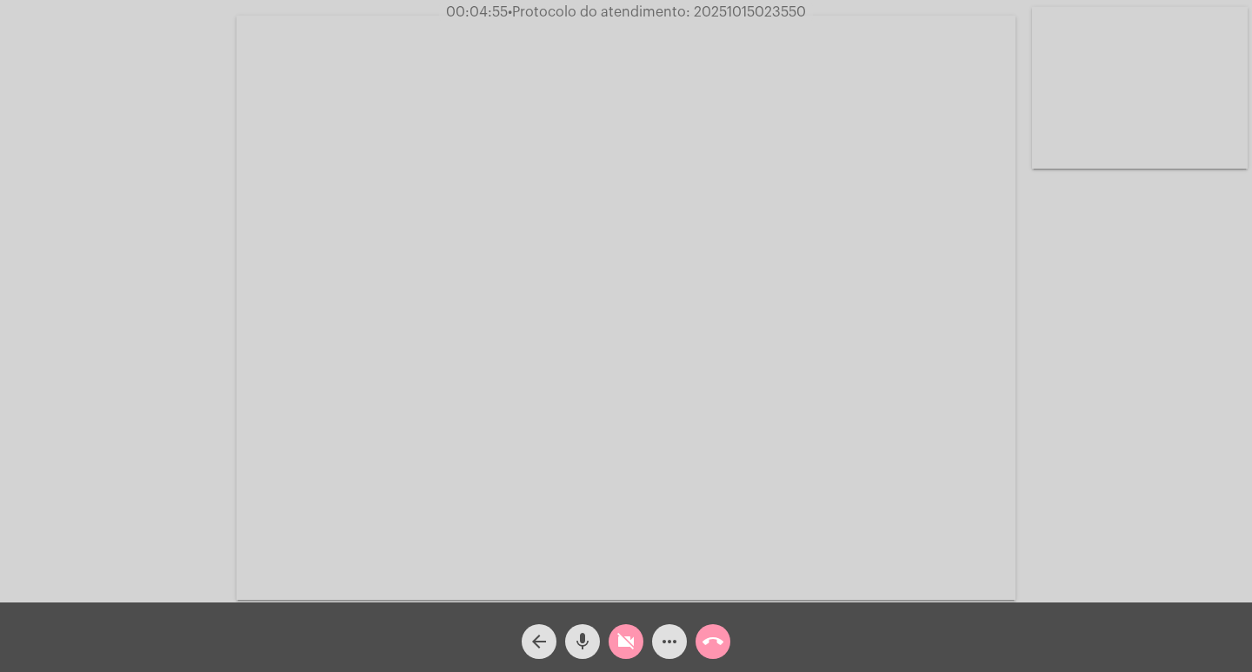
click at [609, 624] on button "videocam_off" at bounding box center [626, 641] width 35 height 35
click at [609, 624] on button "videocam" at bounding box center [626, 641] width 35 height 35
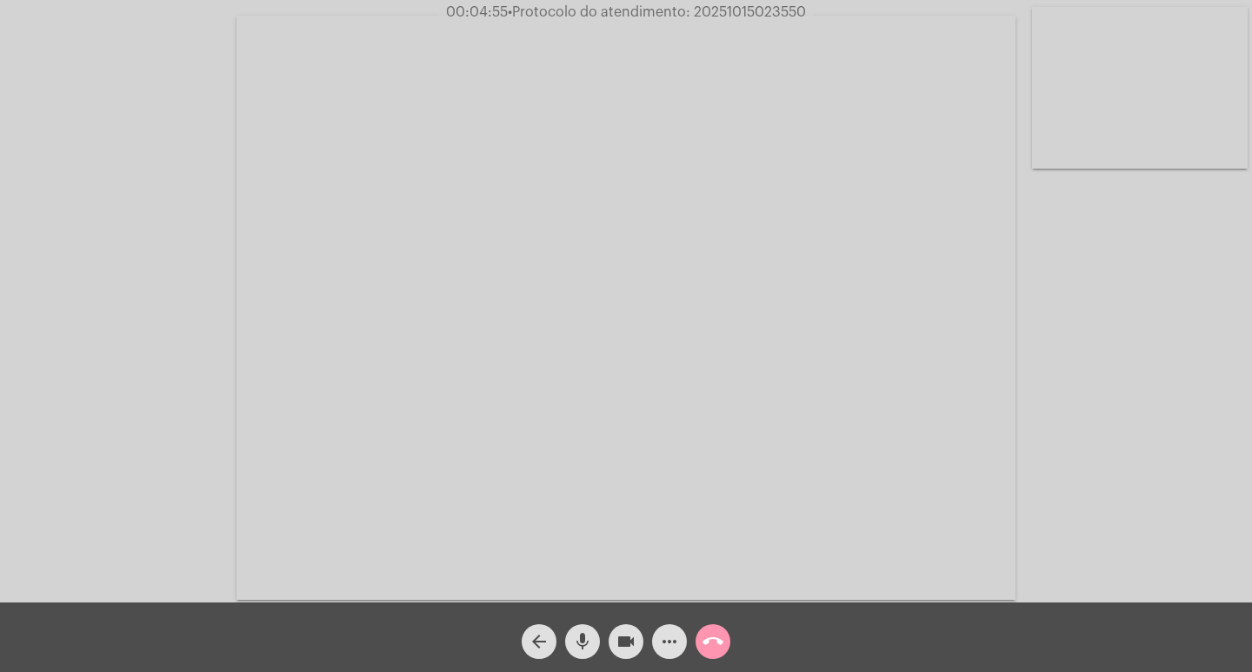
click at [609, 624] on button "videocam" at bounding box center [626, 641] width 35 height 35
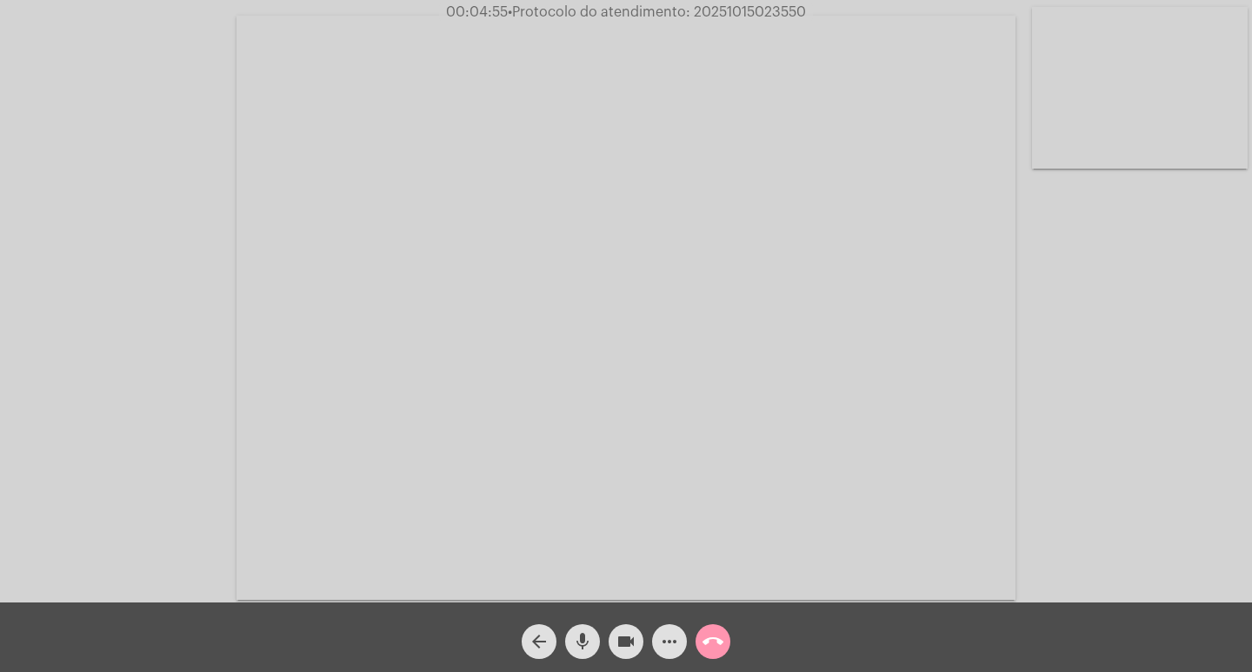
click at [609, 624] on button "videocam" at bounding box center [626, 641] width 35 height 35
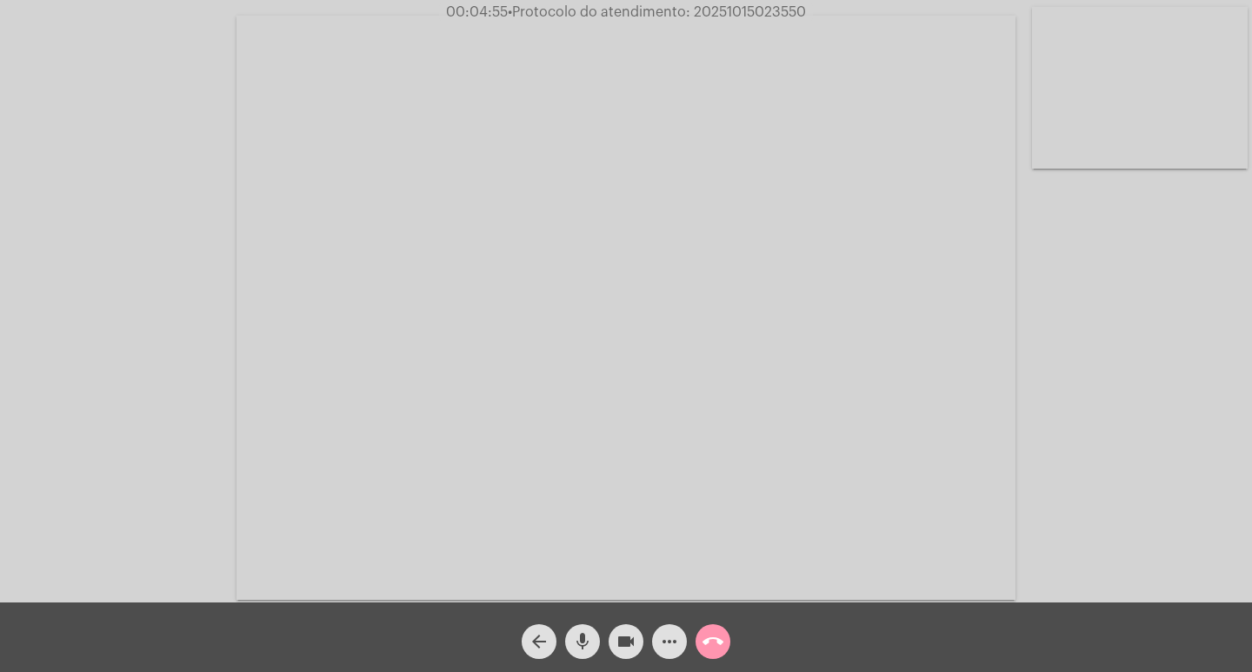
click at [609, 624] on button "videocam" at bounding box center [626, 641] width 35 height 35
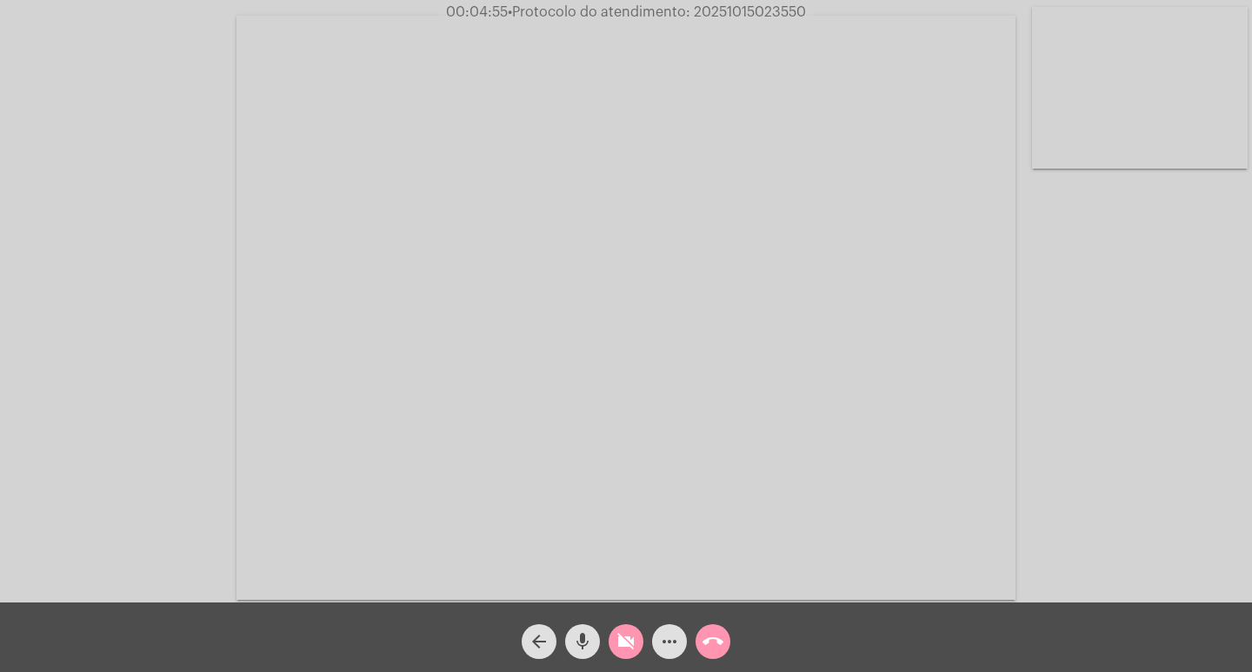
click at [609, 624] on button "videocam_off" at bounding box center [626, 641] width 35 height 35
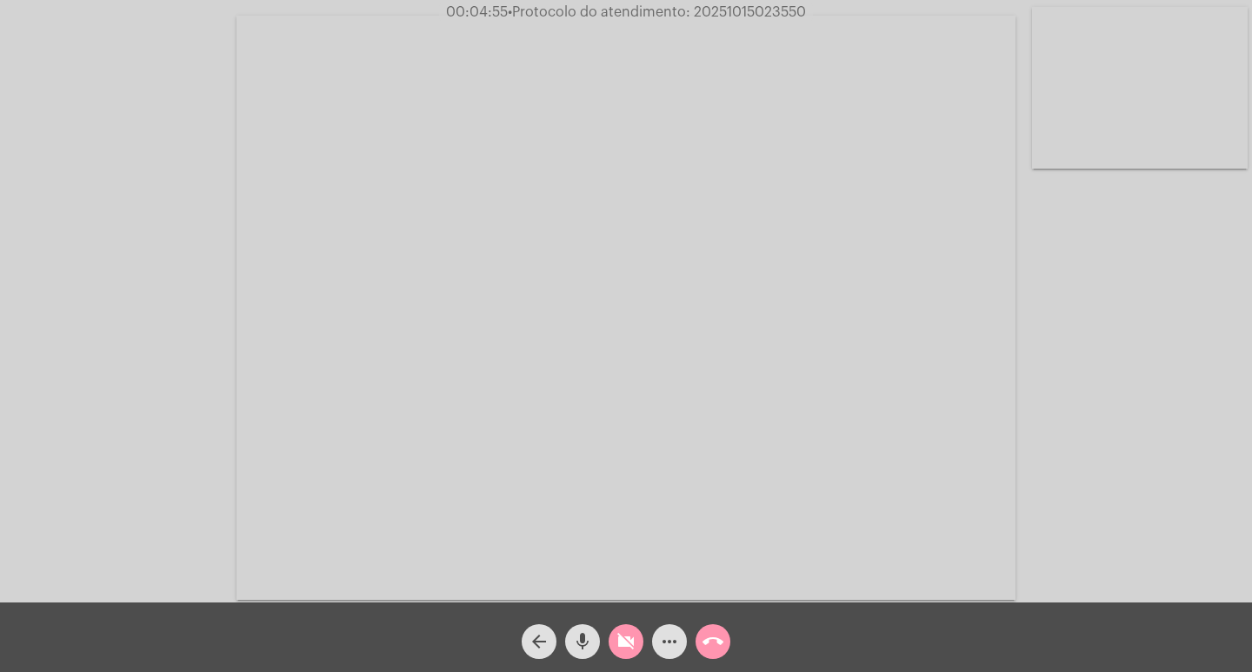
click at [609, 624] on button "videocam_off" at bounding box center [626, 641] width 35 height 35
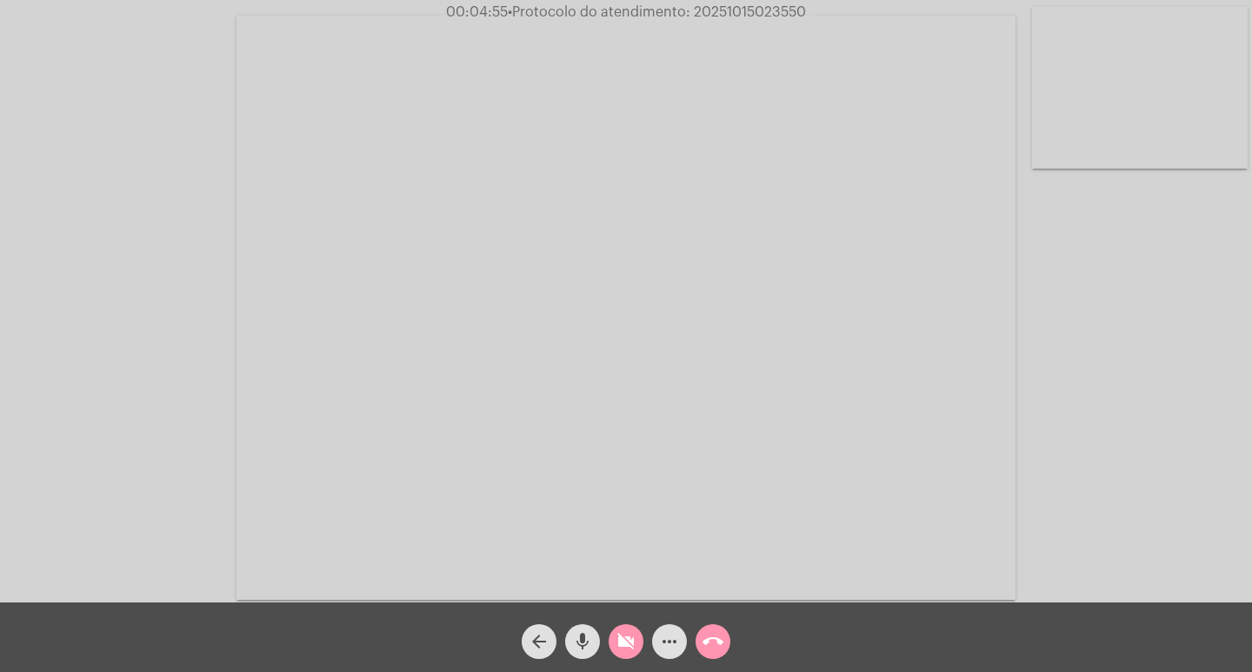
click at [609, 624] on button "videocam_off" at bounding box center [626, 641] width 35 height 35
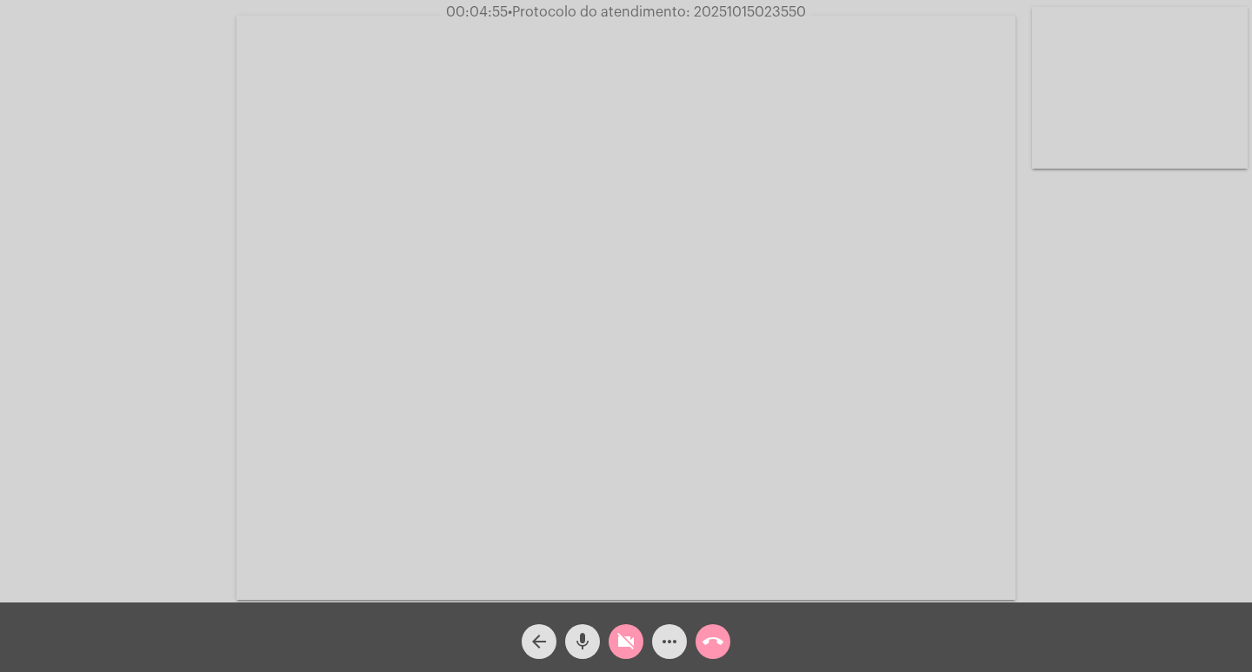
click at [609, 624] on button "videocam_off" at bounding box center [626, 641] width 35 height 35
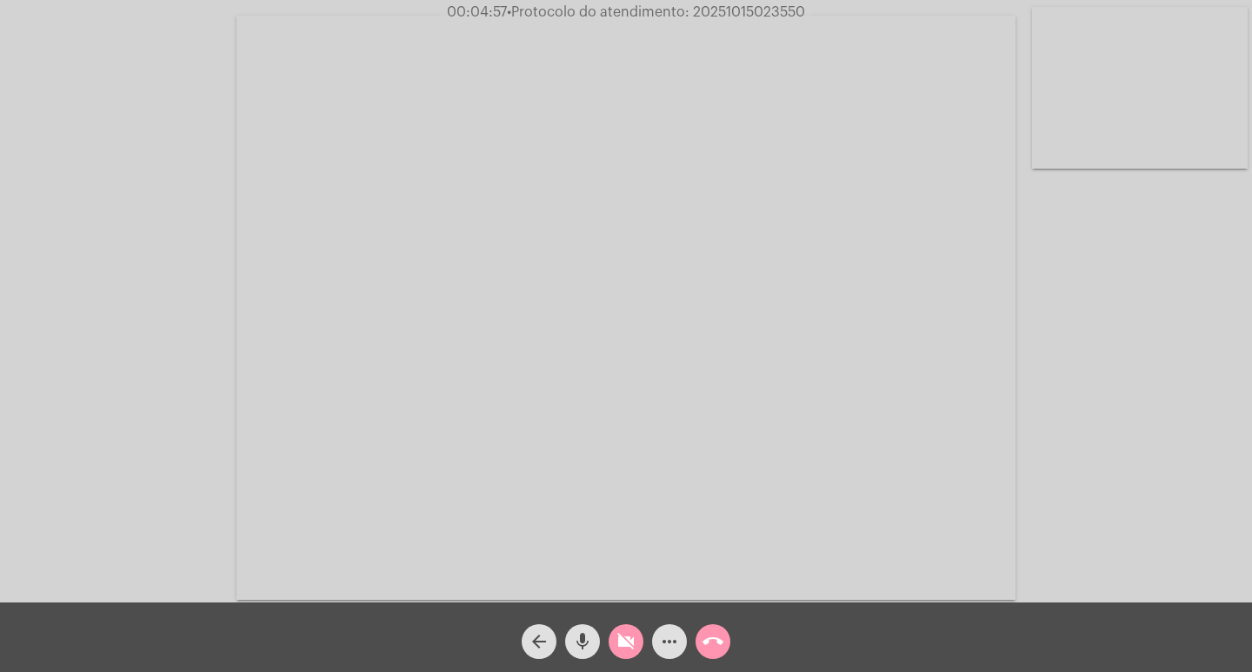
click at [609, 624] on button "videocam_off" at bounding box center [626, 641] width 35 height 35
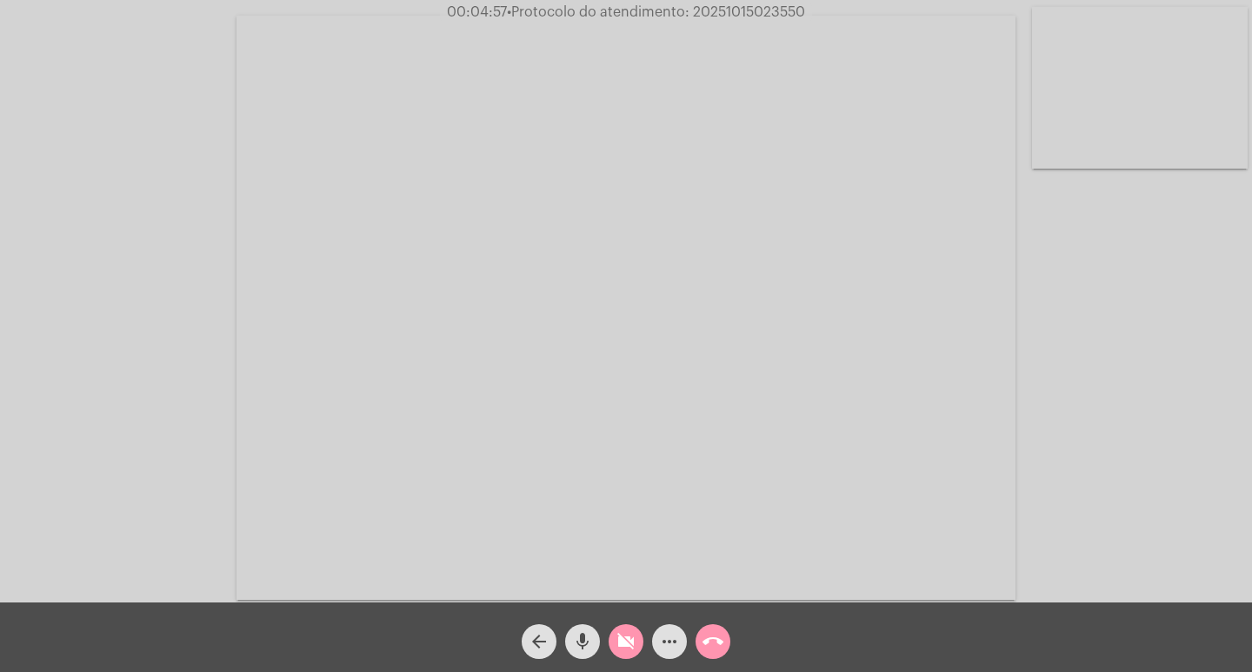
click at [609, 624] on button "videocam_off" at bounding box center [626, 641] width 35 height 35
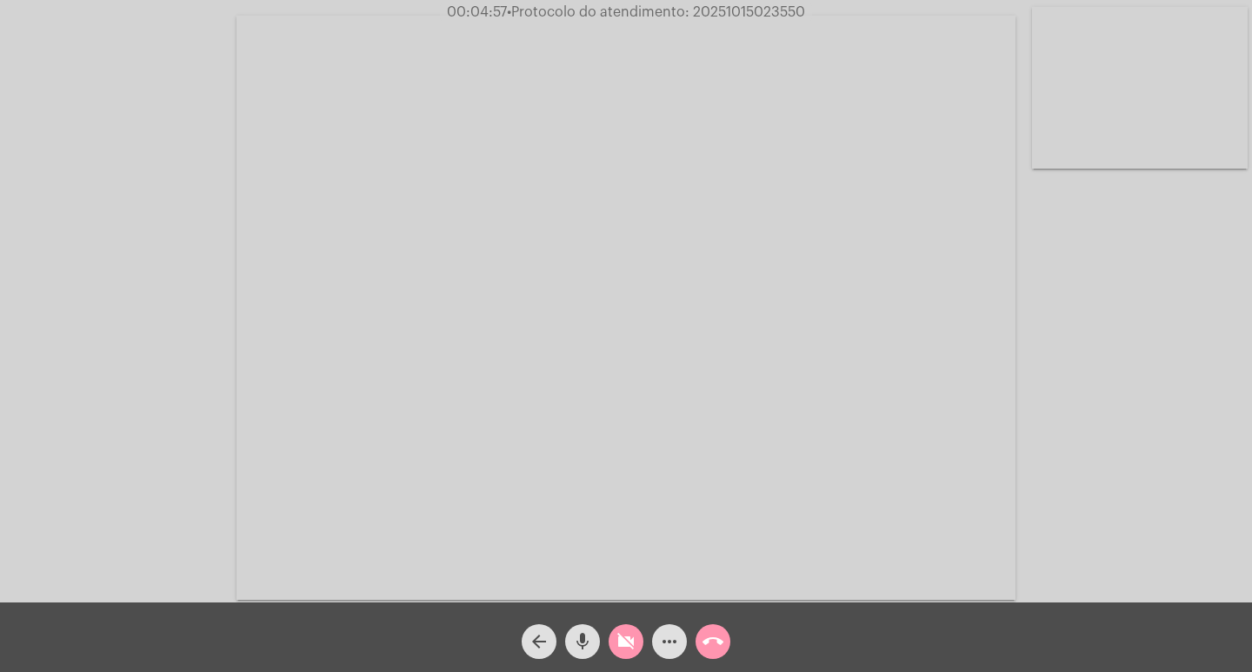
click at [609, 624] on button "videocam_off" at bounding box center [626, 641] width 35 height 35
click at [609, 624] on button "videocam" at bounding box center [626, 641] width 35 height 35
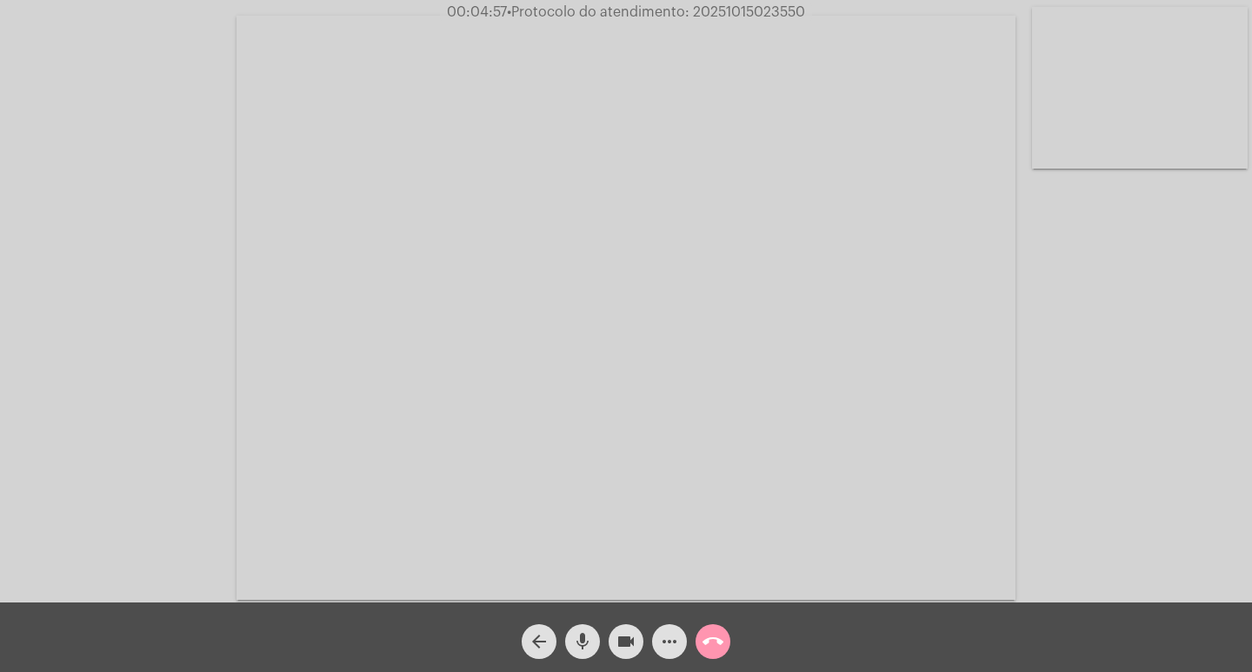
click at [609, 624] on button "videocam" at bounding box center [626, 641] width 35 height 35
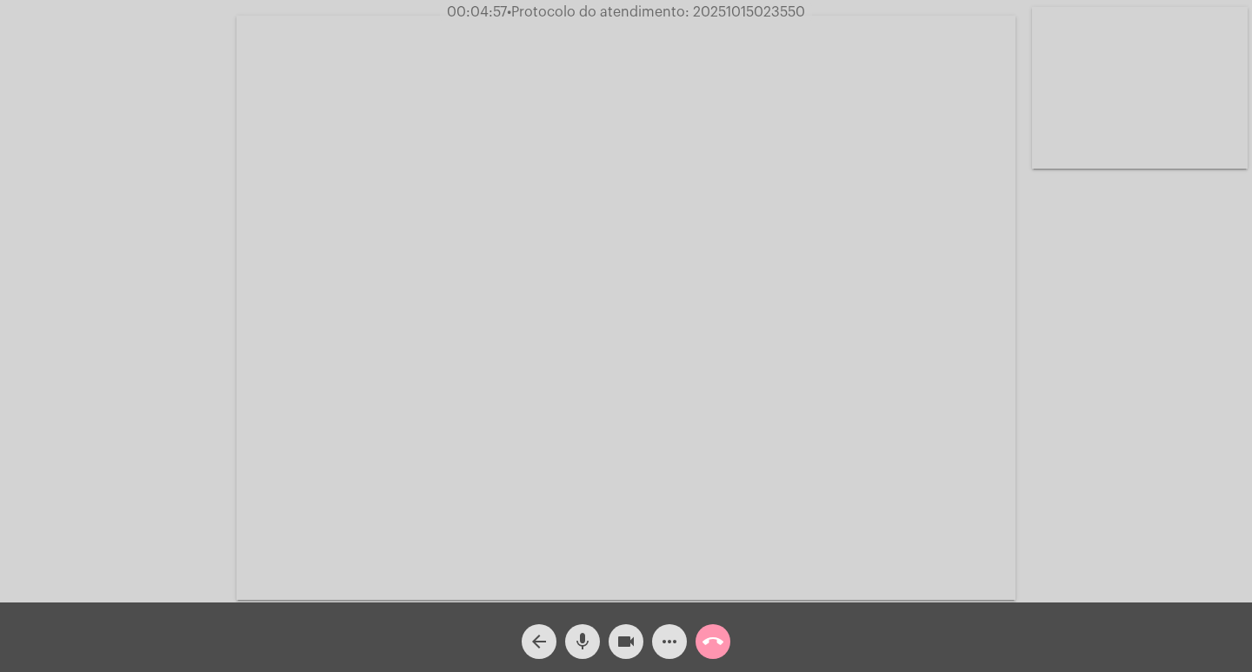
click at [609, 624] on button "videocam" at bounding box center [626, 641] width 35 height 35
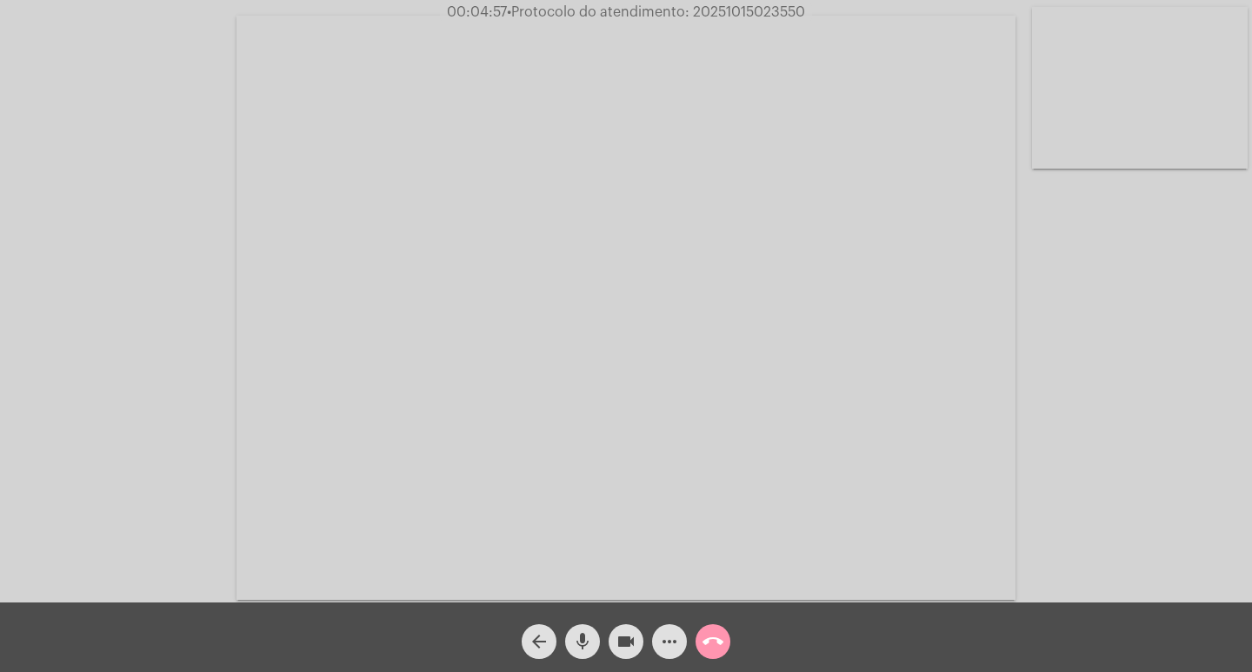
click at [609, 624] on button "videocam" at bounding box center [626, 641] width 35 height 35
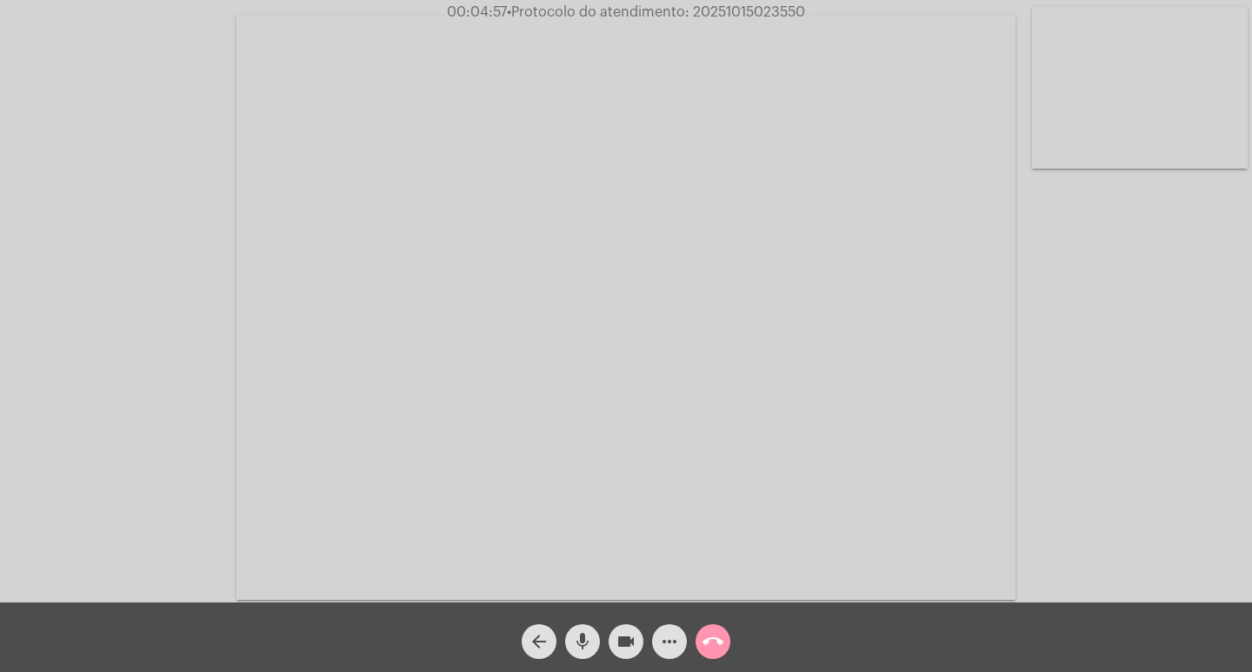
click at [609, 624] on button "videocam" at bounding box center [626, 641] width 35 height 35
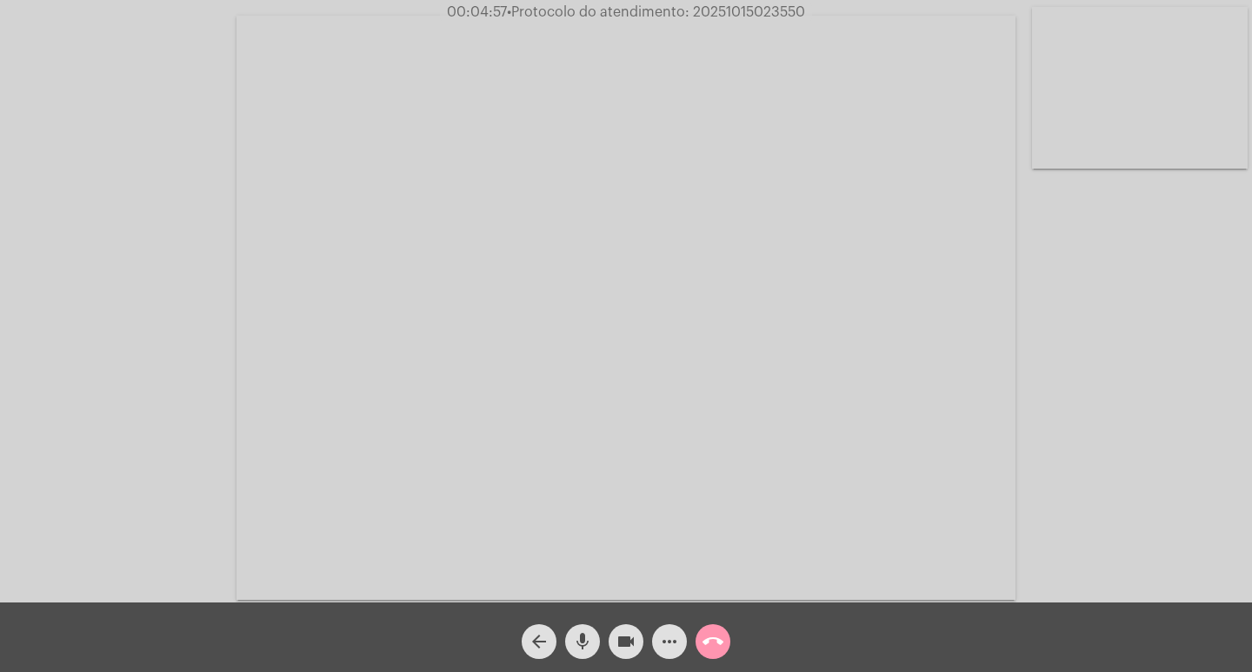
click at [609, 624] on button "videocam" at bounding box center [626, 641] width 35 height 35
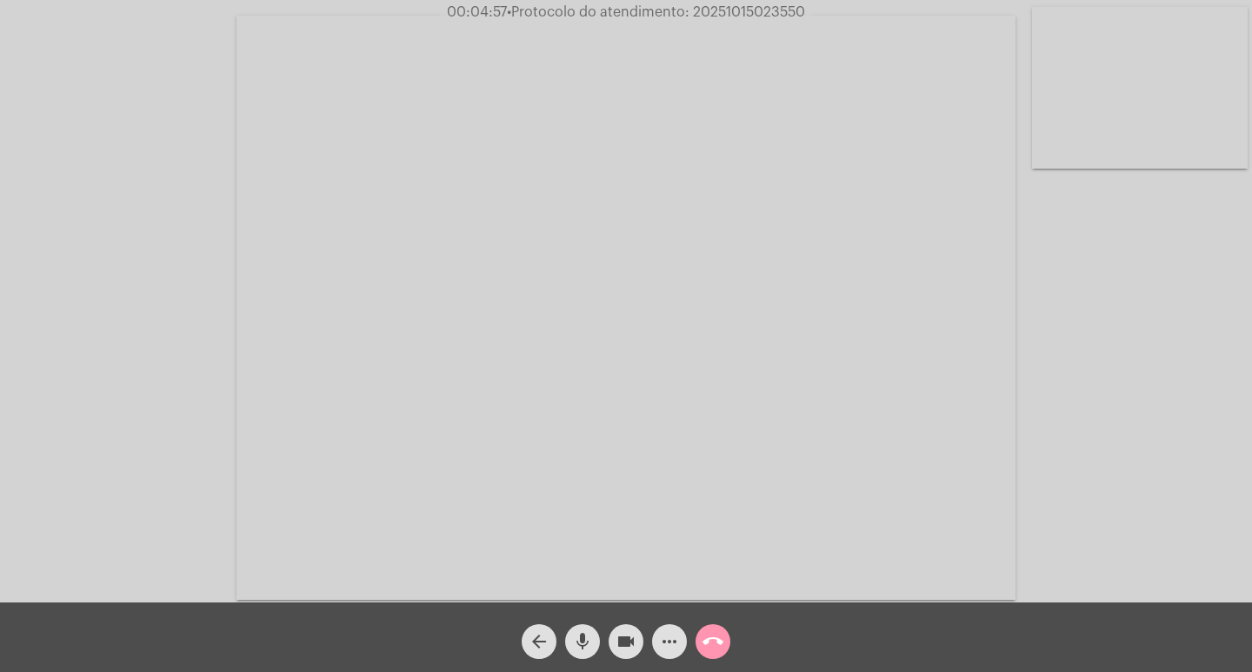
click at [609, 624] on button "videocam" at bounding box center [626, 641] width 35 height 35
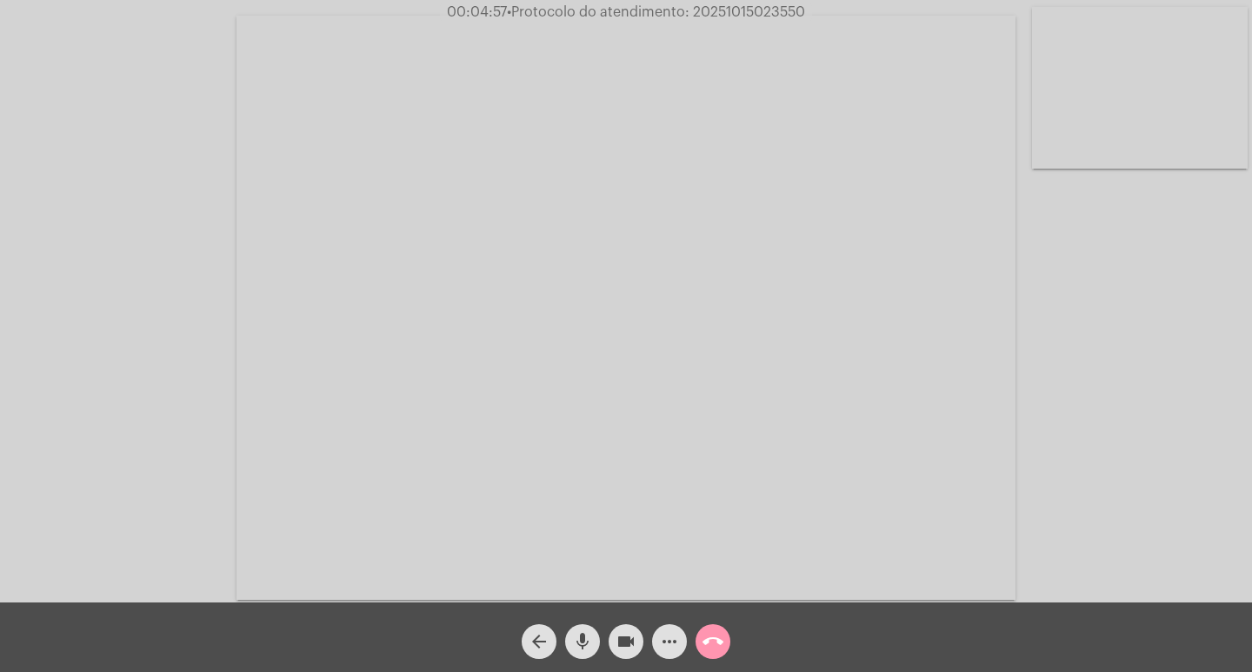
click at [609, 624] on button "videocam" at bounding box center [626, 641] width 35 height 35
click at [630, 639] on mat-icon "videocam" at bounding box center [626, 641] width 21 height 21
click at [609, 624] on button "videocam" at bounding box center [626, 641] width 35 height 35
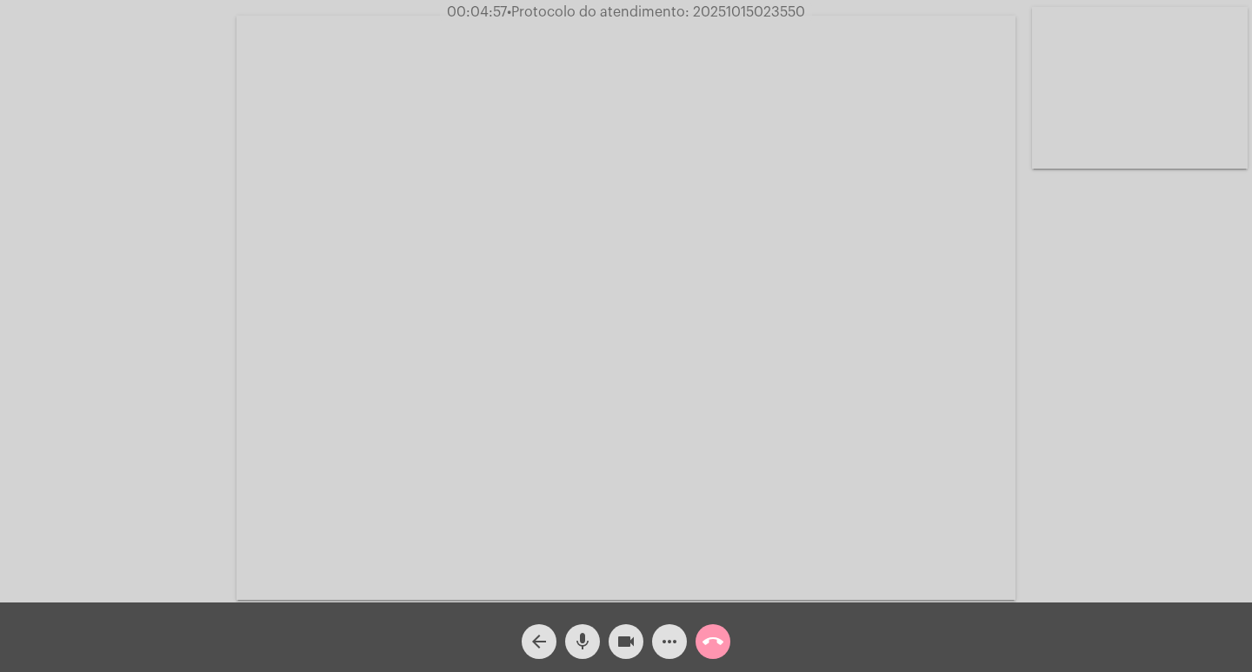
click at [609, 624] on button "videocam" at bounding box center [626, 641] width 35 height 35
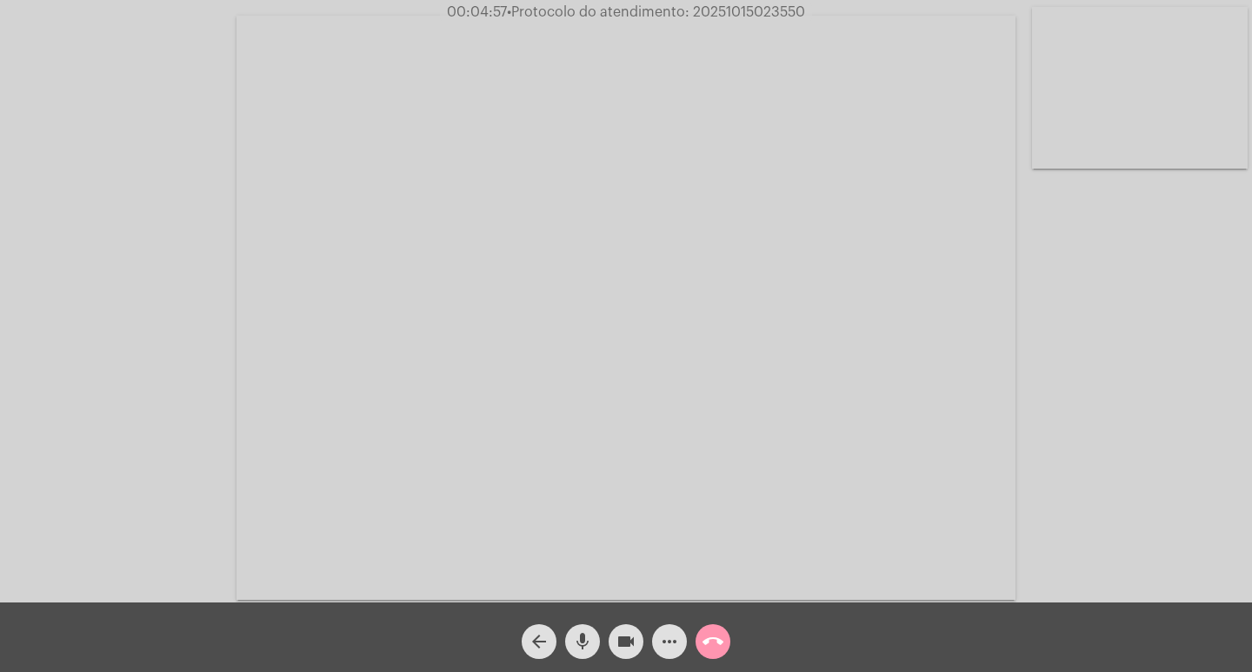
click at [609, 624] on button "videocam" at bounding box center [626, 641] width 35 height 35
click at [609, 624] on button "videocam_off" at bounding box center [626, 641] width 35 height 35
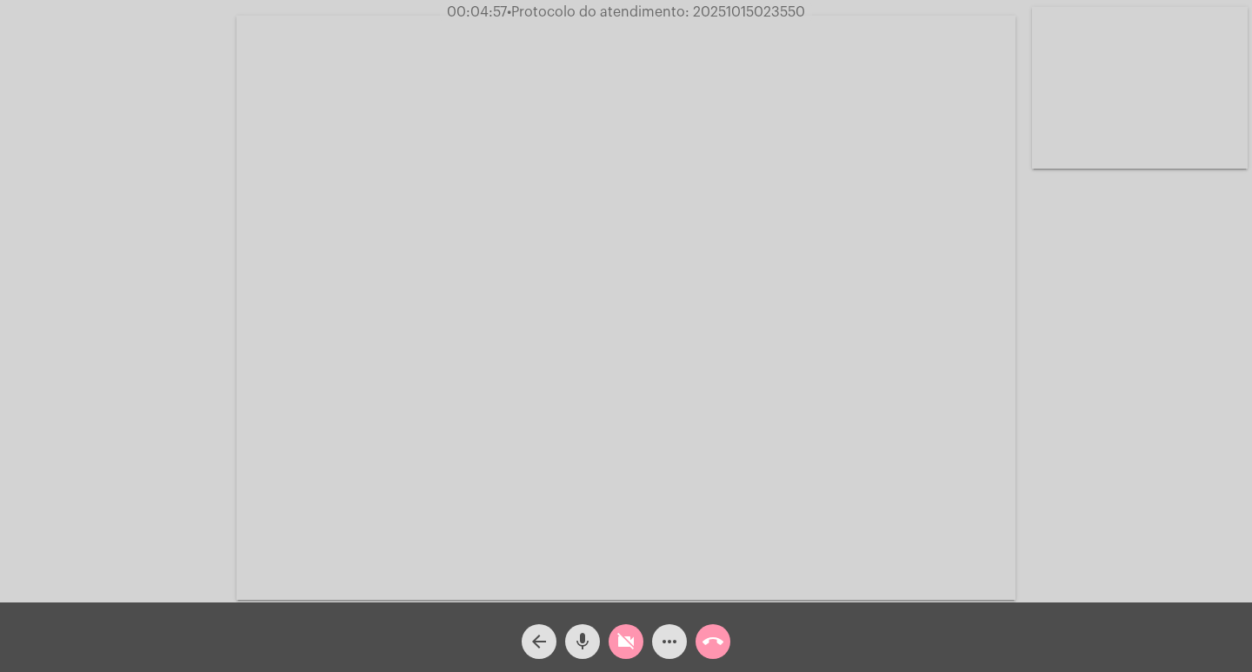
click at [609, 624] on button "videocam_off" at bounding box center [626, 641] width 35 height 35
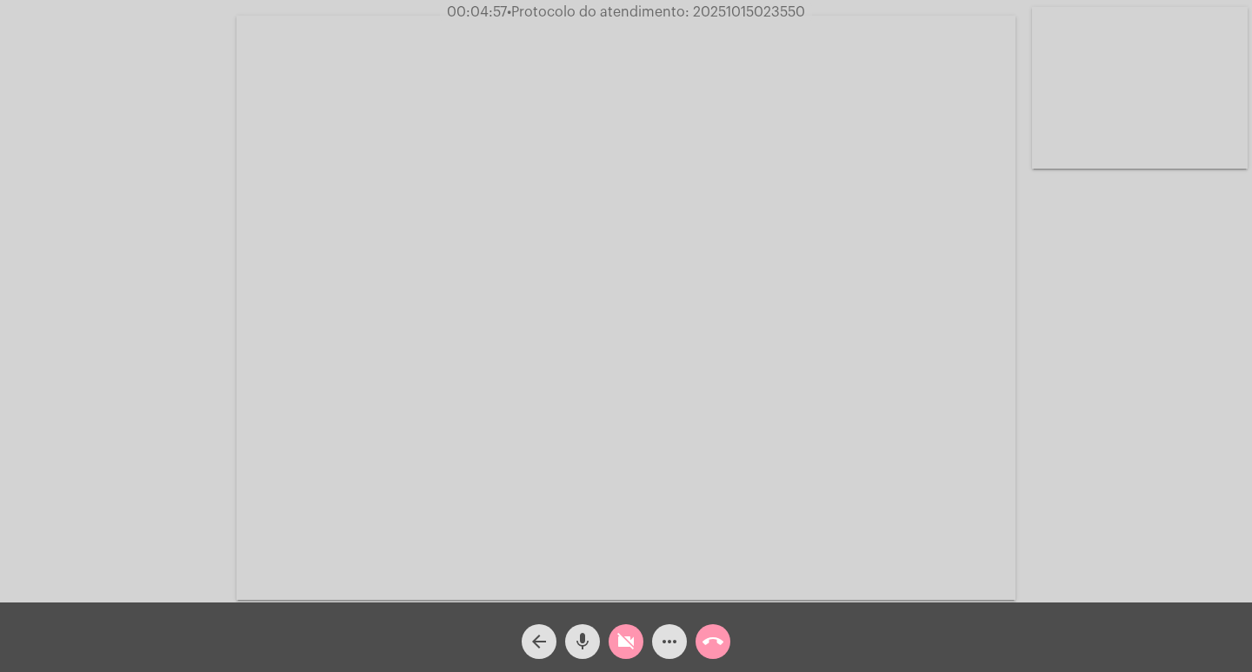
click at [609, 624] on button "videocam_off" at bounding box center [626, 641] width 35 height 35
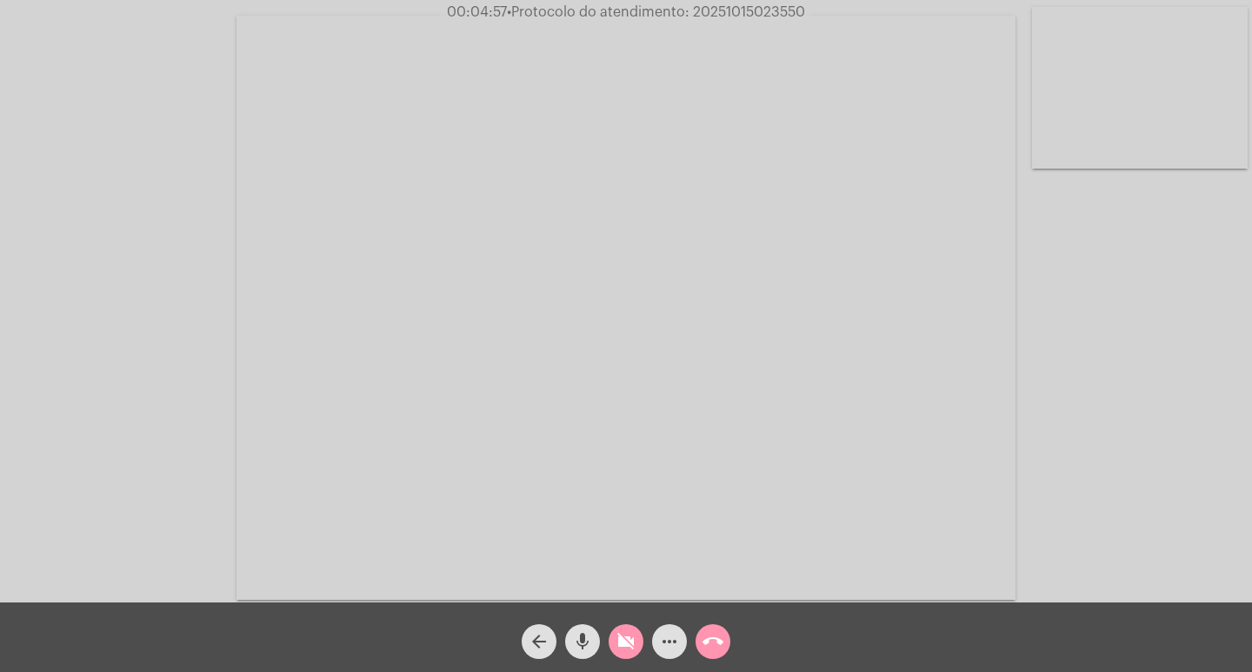
click at [609, 624] on button "videocam_off" at bounding box center [626, 641] width 35 height 35
click at [609, 624] on button "videocam" at bounding box center [626, 641] width 35 height 35
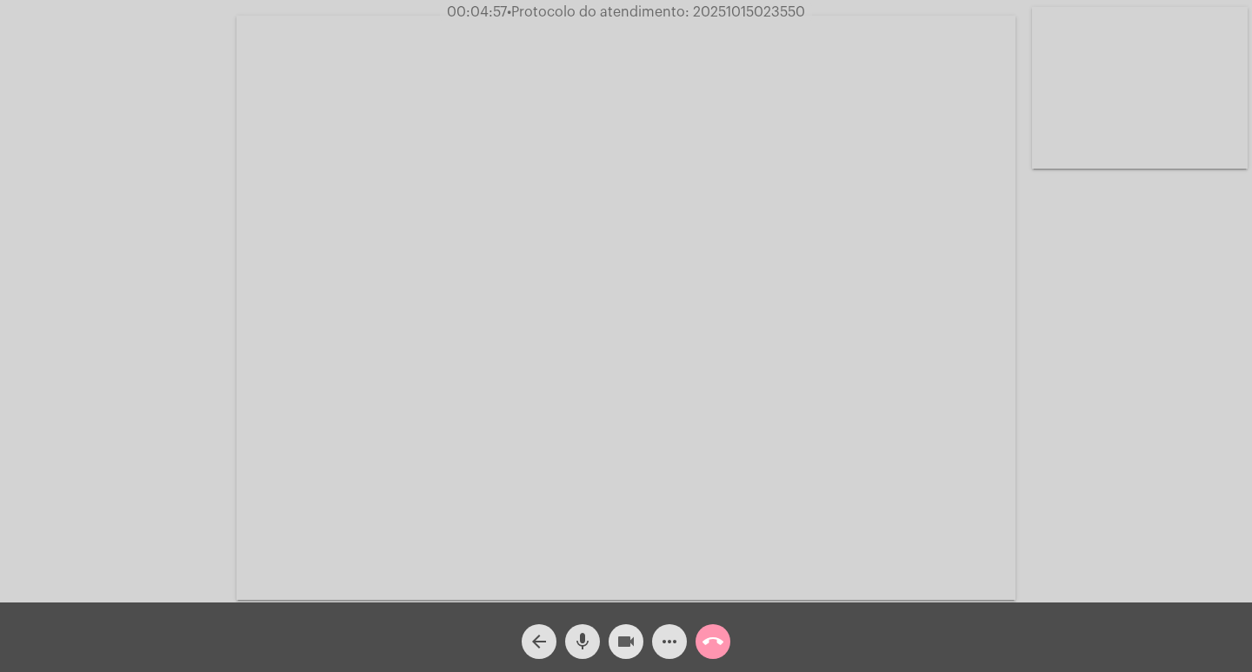
click at [609, 624] on button "videocam" at bounding box center [626, 641] width 35 height 35
click at [628, 638] on mat-icon "videocam" at bounding box center [626, 641] width 21 height 21
click at [609, 624] on button "videocam" at bounding box center [626, 641] width 35 height 35
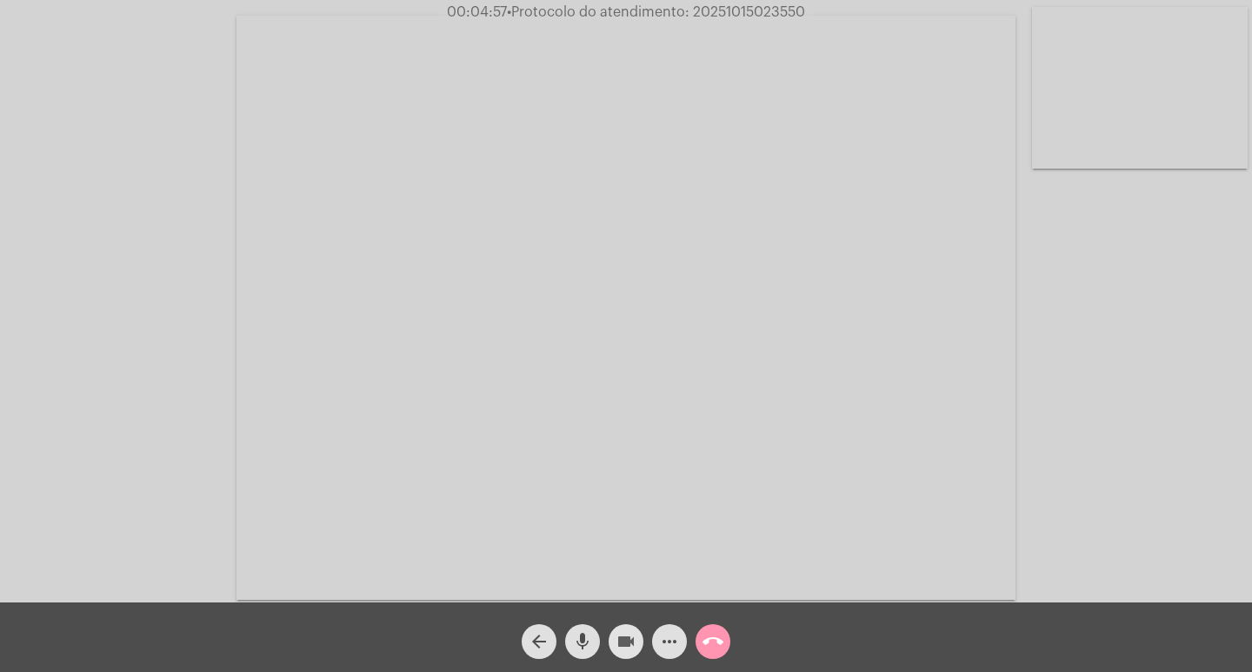
click at [609, 624] on button "videocam" at bounding box center [626, 641] width 35 height 35
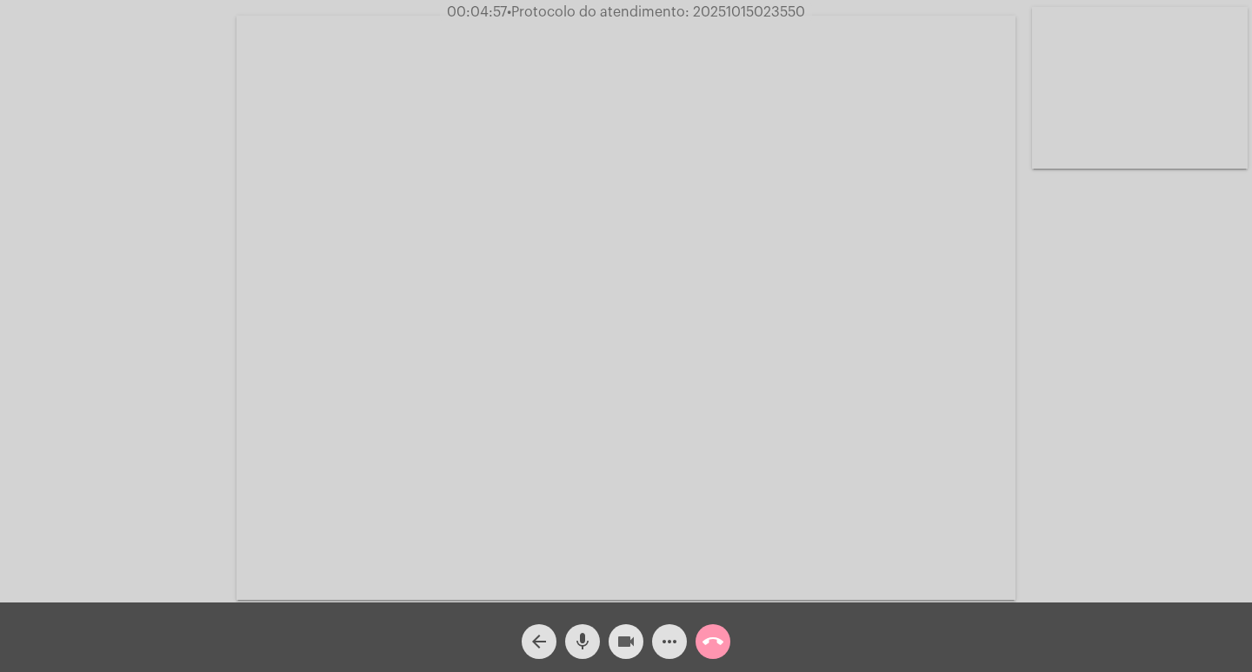
click at [609, 624] on button "videocam" at bounding box center [626, 641] width 35 height 35
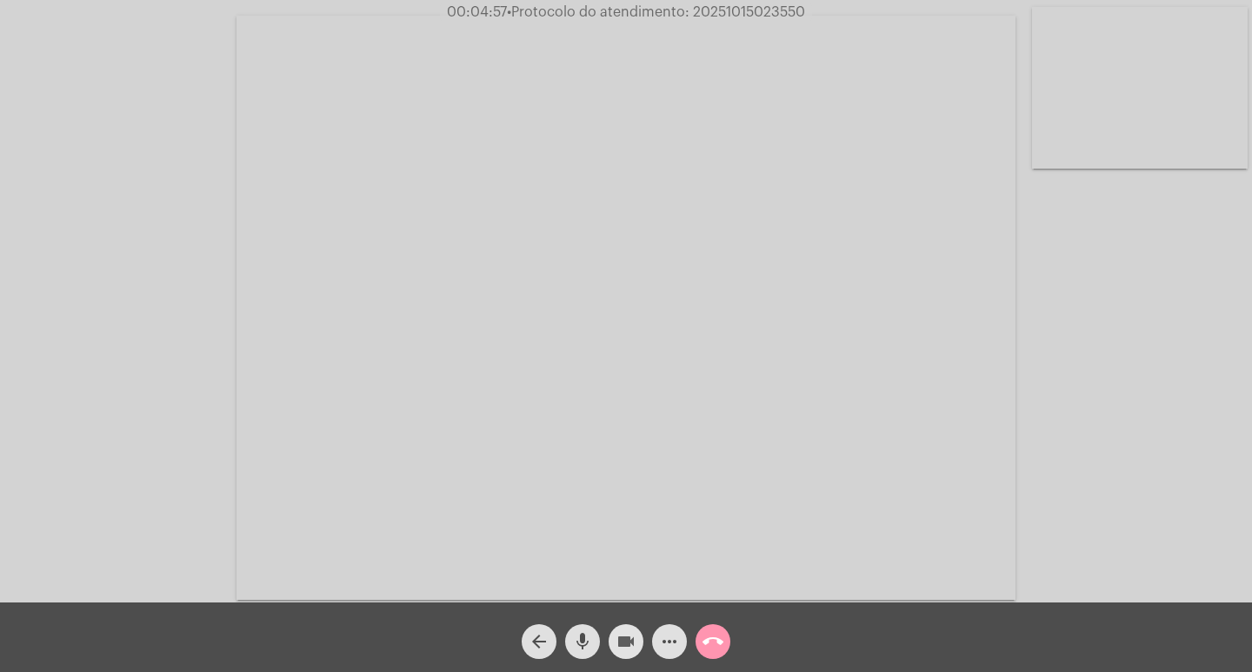
click at [609, 624] on button "videocam" at bounding box center [626, 641] width 35 height 35
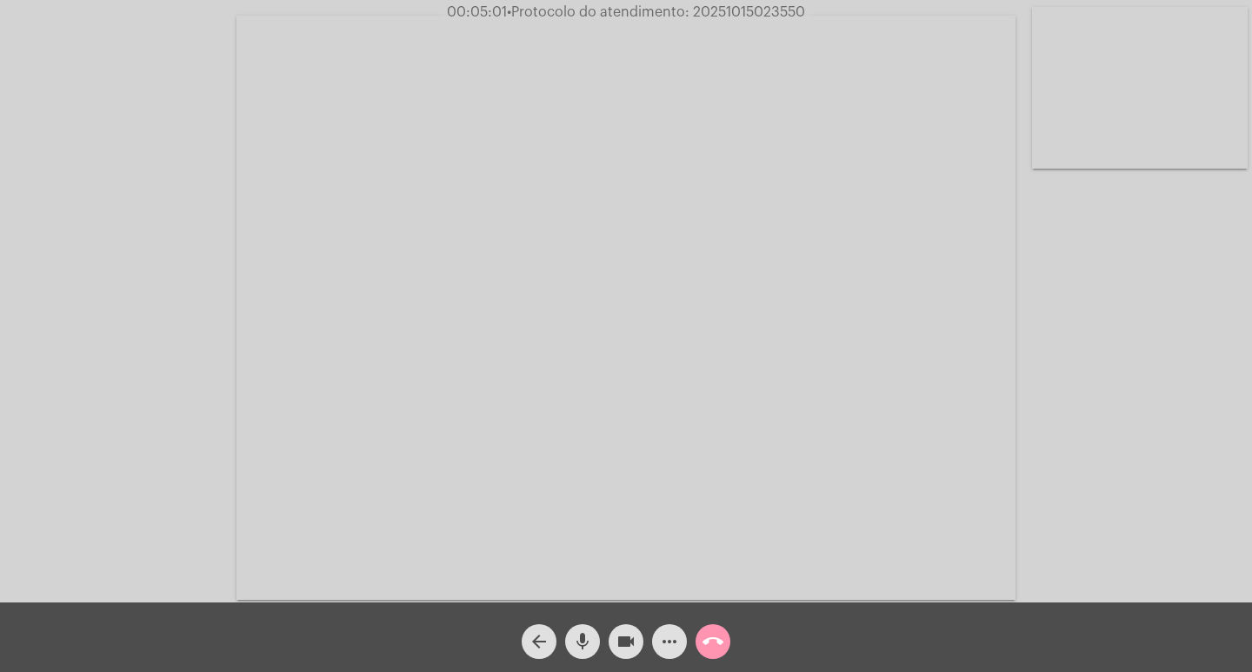
click at [609, 624] on button "videocam" at bounding box center [626, 641] width 35 height 35
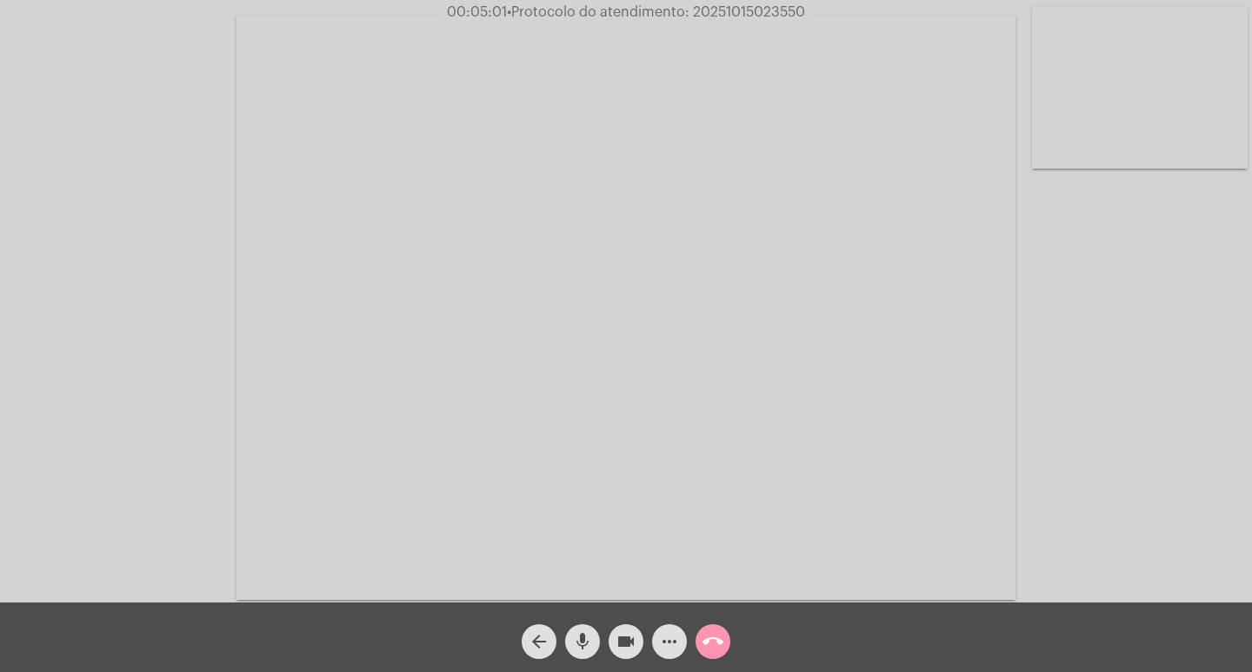
click at [609, 624] on button "videocam" at bounding box center [626, 641] width 35 height 35
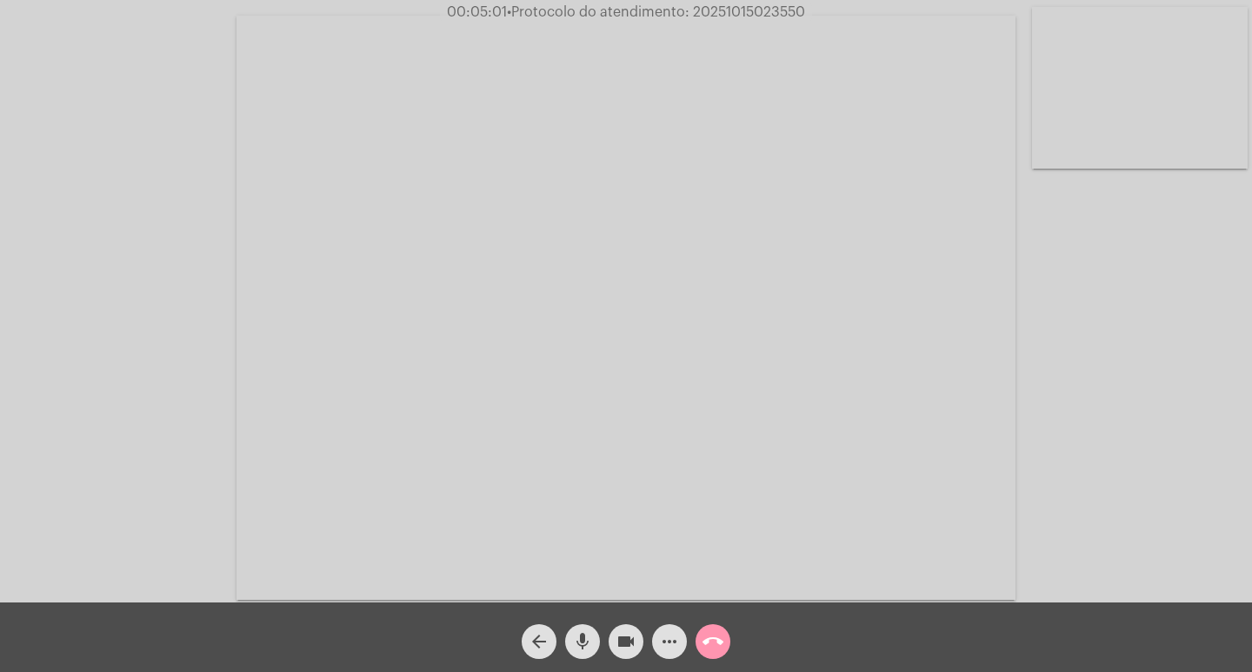
click at [609, 624] on button "videocam" at bounding box center [626, 641] width 35 height 35
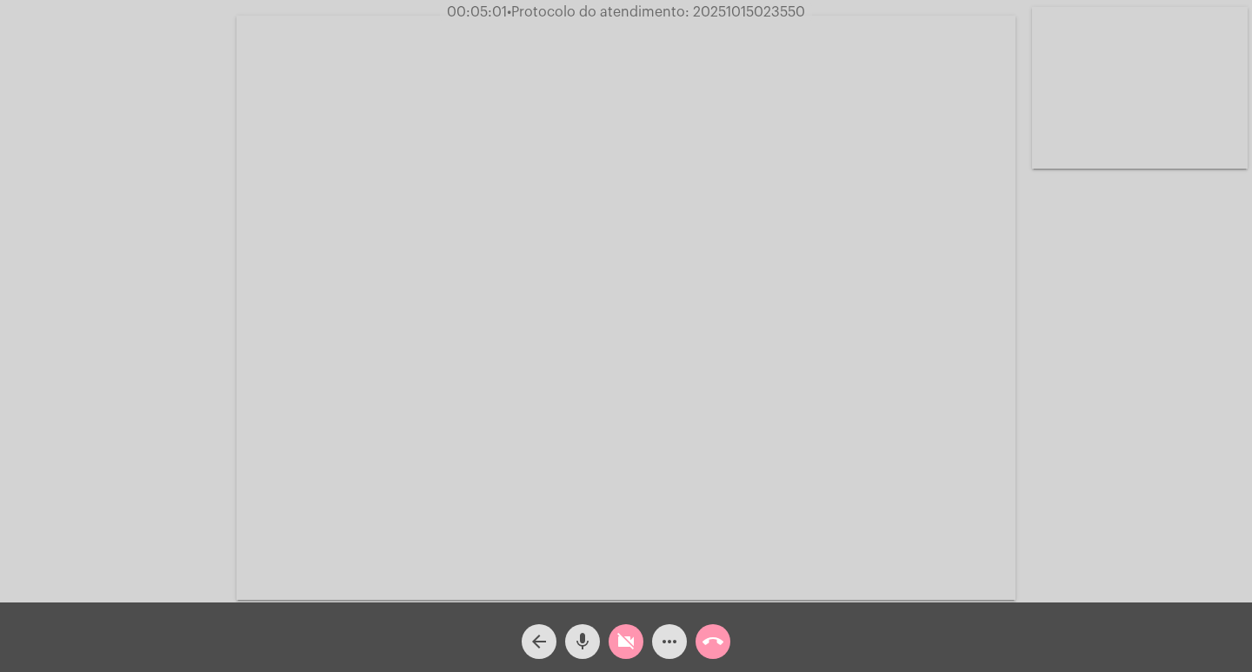
click at [609, 624] on button "videocam_off" at bounding box center [626, 641] width 35 height 35
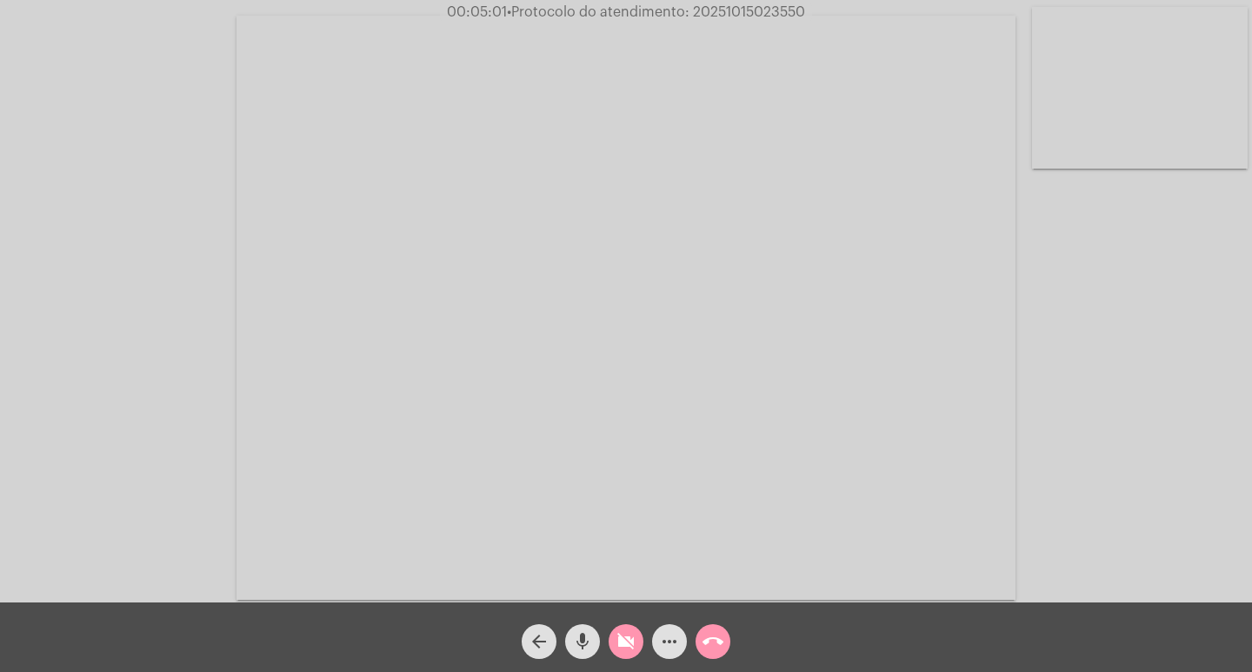
click at [609, 624] on button "videocam_off" at bounding box center [626, 641] width 35 height 35
click at [629, 637] on mat-icon "videocam_off" at bounding box center [626, 641] width 21 height 21
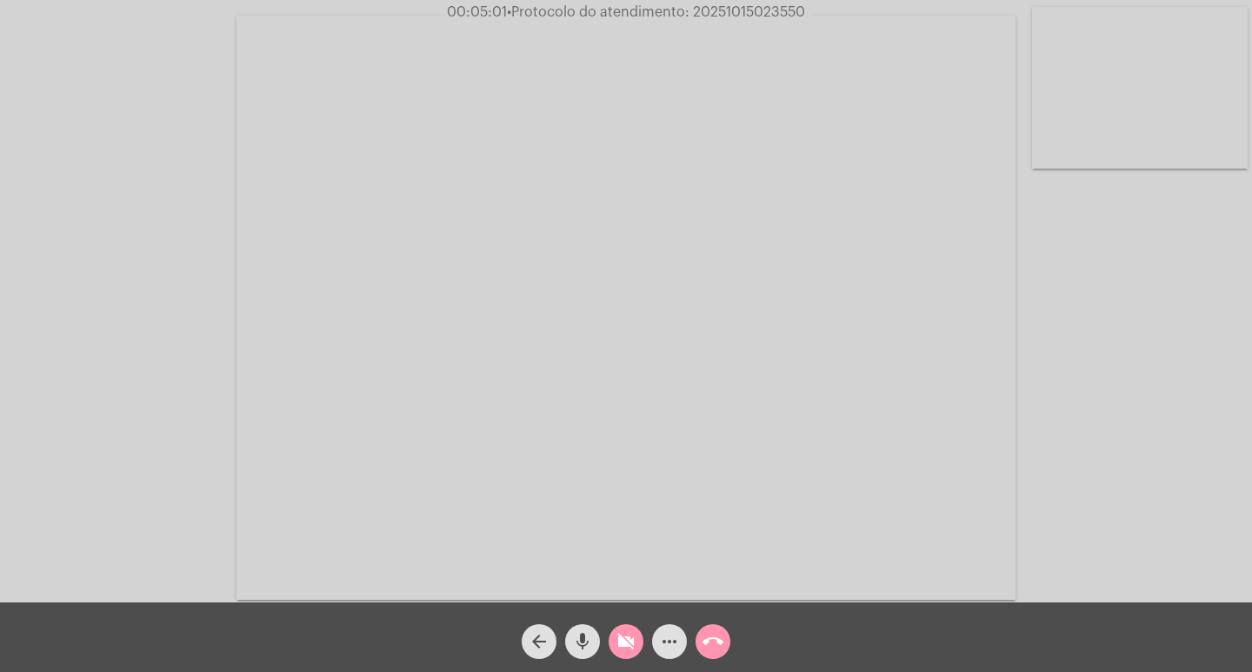
click at [609, 624] on button "videocam_off" at bounding box center [626, 641] width 35 height 35
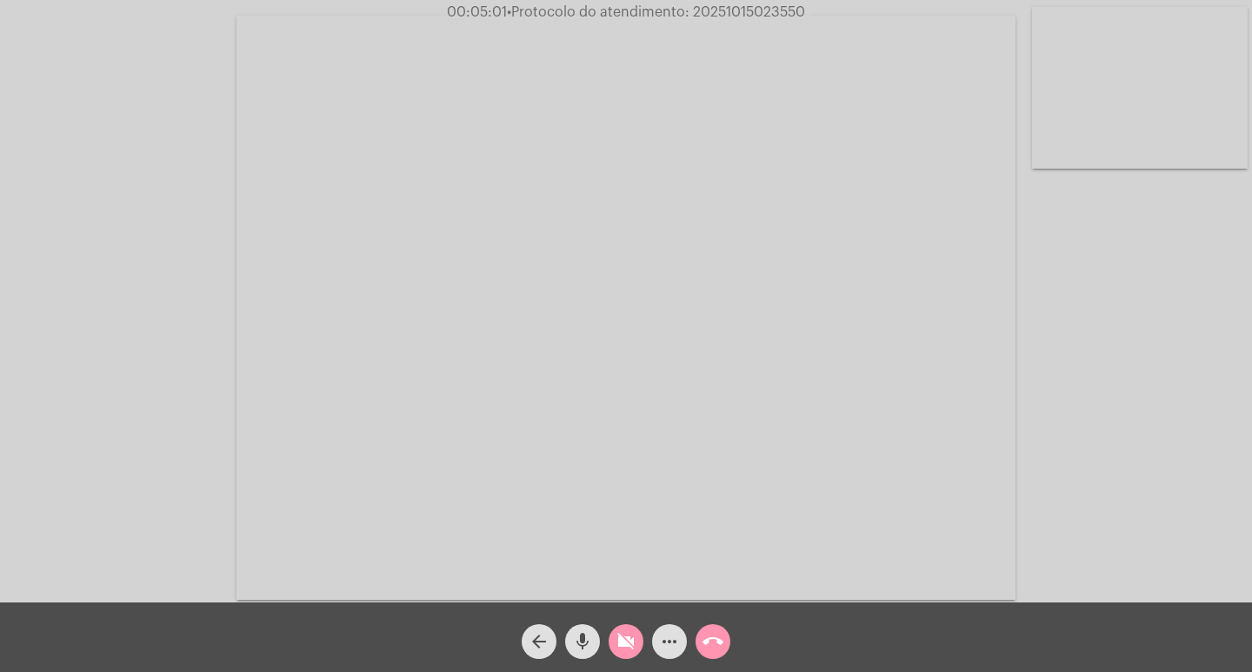
click at [609, 624] on button "videocam_off" at bounding box center [626, 641] width 35 height 35
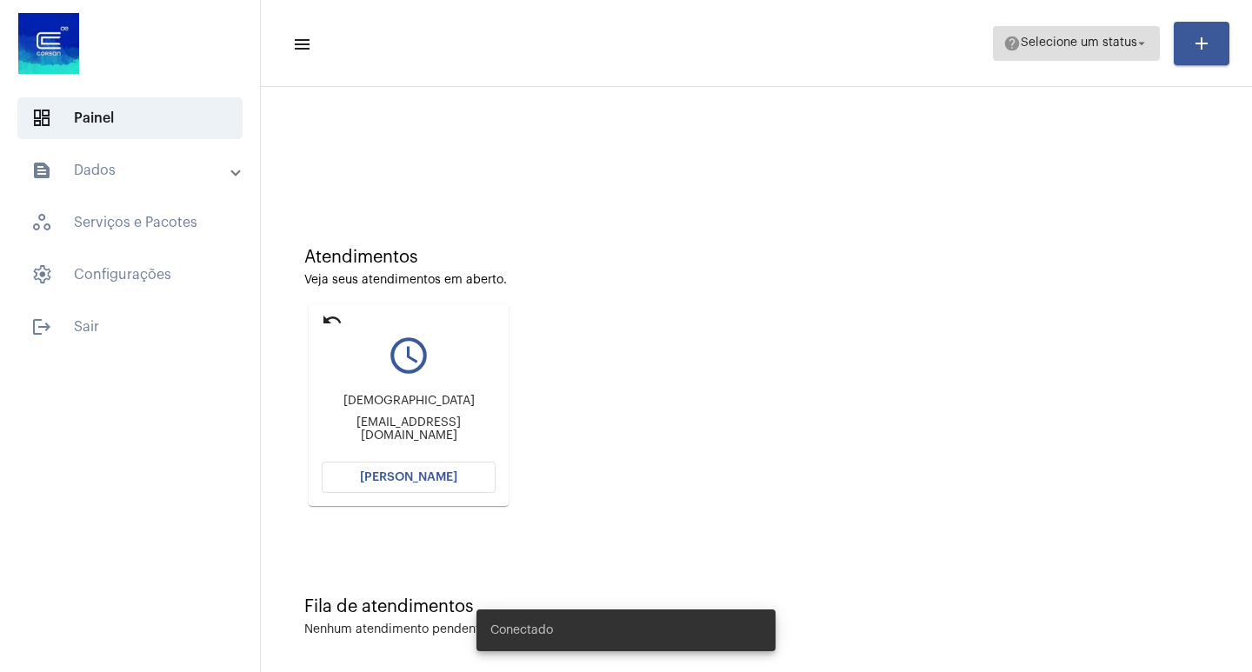
click at [1144, 46] on mat-icon "arrow_drop_down" at bounding box center [1142, 44] width 16 height 16
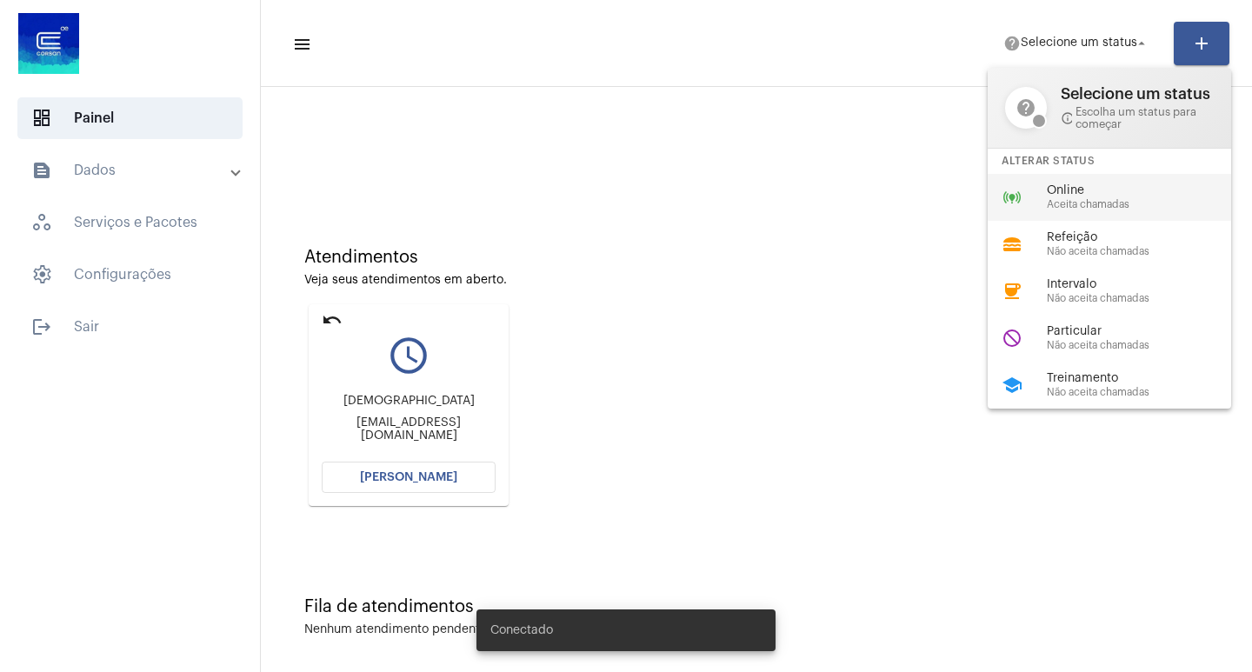
click at [1094, 199] on span "Aceita chamadas" at bounding box center [1146, 204] width 198 height 11
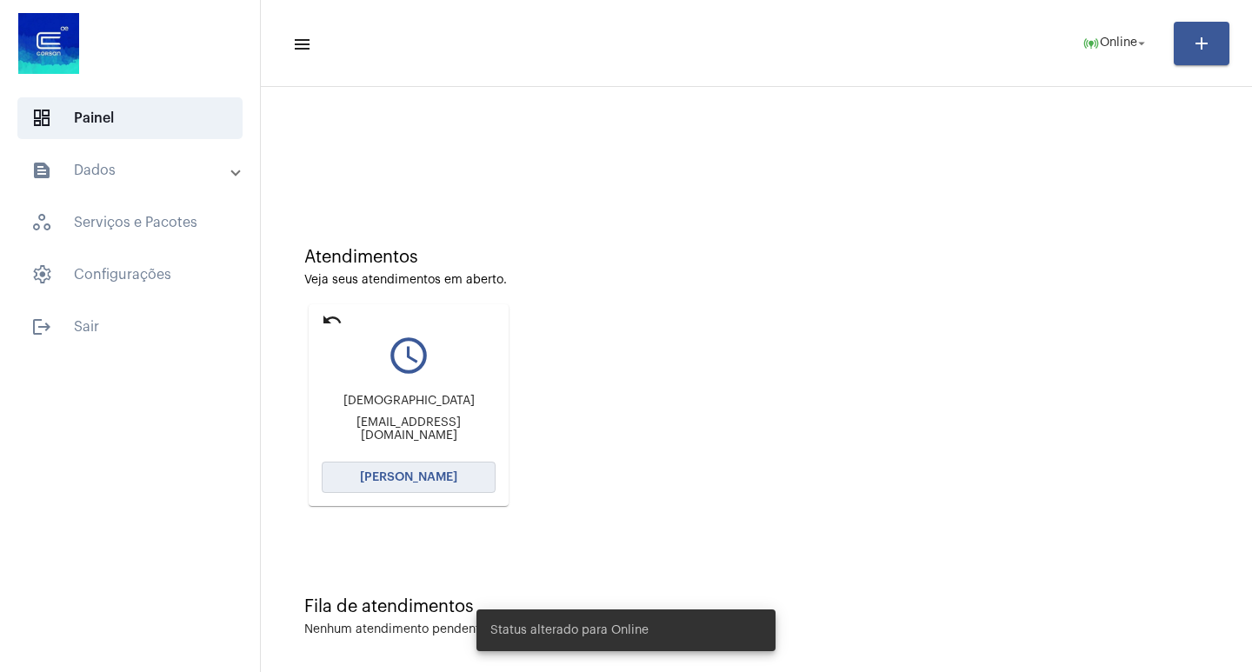
click at [396, 477] on span "[PERSON_NAME]" at bounding box center [408, 477] width 97 height 12
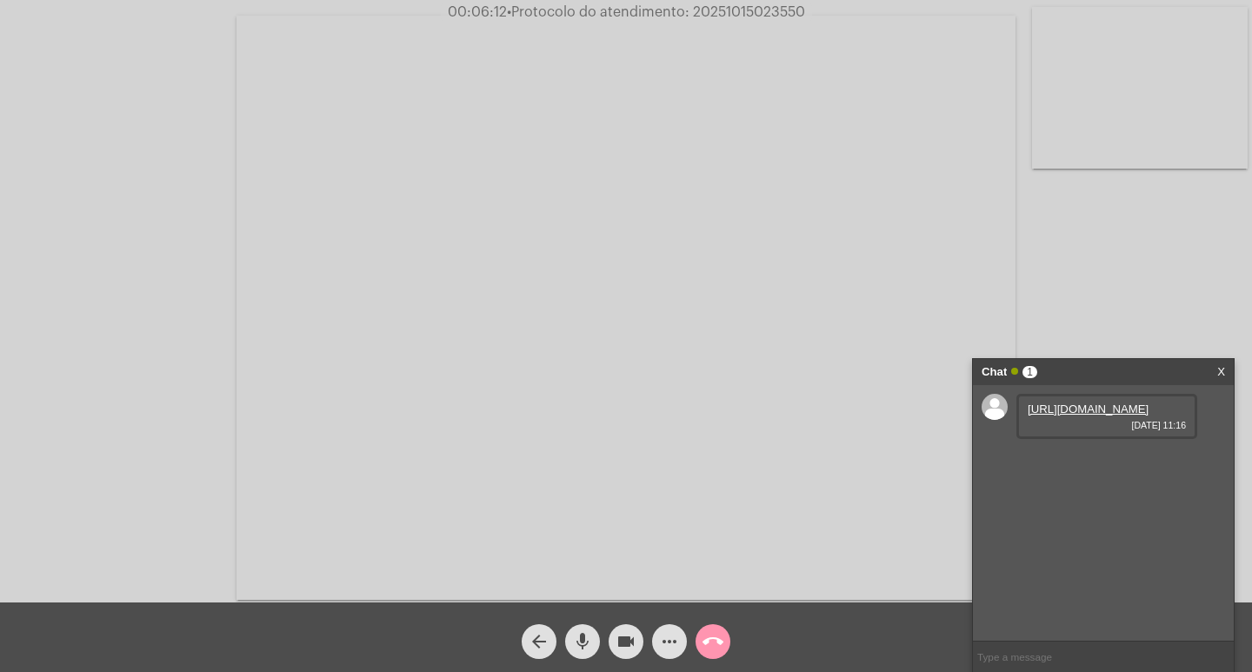
click at [1065, 416] on link "[URL][DOMAIN_NAME]" at bounding box center [1088, 409] width 121 height 13
click at [579, 637] on mat-icon "mic" at bounding box center [582, 641] width 21 height 21
click at [623, 636] on mat-icon "videocam" at bounding box center [626, 641] width 21 height 21
click at [617, 643] on mat-icon "videocam_off" at bounding box center [626, 641] width 21 height 21
drag, startPoint x: 579, startPoint y: 647, endPoint x: 583, endPoint y: 637, distance: 10.2
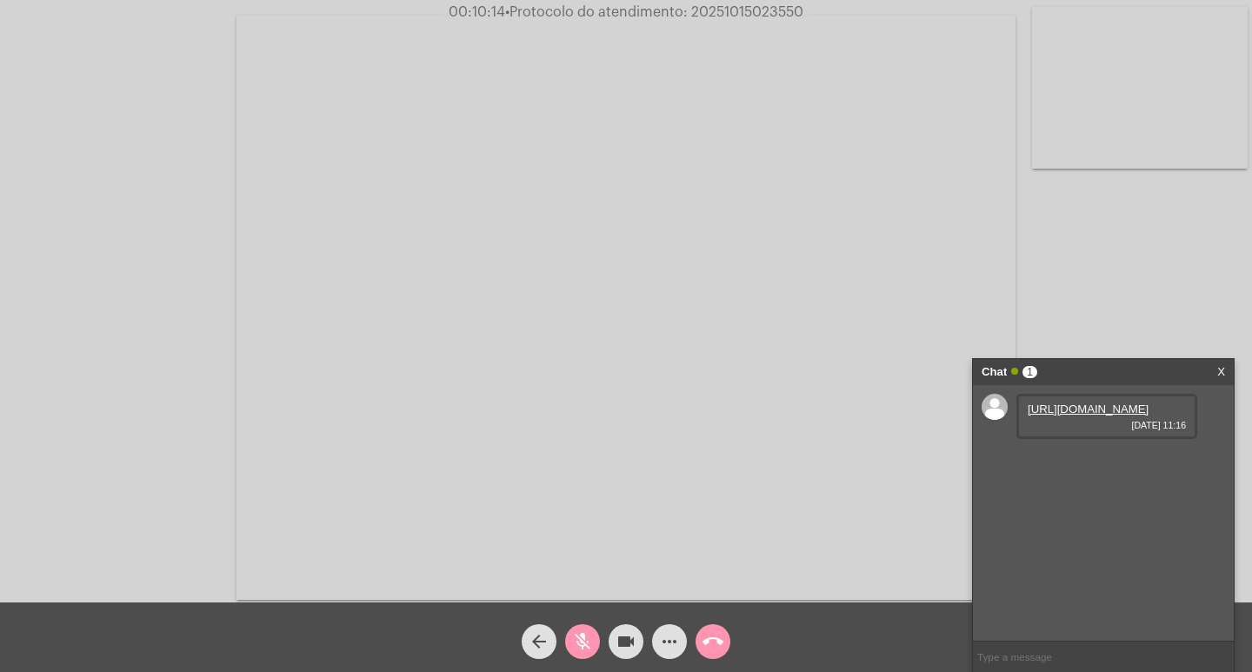
click at [579, 646] on mat-icon "mic_off" at bounding box center [582, 641] width 21 height 21
click at [632, 634] on mat-icon "videocam" at bounding box center [626, 641] width 21 height 21
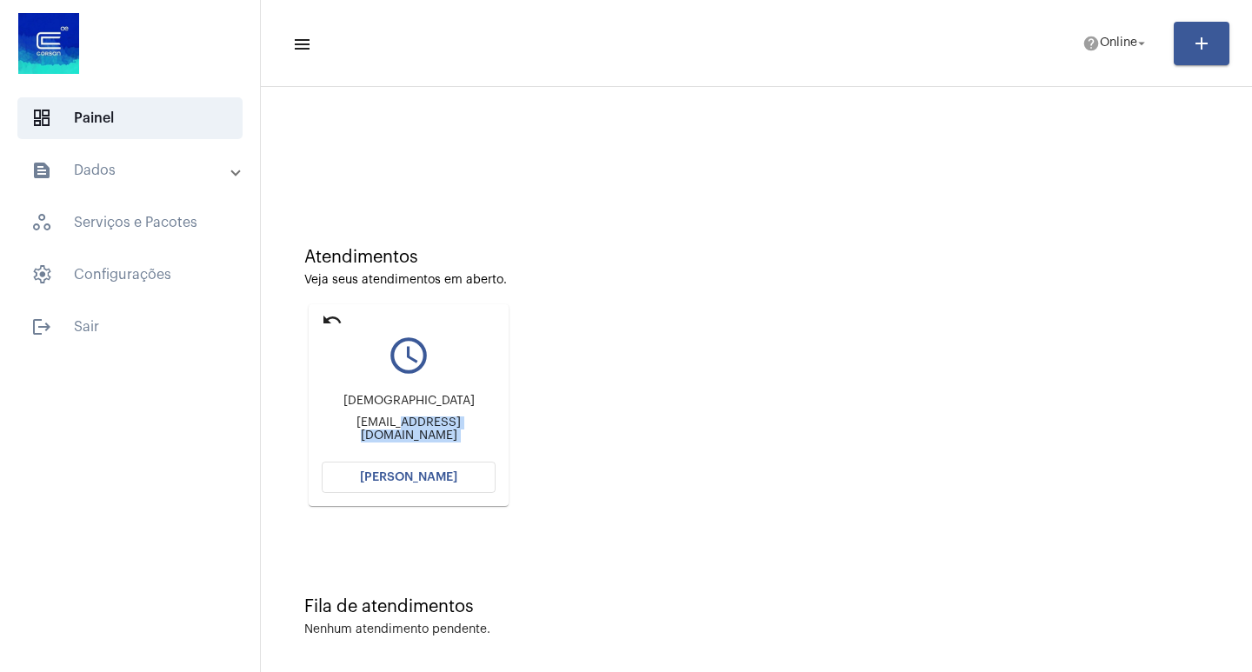
click at [377, 463] on mat-card "undo query_builder [DEMOGRAPHIC_DATA] [EMAIL_ADDRESS][DOMAIN_NAME] [PERSON_NAME]" at bounding box center [409, 405] width 200 height 202
click at [372, 474] on span "[PERSON_NAME]" at bounding box center [408, 477] width 97 height 12
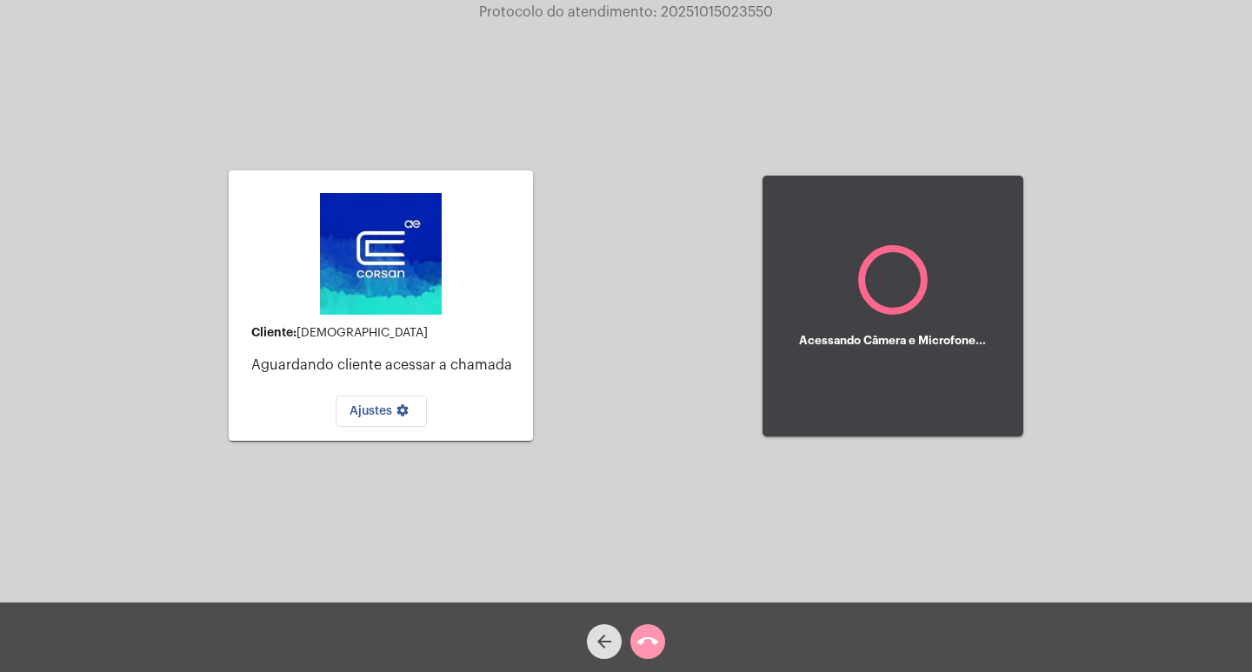
click at [655, 640] on div "arrow_back call_end" at bounding box center [626, 638] width 1252 height 70
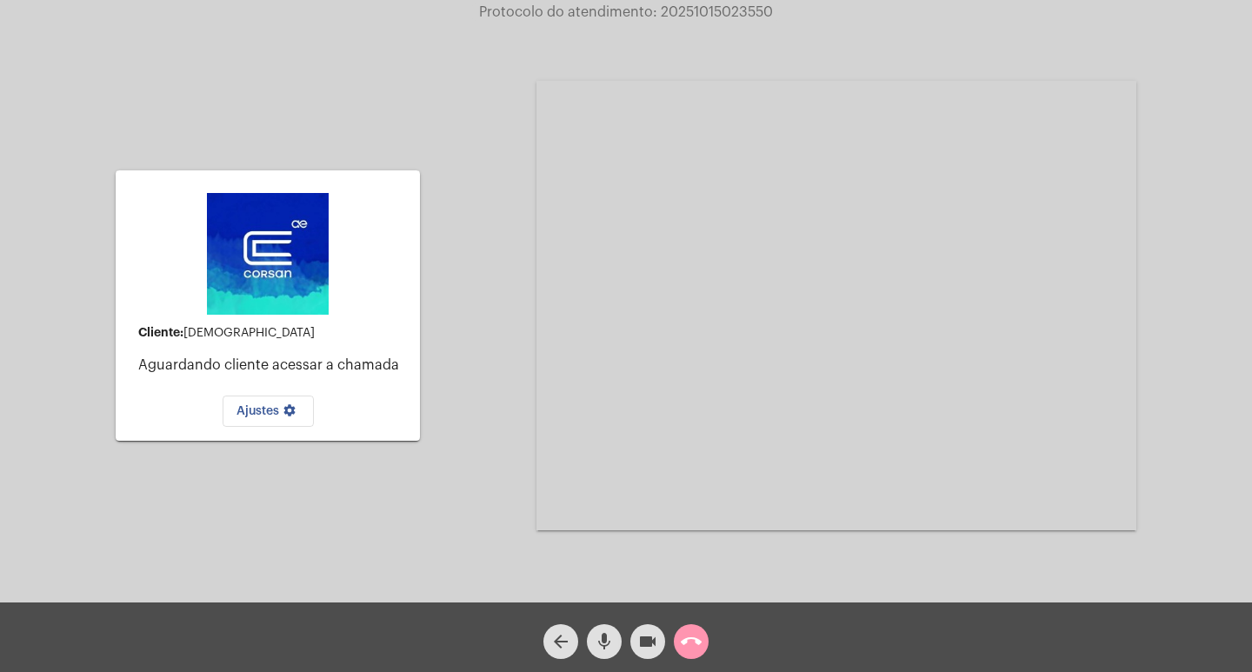
click at [599, 636] on mat-icon "mic" at bounding box center [604, 641] width 21 height 21
click at [646, 639] on mat-icon "videocam" at bounding box center [647, 641] width 21 height 21
click at [686, 644] on mat-icon "call_end" at bounding box center [691, 641] width 21 height 21
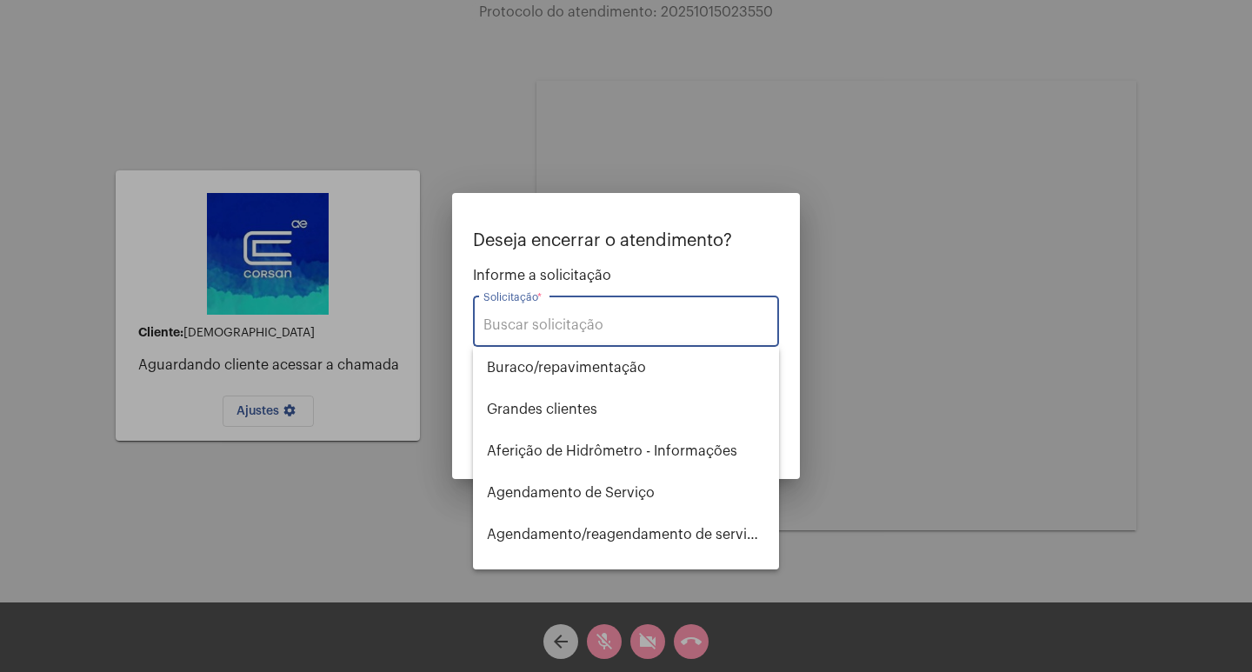
click at [558, 336] on div "Solicitação *" at bounding box center [625, 319] width 285 height 55
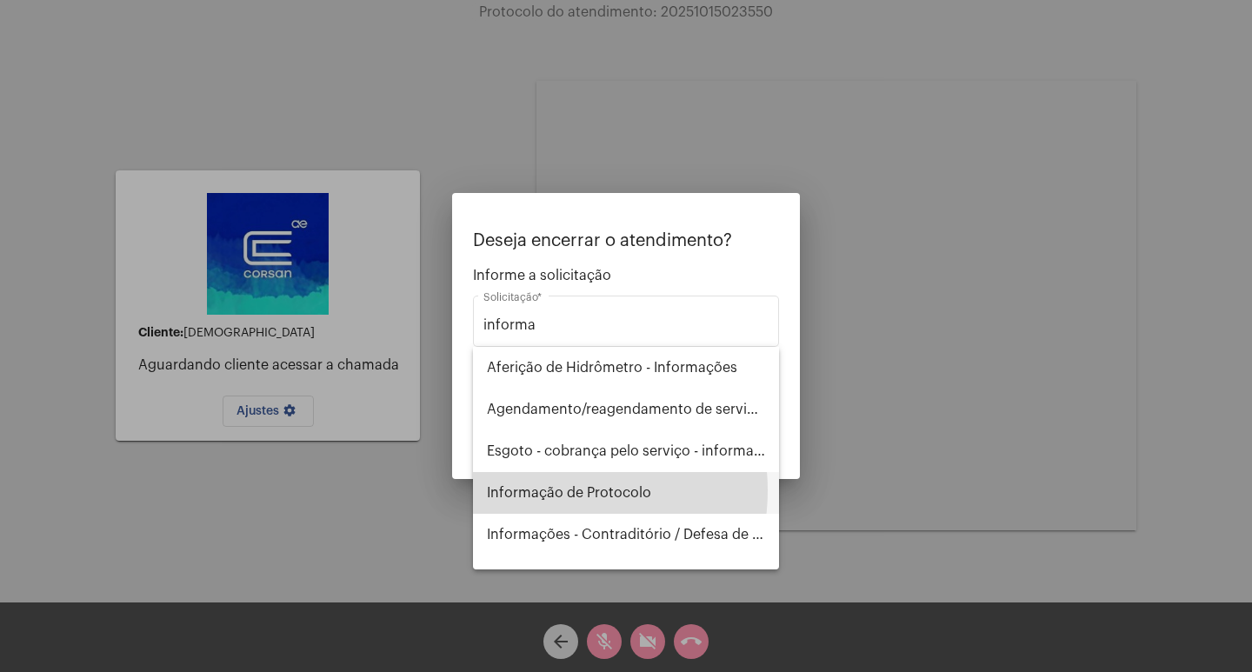
click at [556, 490] on span "Informação de Protocolo" at bounding box center [626, 493] width 278 height 42
type input "Informação de Protocolo"
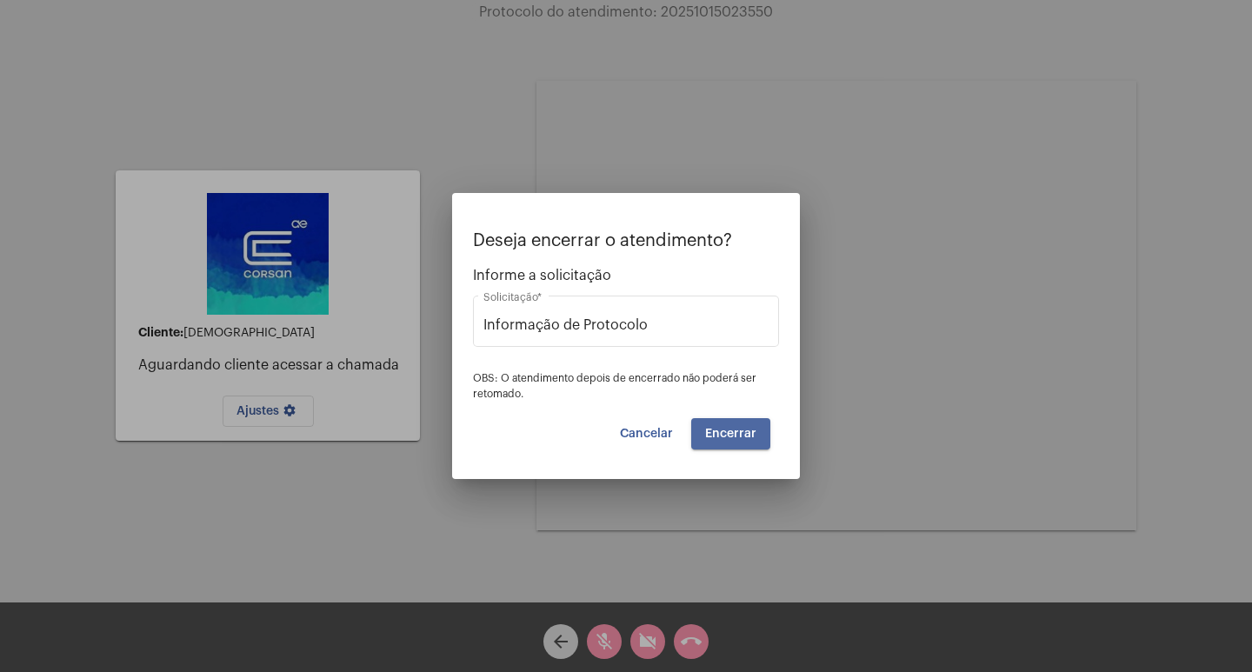
click at [740, 436] on span "Encerrar" at bounding box center [730, 434] width 51 height 12
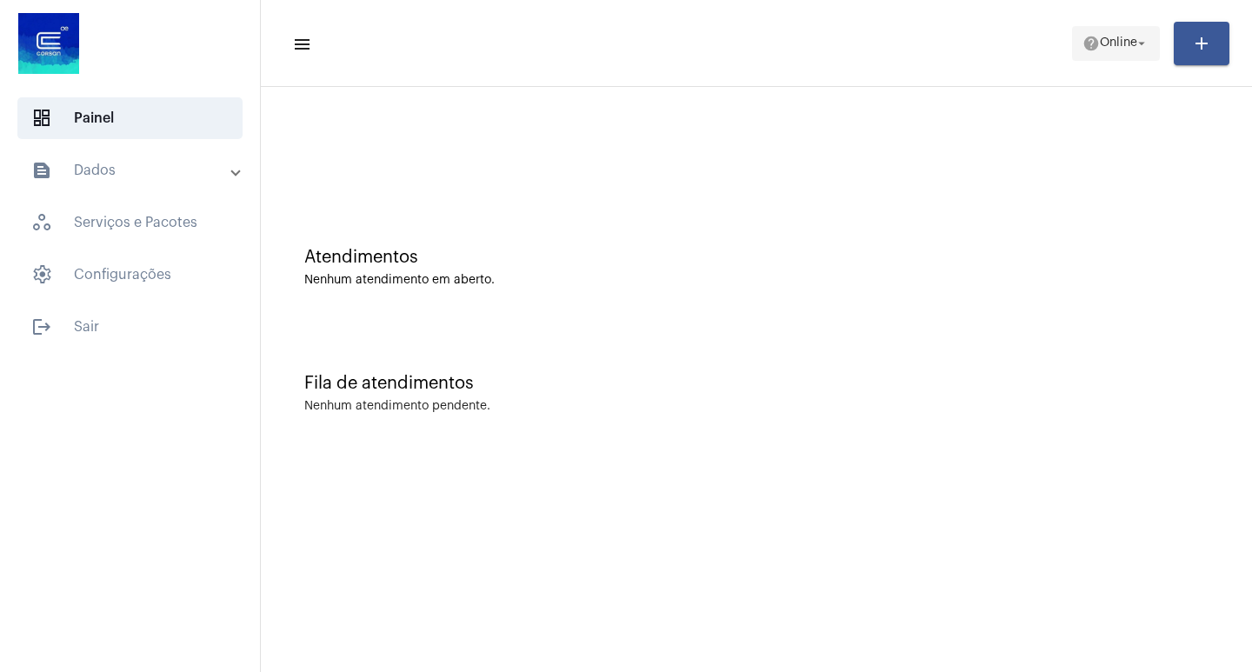
click at [1140, 43] on mat-icon "arrow_drop_down" at bounding box center [1142, 44] width 16 height 16
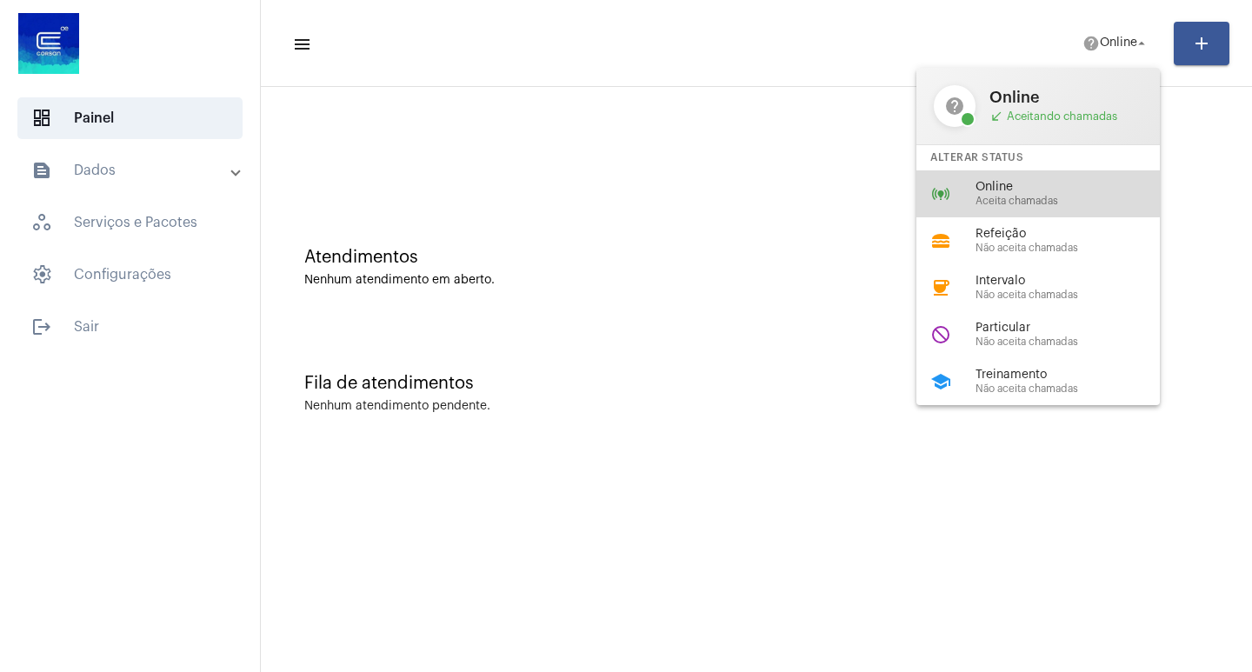
click at [1037, 184] on span "Online" at bounding box center [1075, 187] width 198 height 13
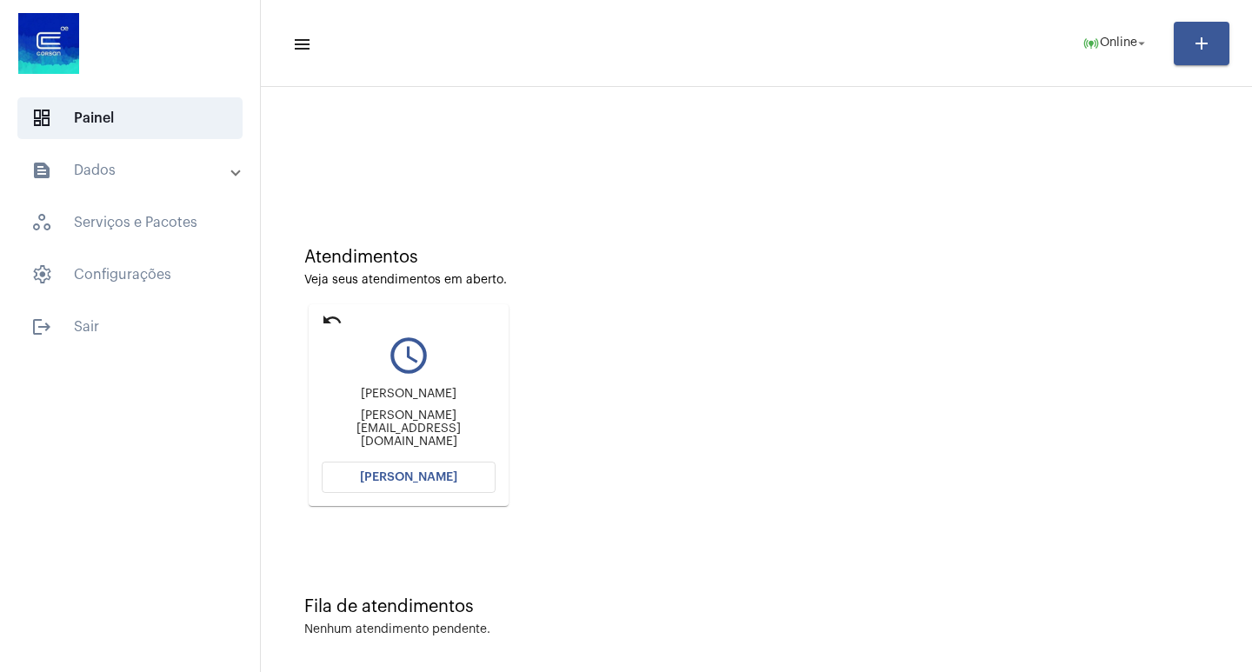
click at [383, 456] on div "[PERSON_NAME] [PERSON_NAME][EMAIL_ADDRESS][DOMAIN_NAME]" at bounding box center [409, 418] width 174 height 78
click at [377, 477] on span "[PERSON_NAME]" at bounding box center [408, 477] width 97 height 12
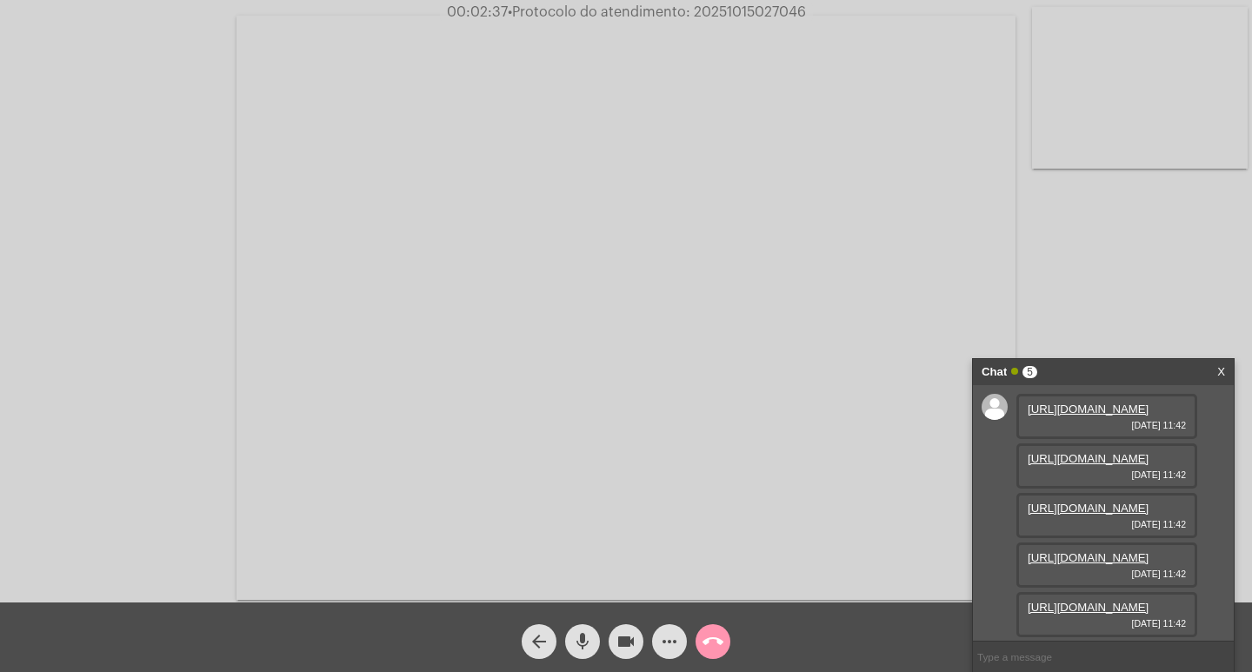
click at [1080, 416] on link "[URL][DOMAIN_NAME]" at bounding box center [1088, 409] width 121 height 13
click at [1105, 465] on link "[URL][DOMAIN_NAME]" at bounding box center [1088, 458] width 121 height 13
click at [1098, 604] on link "[URL][DOMAIN_NAME]" at bounding box center [1088, 610] width 121 height 13
click at [1116, 555] on link "[URL][DOMAIN_NAME]" at bounding box center [1088, 561] width 121 height 13
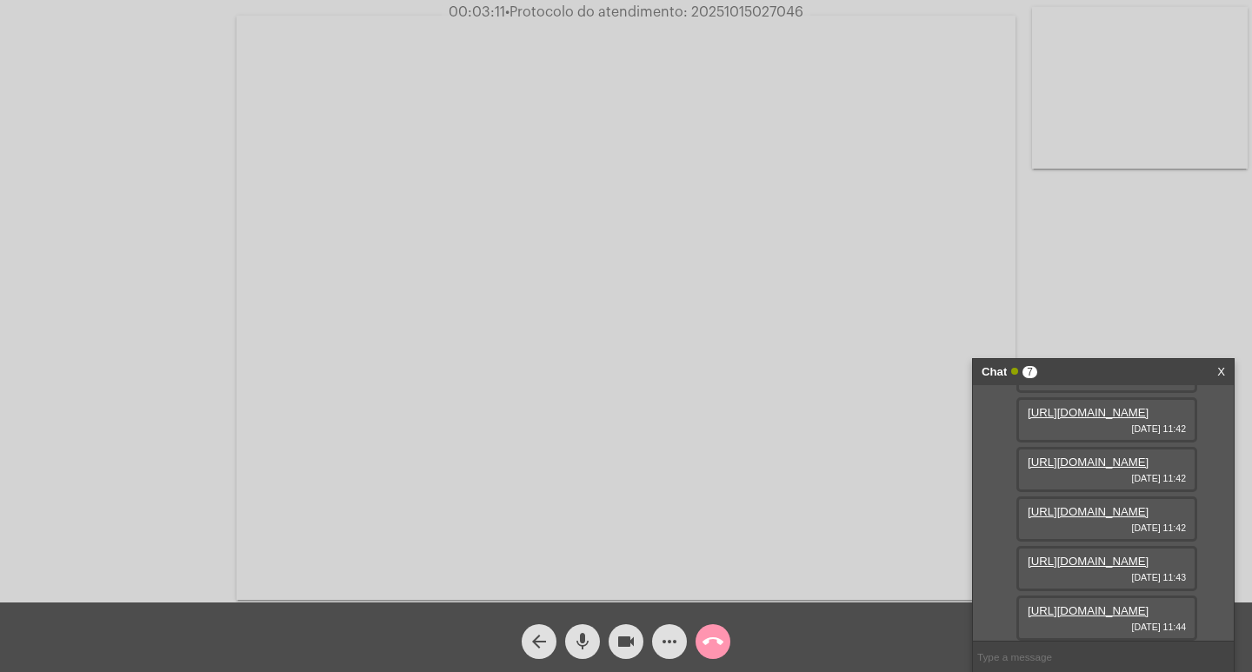
scroll to position [370, 0]
click at [1086, 604] on link "[URL][DOMAIN_NAME]" at bounding box center [1088, 610] width 121 height 13
click at [632, 637] on mat-icon "videocam" at bounding box center [626, 641] width 21 height 21
click at [587, 640] on mat-icon "mic" at bounding box center [582, 641] width 21 height 21
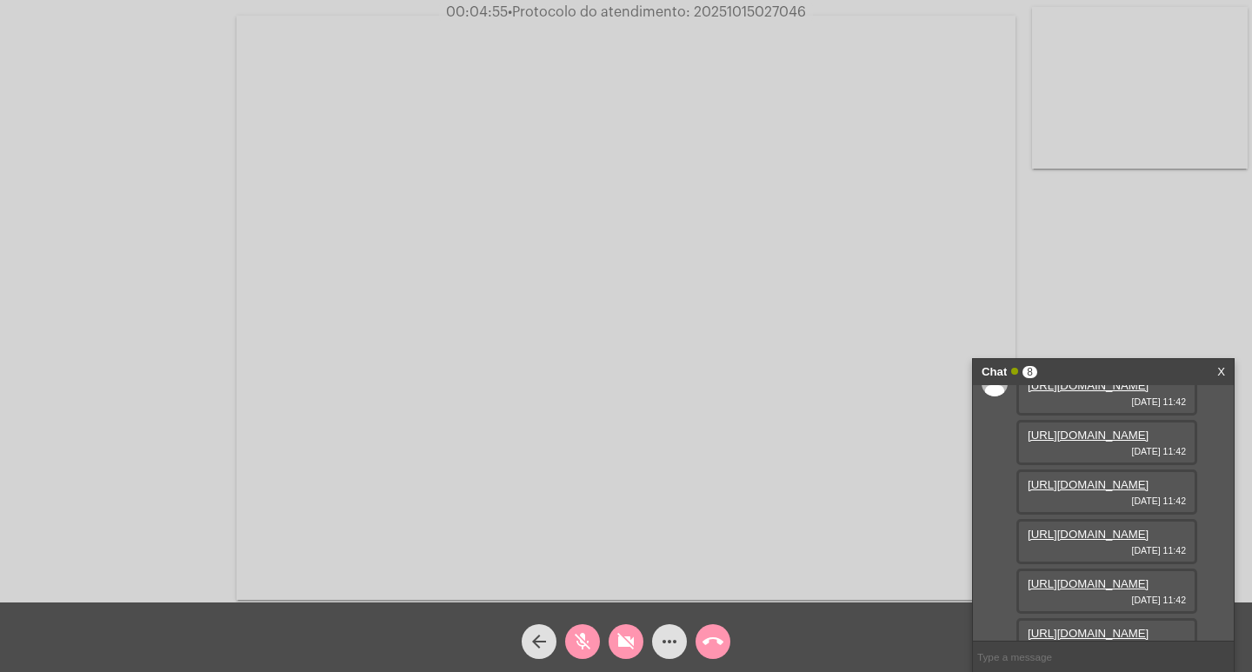
scroll to position [0, 0]
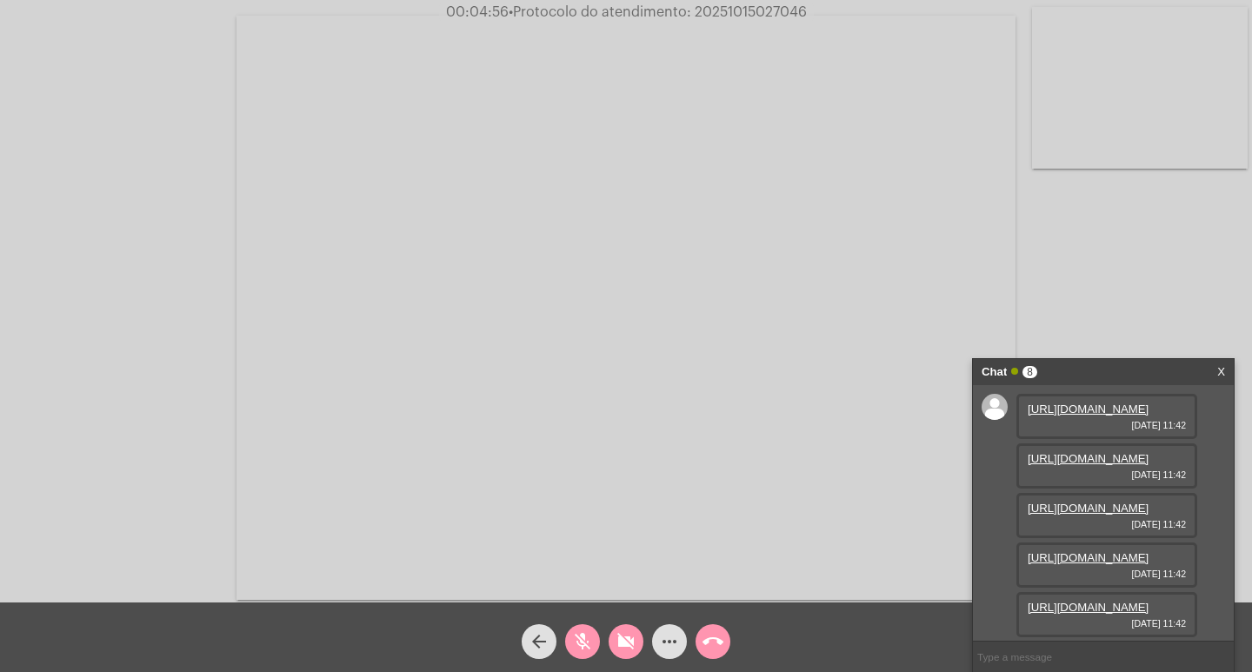
click at [1085, 416] on link "[URL][DOMAIN_NAME]" at bounding box center [1088, 409] width 121 height 13
click at [1116, 465] on link "[URL][DOMAIN_NAME]" at bounding box center [1088, 458] width 121 height 13
click at [1099, 416] on link "[URL][DOMAIN_NAME]" at bounding box center [1088, 409] width 121 height 13
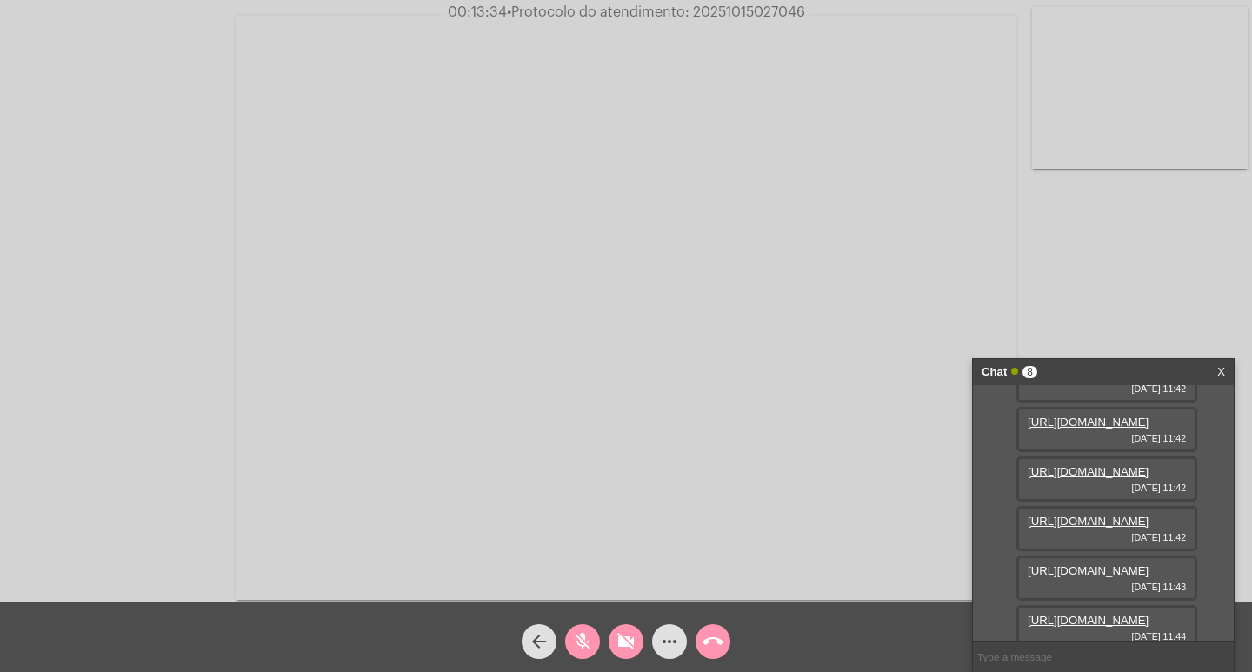
scroll to position [87, 0]
click at [1100, 428] on link "[URL][DOMAIN_NAME]" at bounding box center [1088, 421] width 121 height 13
click at [1116, 428] on link "[URL][DOMAIN_NAME]" at bounding box center [1088, 421] width 121 height 13
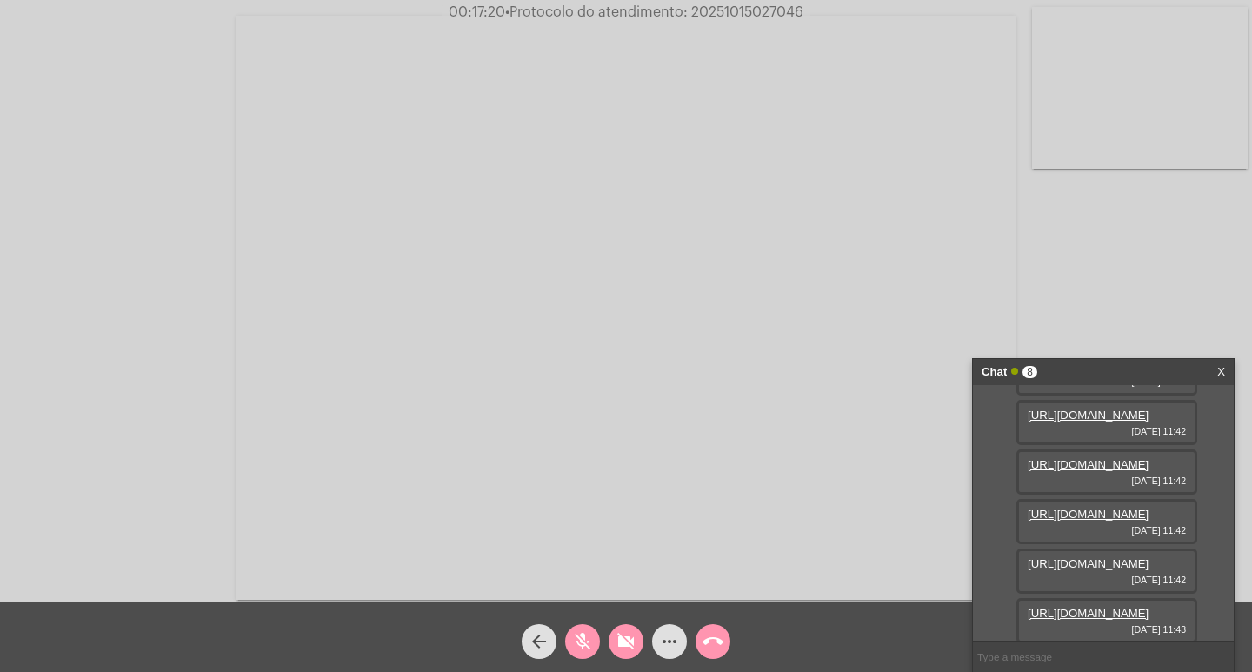
scroll to position [0, 0]
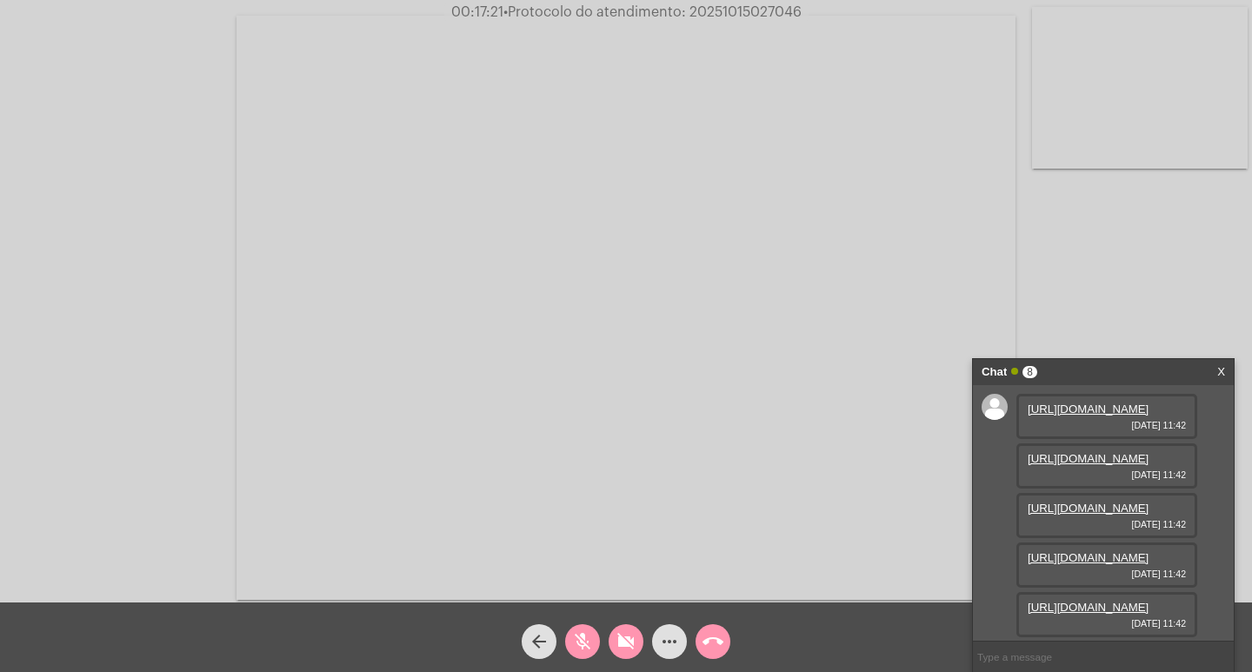
click at [1109, 416] on link "[URL][DOMAIN_NAME]" at bounding box center [1088, 409] width 121 height 13
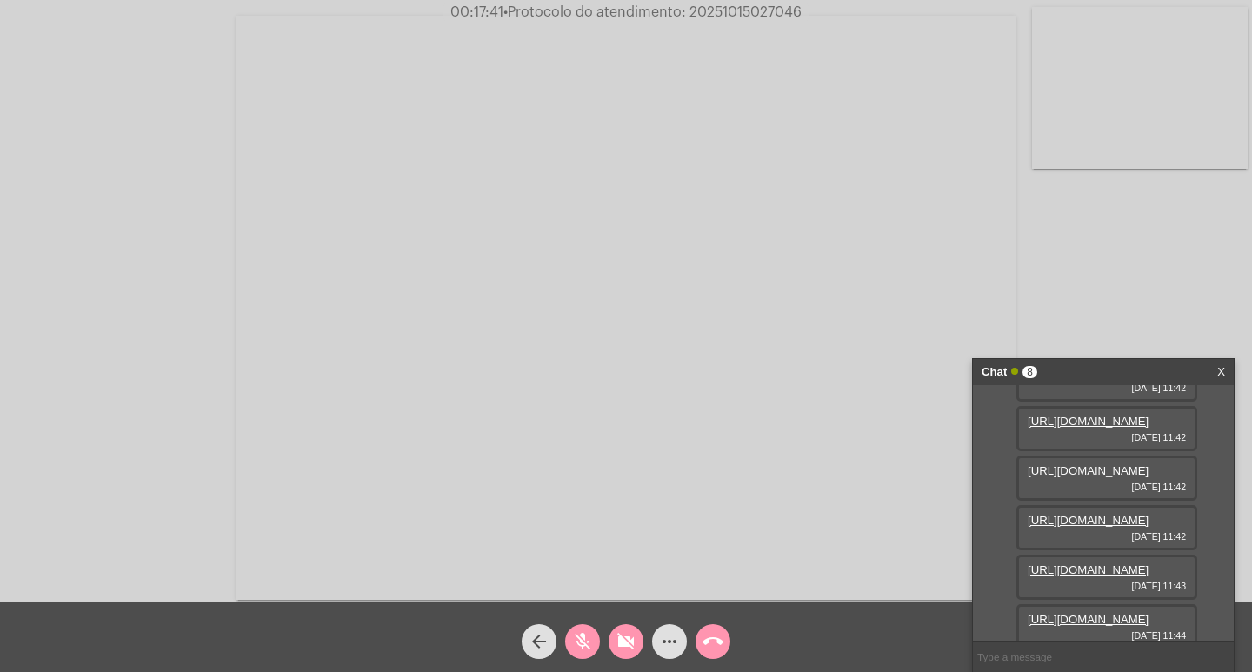
scroll to position [174, 0]
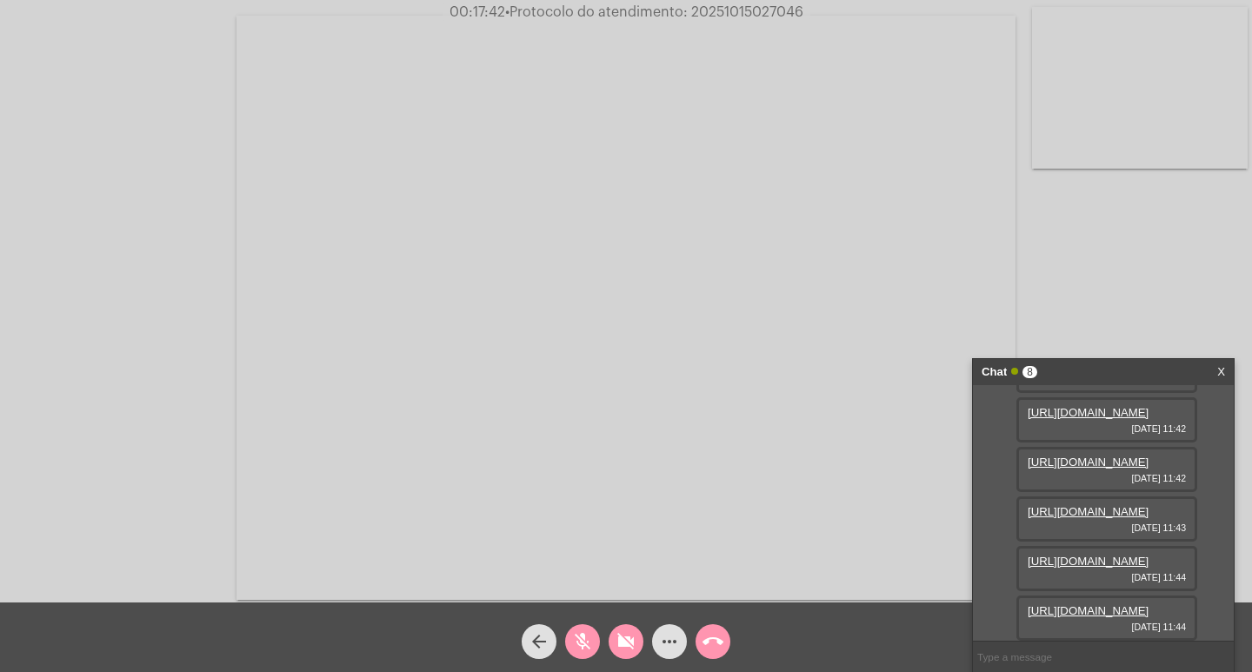
click at [1099, 370] on link "[URL][DOMAIN_NAME]" at bounding box center [1088, 362] width 121 height 13
click at [1094, 419] on link "[URL][DOMAIN_NAME]" at bounding box center [1088, 412] width 121 height 13
click at [1071, 456] on link "[URL][DOMAIN_NAME]" at bounding box center [1088, 462] width 121 height 13
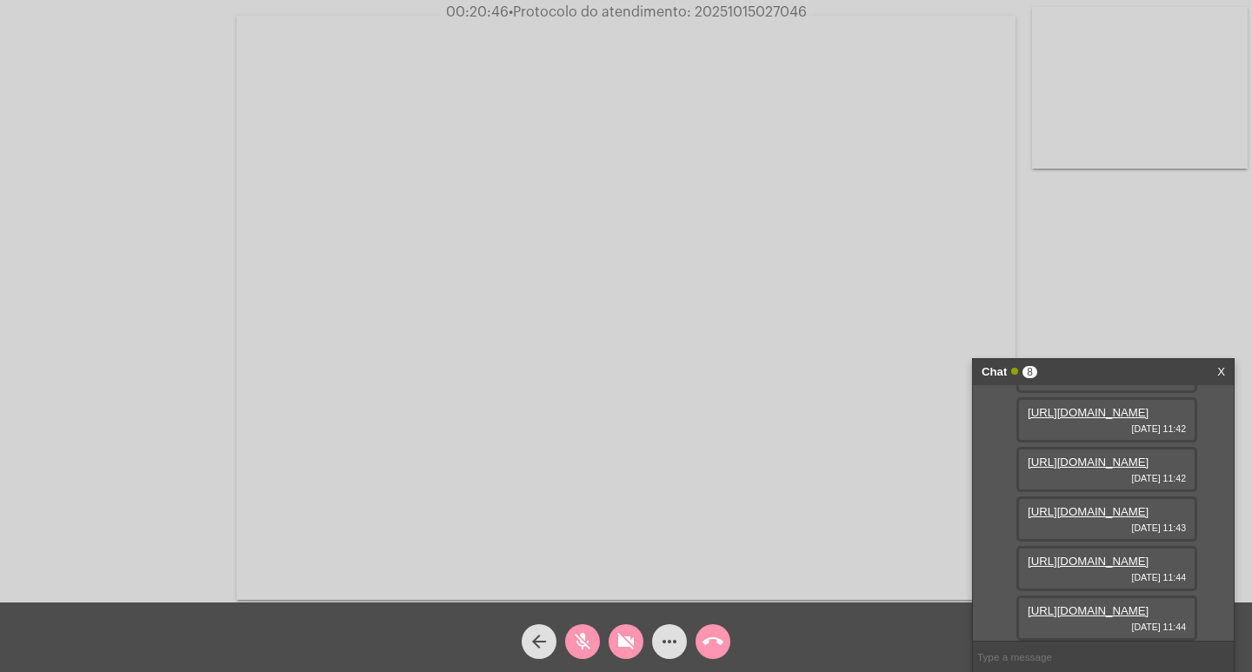
scroll to position [261, 0]
click at [1102, 469] on link "[URL][DOMAIN_NAME]" at bounding box center [1088, 462] width 121 height 13
click at [1088, 518] on link "[URL][DOMAIN_NAME]" at bounding box center [1088, 511] width 121 height 13
click at [585, 654] on span "mic_off" at bounding box center [582, 641] width 21 height 35
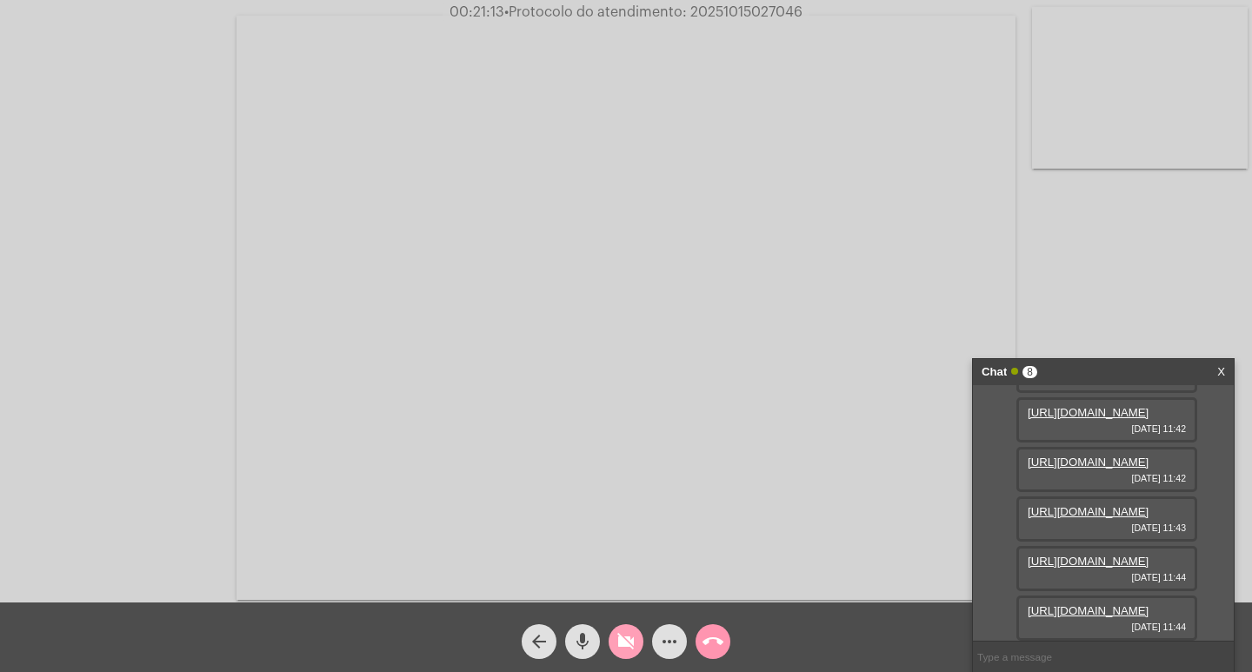
click at [631, 636] on mat-icon "videocam_off" at bounding box center [626, 641] width 21 height 21
click at [623, 636] on mat-icon "videocam" at bounding box center [626, 641] width 21 height 21
click at [572, 633] on mat-icon "mic" at bounding box center [582, 641] width 21 height 21
click at [1090, 604] on link "[URL][DOMAIN_NAME]" at bounding box center [1088, 610] width 121 height 13
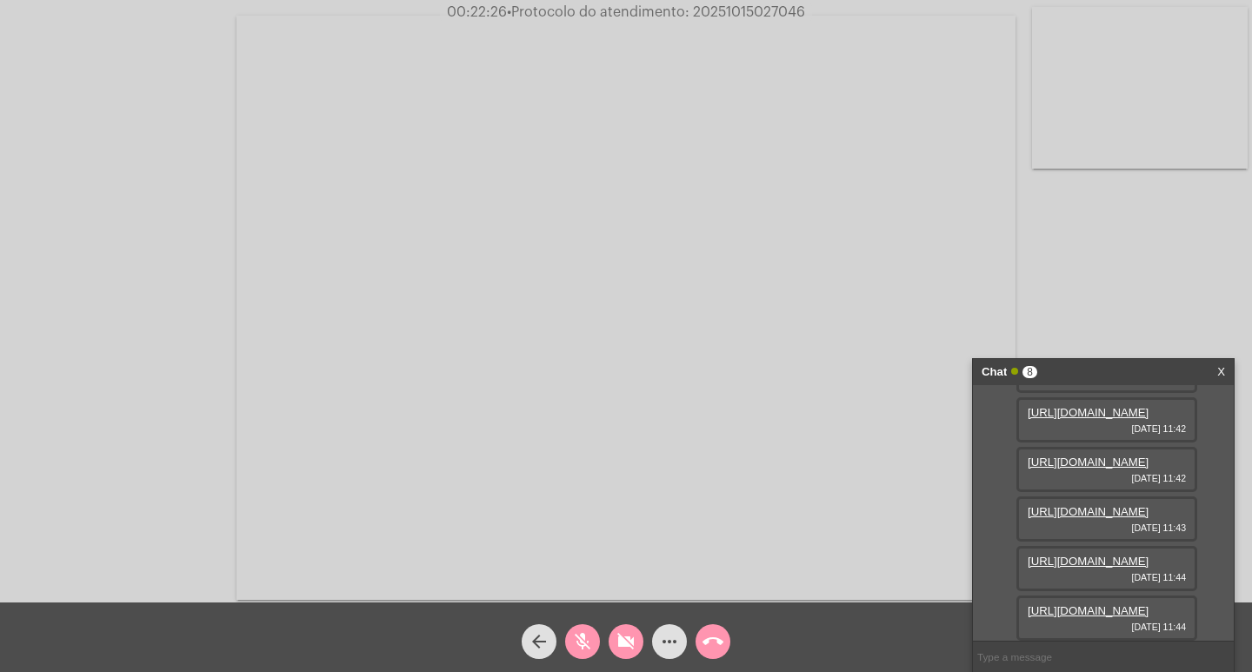
click at [1087, 555] on link "[URL][DOMAIN_NAME]" at bounding box center [1088, 561] width 121 height 13
click at [1089, 506] on link "[URL][DOMAIN_NAME]" at bounding box center [1088, 511] width 121 height 13
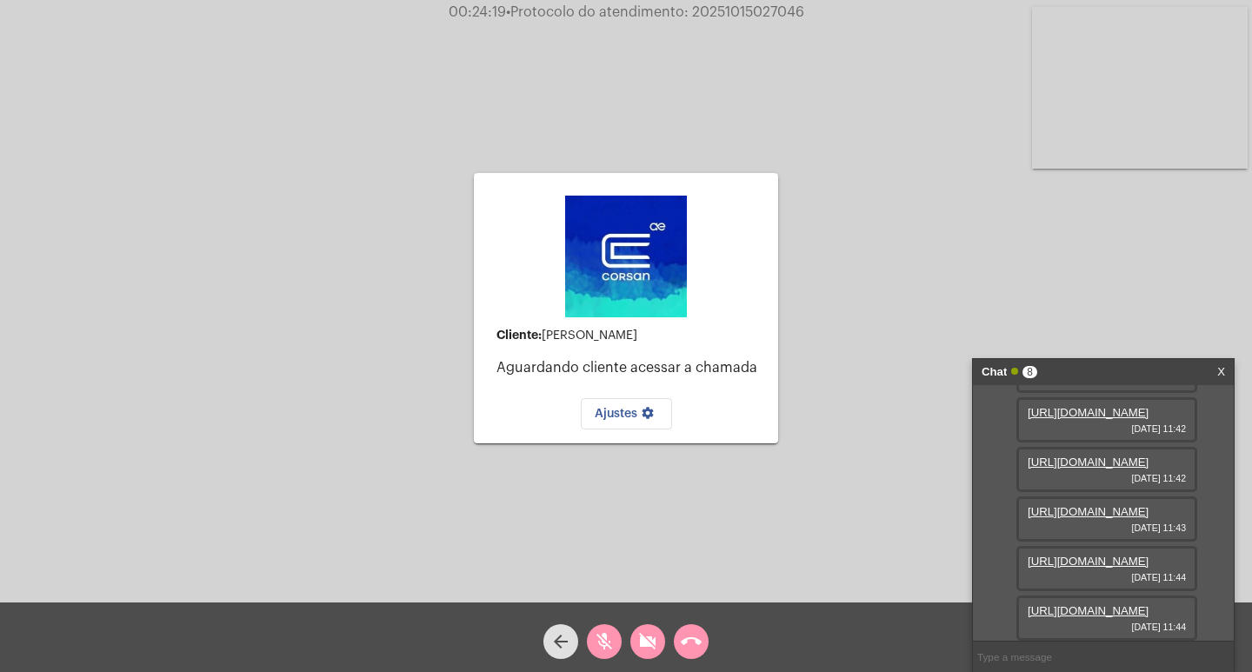
scroll to position [284, 0]
click at [1144, 469] on link "[URL][DOMAIN_NAME]" at bounding box center [1088, 462] width 121 height 13
click at [1103, 416] on link "[URL][DOMAIN_NAME]" at bounding box center [1088, 409] width 121 height 13
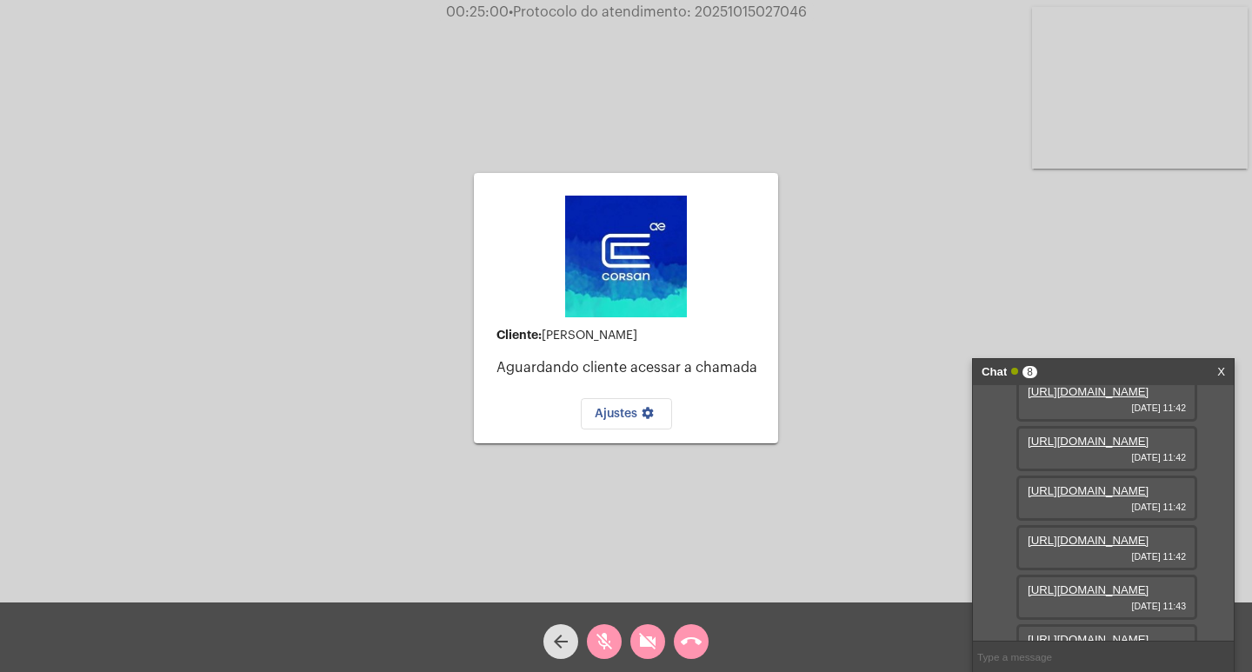
scroll to position [87, 0]
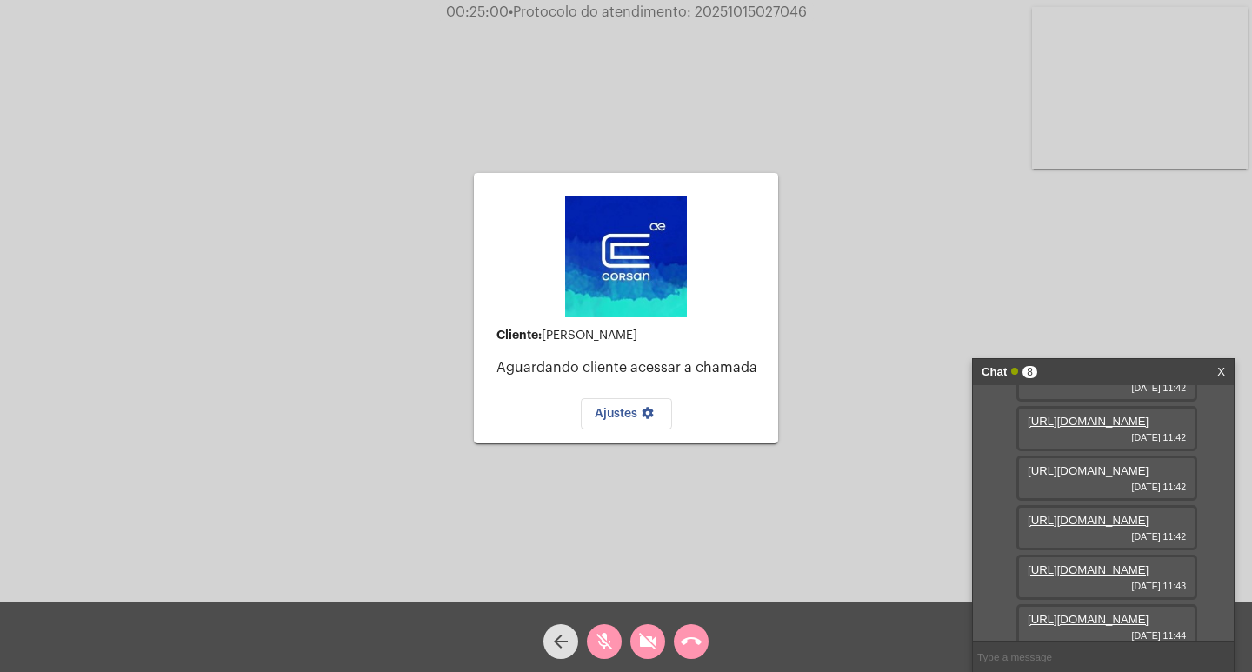
click at [1142, 378] on link "[URL][DOMAIN_NAME]" at bounding box center [1088, 371] width 121 height 13
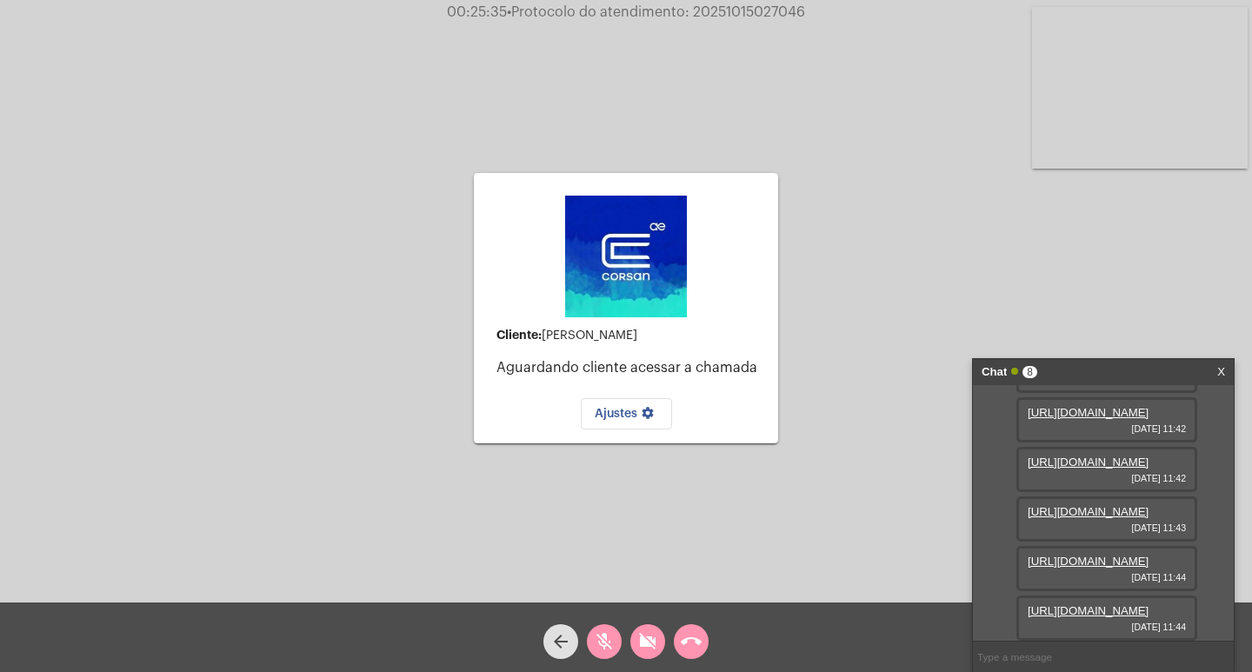
scroll to position [174, 0]
click at [1141, 393] on div "[URL][DOMAIN_NAME] [DATE] 11:42" at bounding box center [1106, 370] width 181 height 45
click at [1097, 370] on link "[URL][DOMAIN_NAME]" at bounding box center [1088, 362] width 121 height 13
click at [1098, 456] on link "[URL][DOMAIN_NAME]" at bounding box center [1088, 462] width 121 height 13
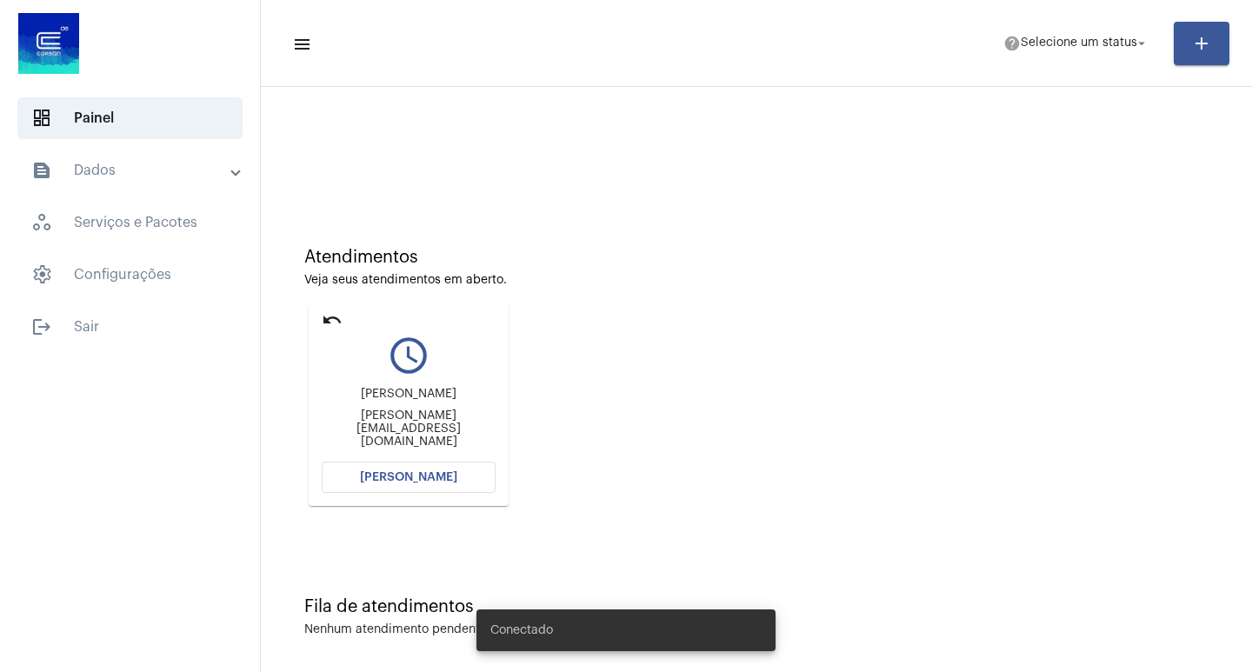
click at [371, 470] on button "[PERSON_NAME]" at bounding box center [409, 477] width 174 height 31
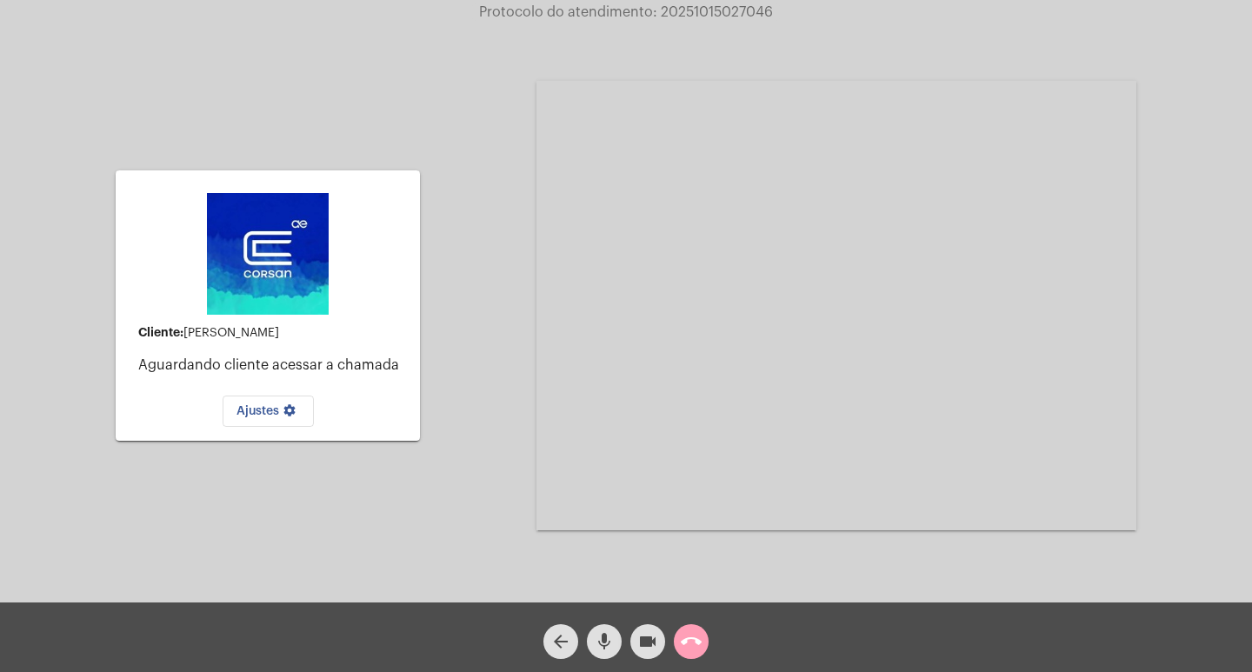
click at [694, 637] on mat-icon "call_end" at bounding box center [691, 641] width 21 height 21
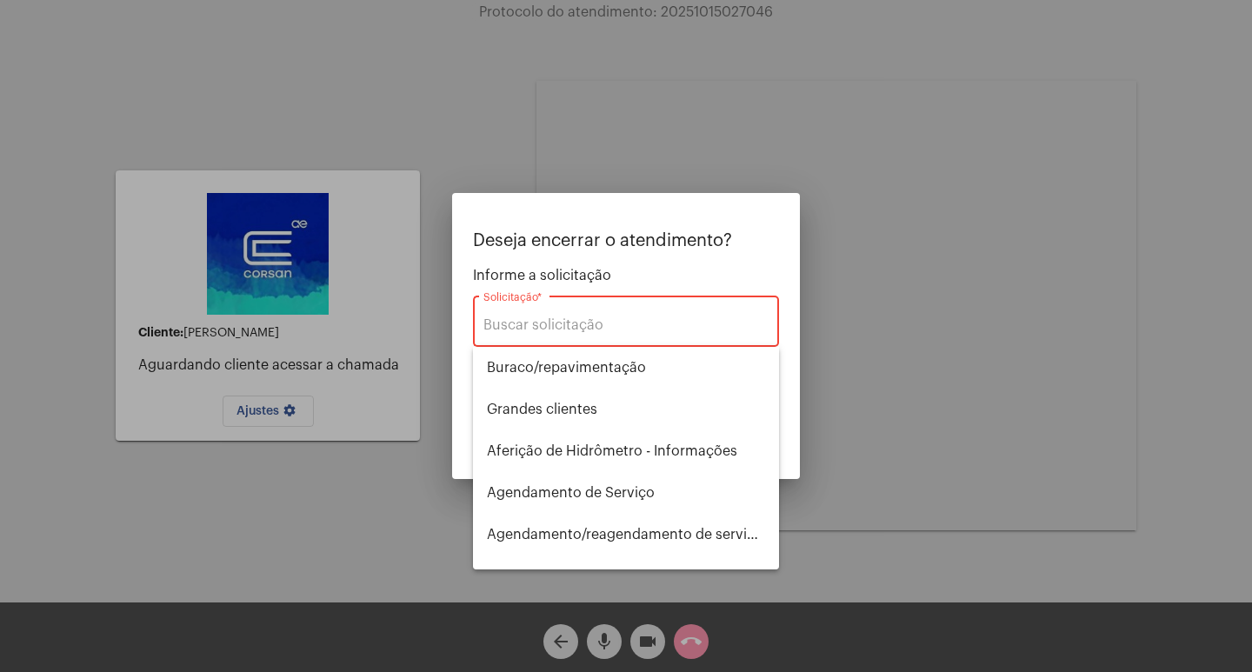
click at [651, 639] on div at bounding box center [626, 336] width 1252 height 672
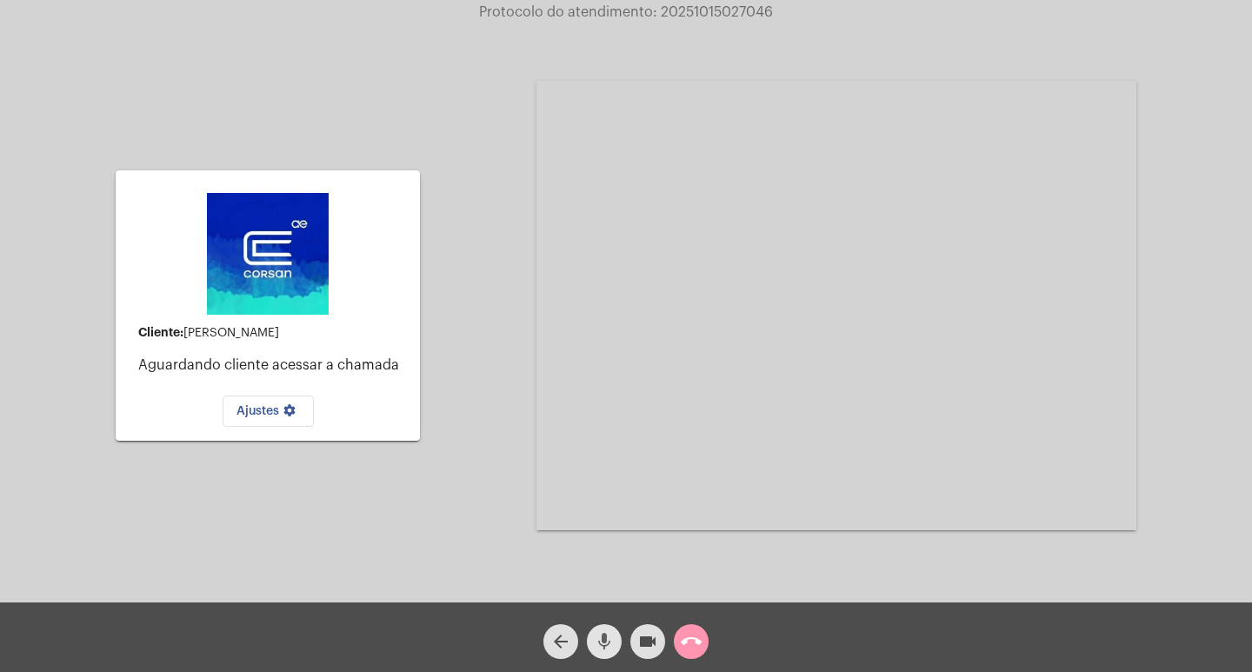
click at [605, 637] on mat-icon "mic" at bounding box center [604, 641] width 21 height 21
click at [645, 640] on mat-icon "videocam" at bounding box center [647, 641] width 21 height 21
click at [683, 636] on mat-icon "call_end" at bounding box center [691, 641] width 21 height 21
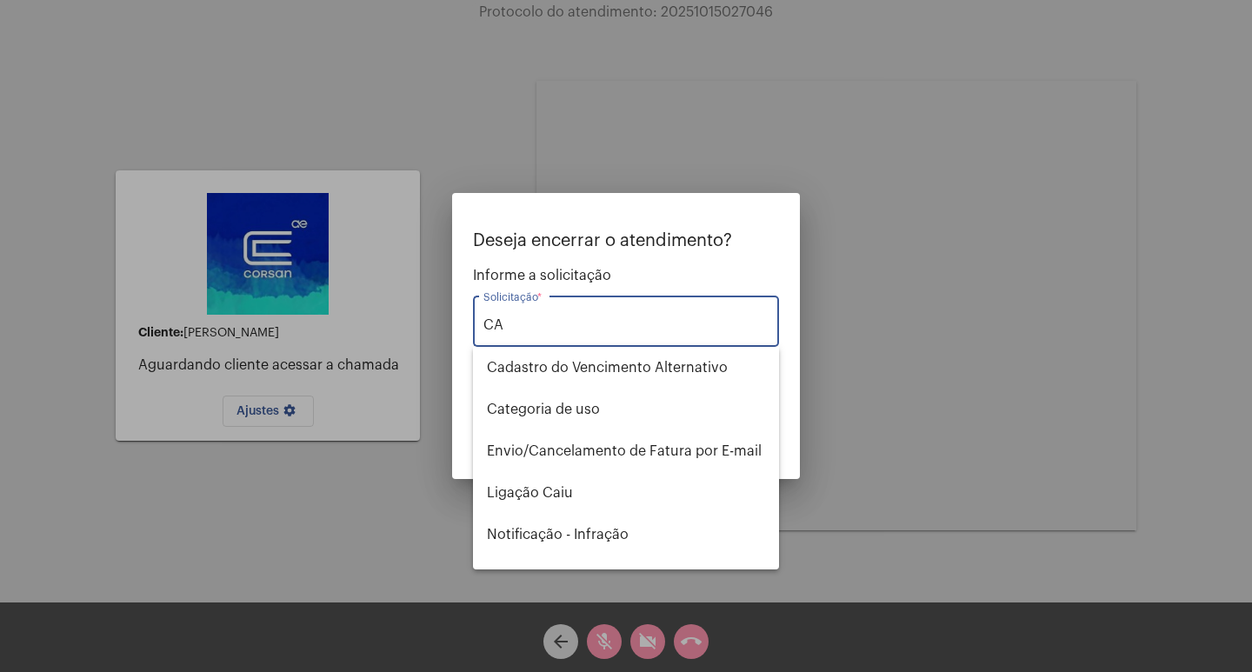
type input "C"
type input "c"
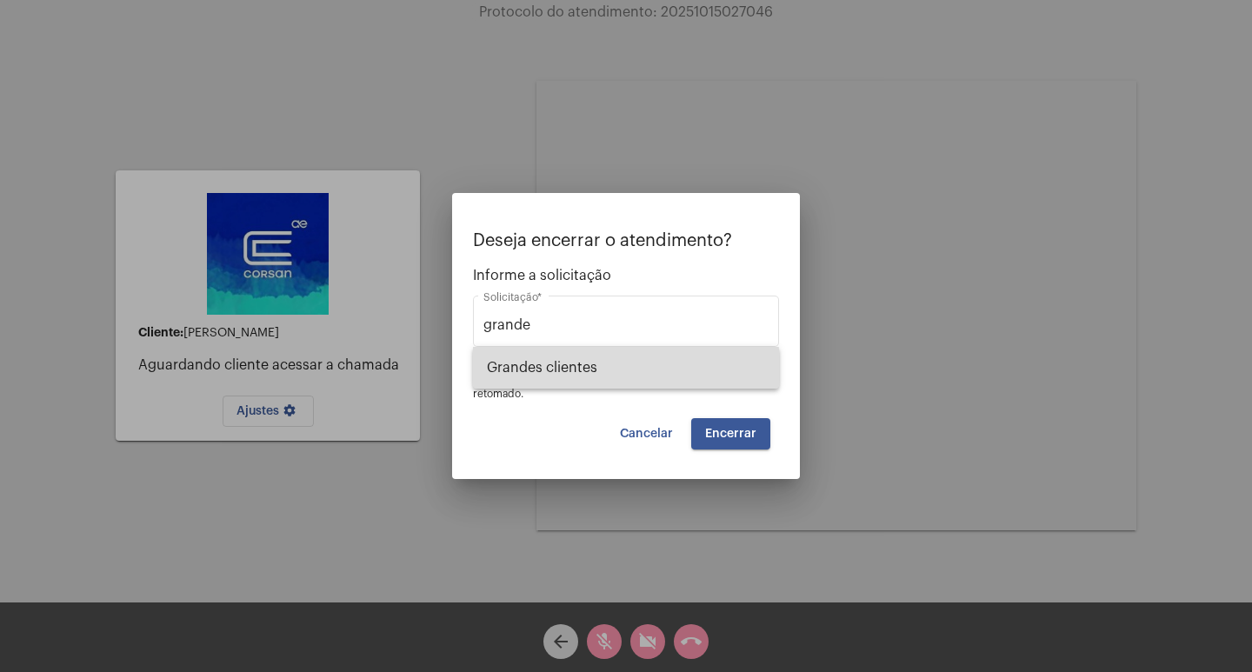
click at [598, 374] on span "⁠Grandes clientes" at bounding box center [626, 368] width 278 height 42
type input "⁠Grandes clientes"
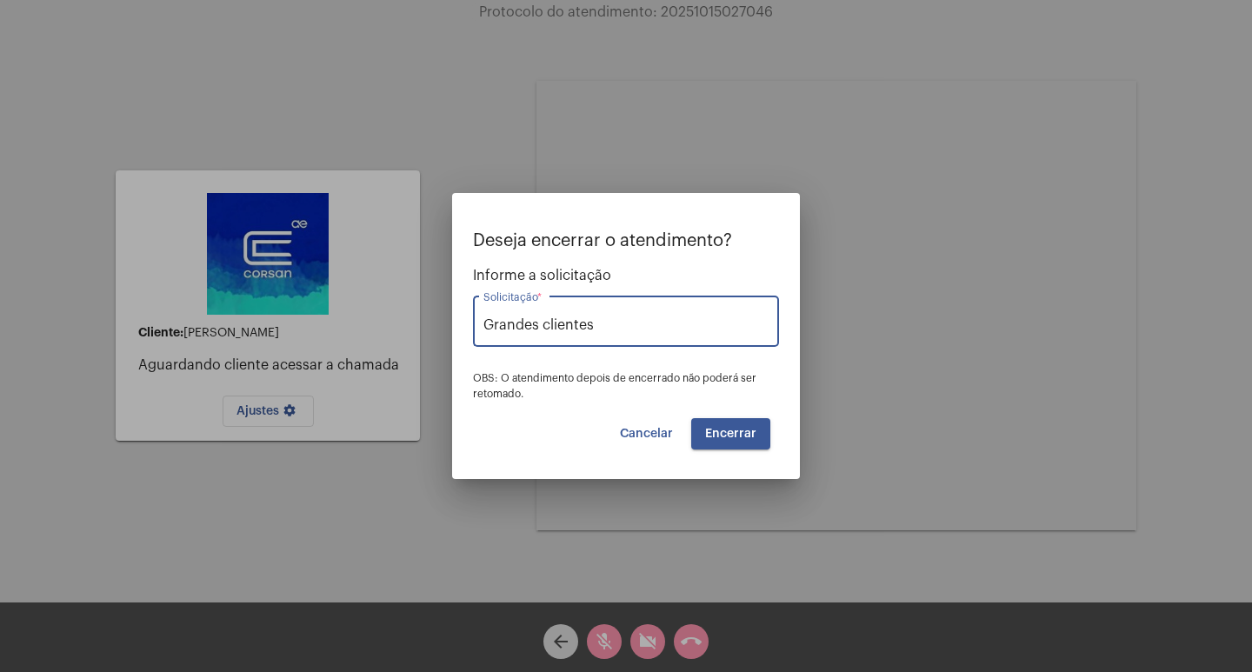
click at [719, 416] on div "Deseja encerrar o atendimento? Informe a solicitação ⁠Grandes clientes Solicita…" at bounding box center [626, 340] width 306 height 218
click at [729, 434] on span "Encerrar" at bounding box center [730, 434] width 51 height 12
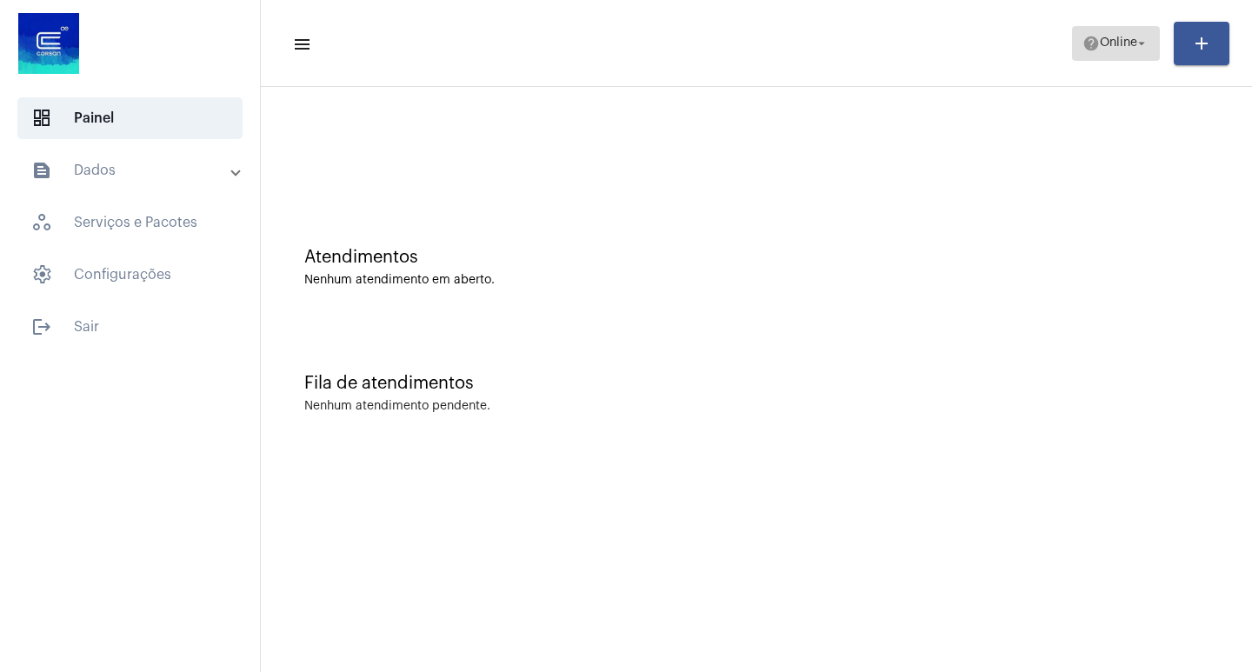
click at [1138, 42] on mat-icon "arrow_drop_down" at bounding box center [1142, 44] width 16 height 16
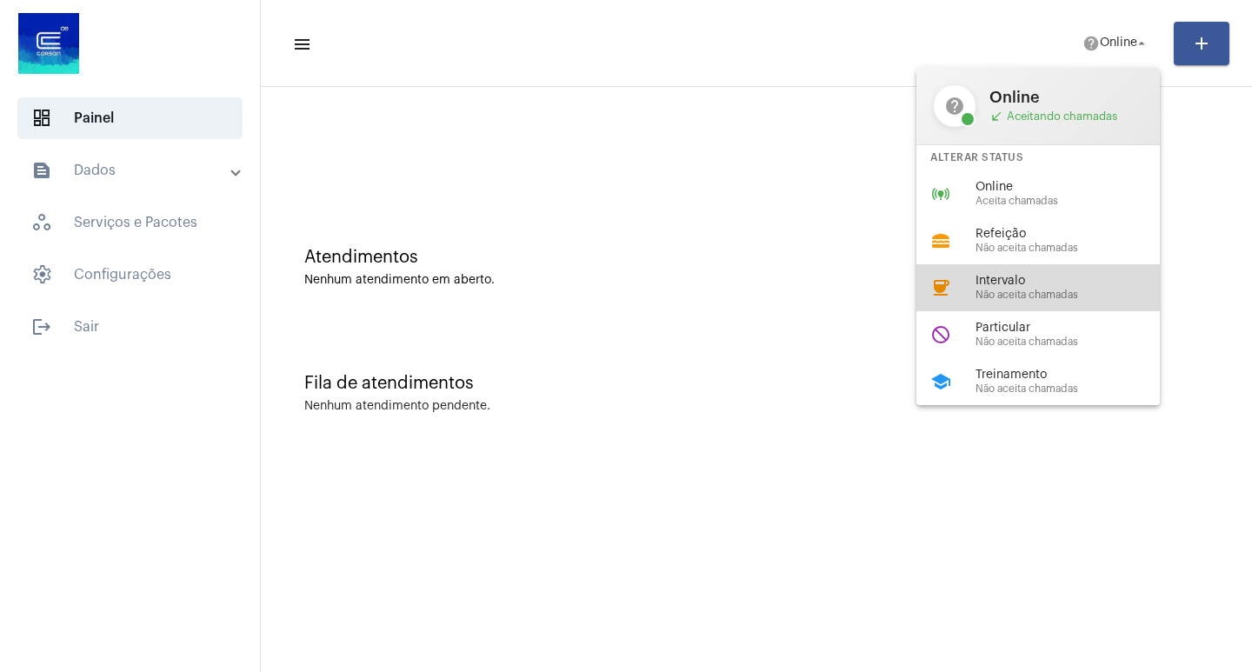
click at [1049, 285] on span "Intervalo" at bounding box center [1075, 281] width 198 height 13
